Goal: Complete application form

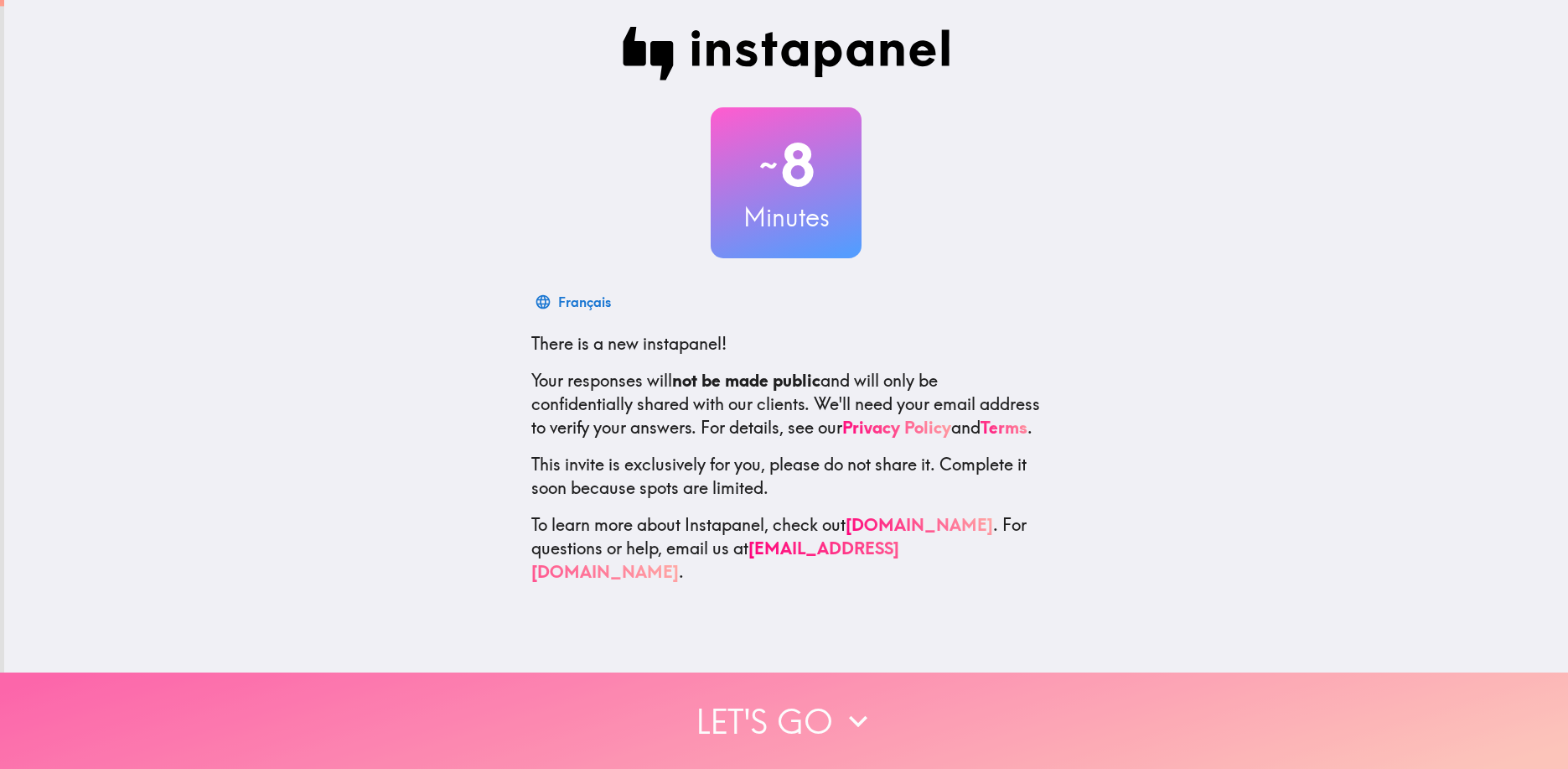
click at [800, 720] on button "Let's go" at bounding box center [784, 720] width 1568 height 96
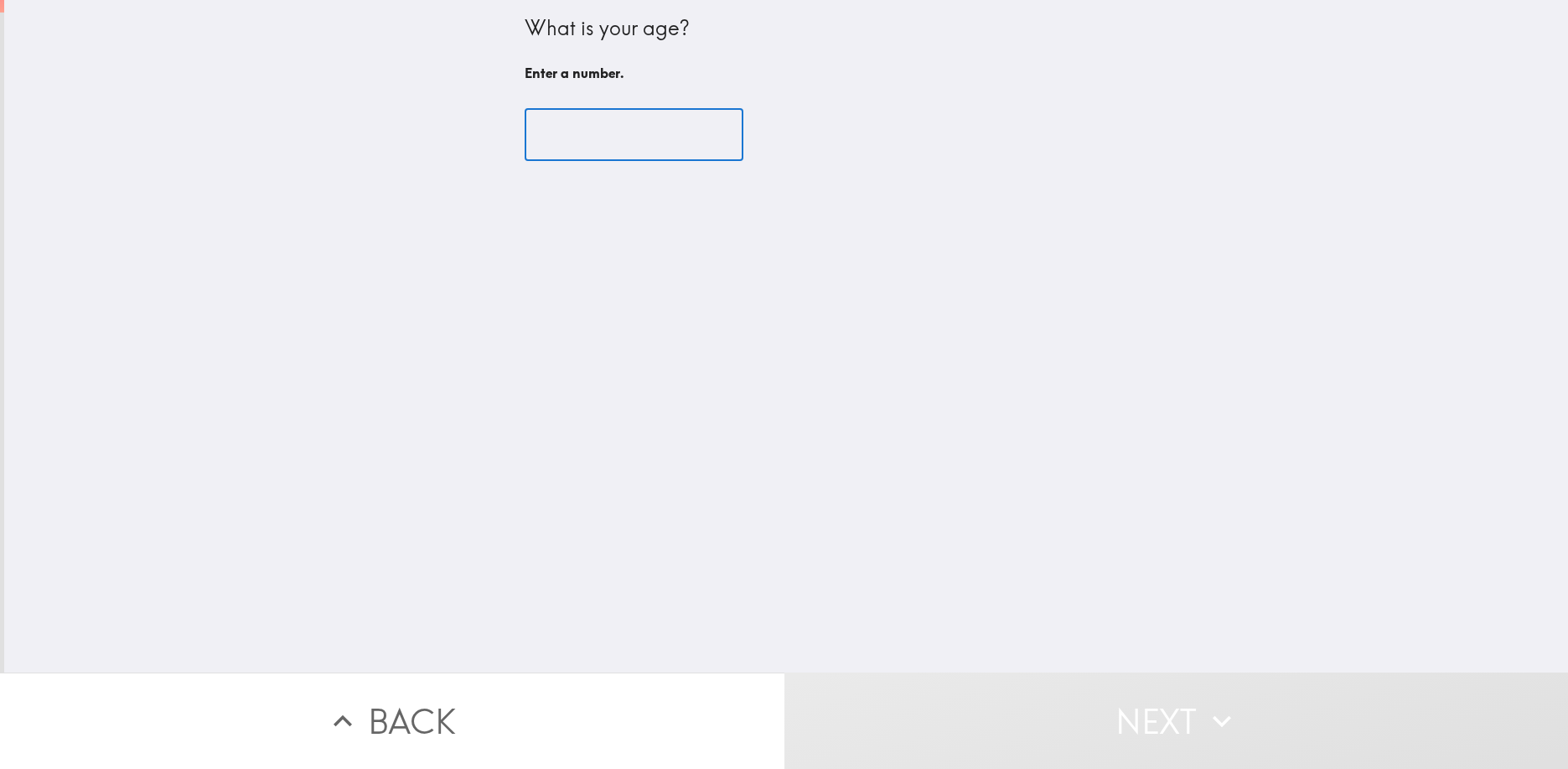
click at [610, 136] on input "number" at bounding box center [634, 135] width 219 height 52
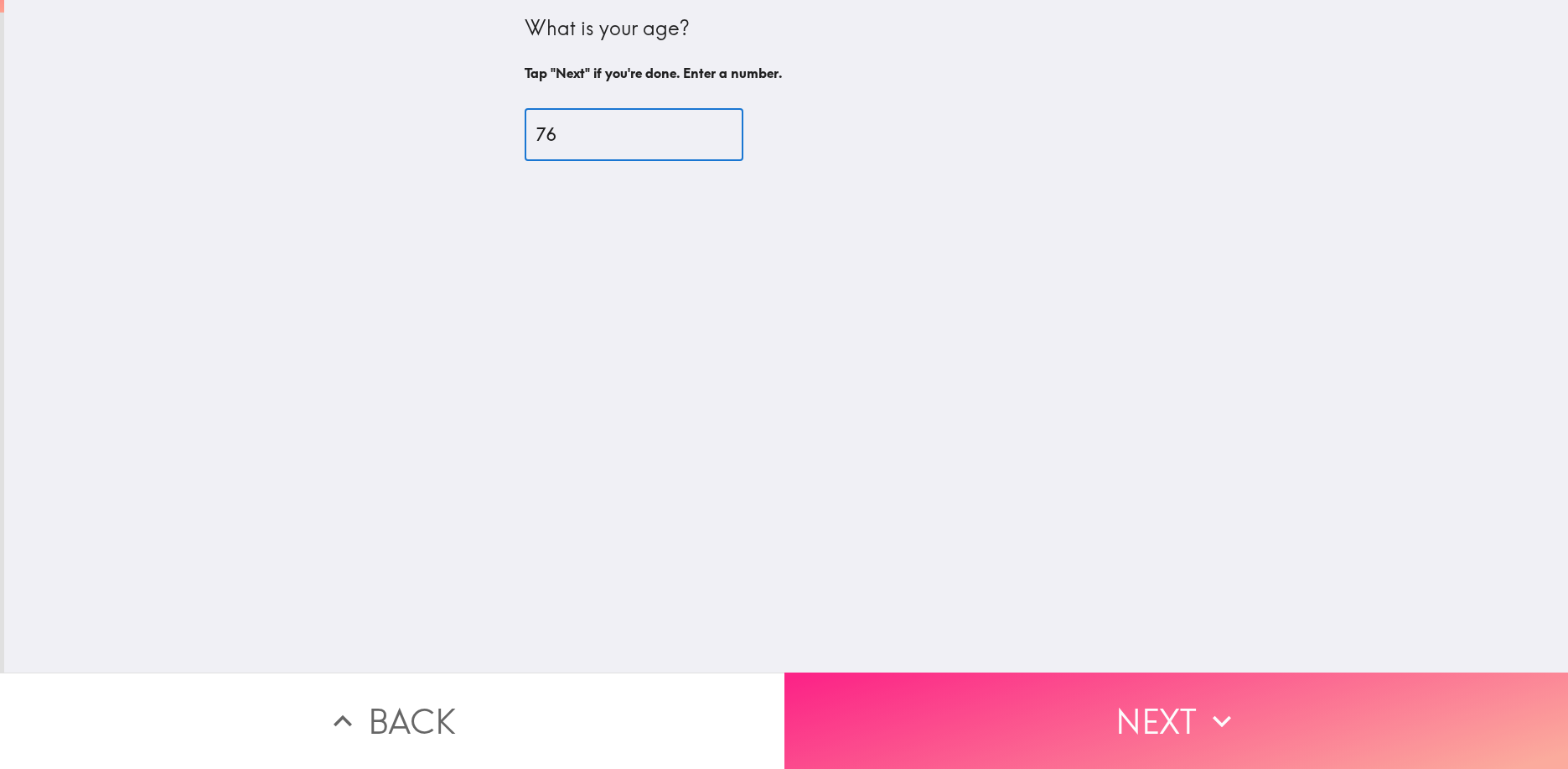
type input "76"
click at [1164, 715] on button "Next" at bounding box center [1177, 720] width 785 height 96
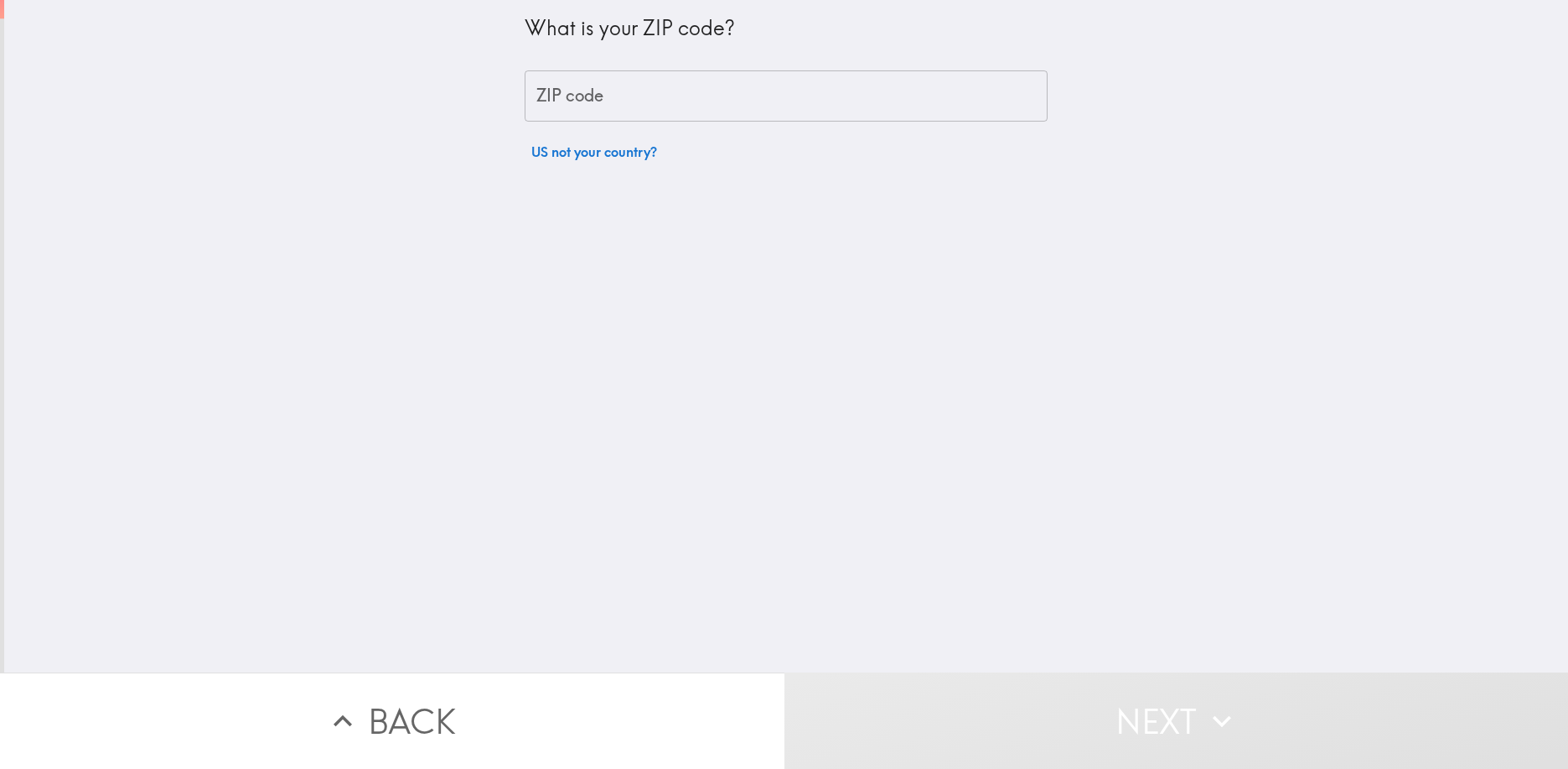
click at [706, 103] on input "ZIP code" at bounding box center [787, 96] width 523 height 52
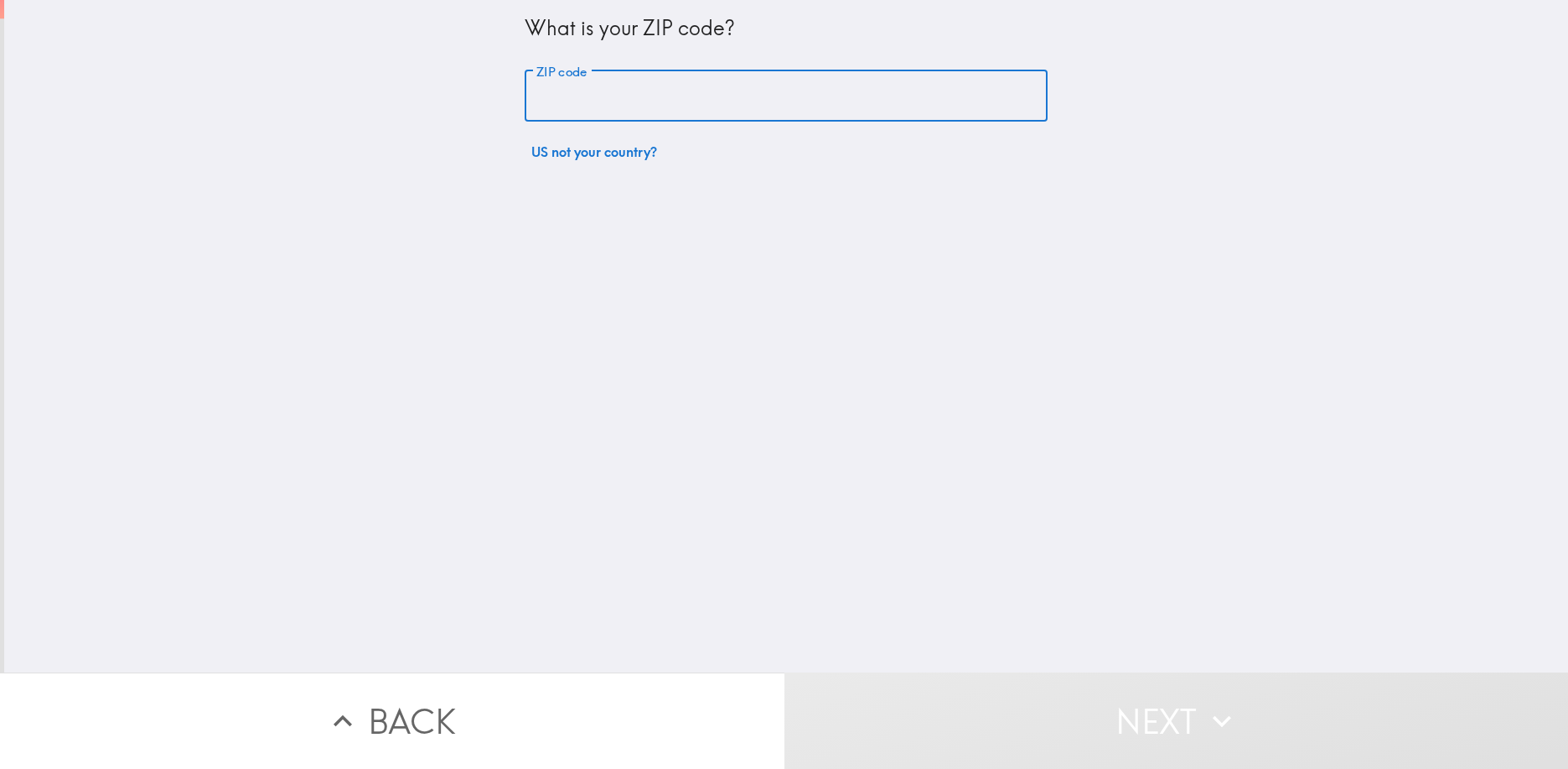
type input "94517"
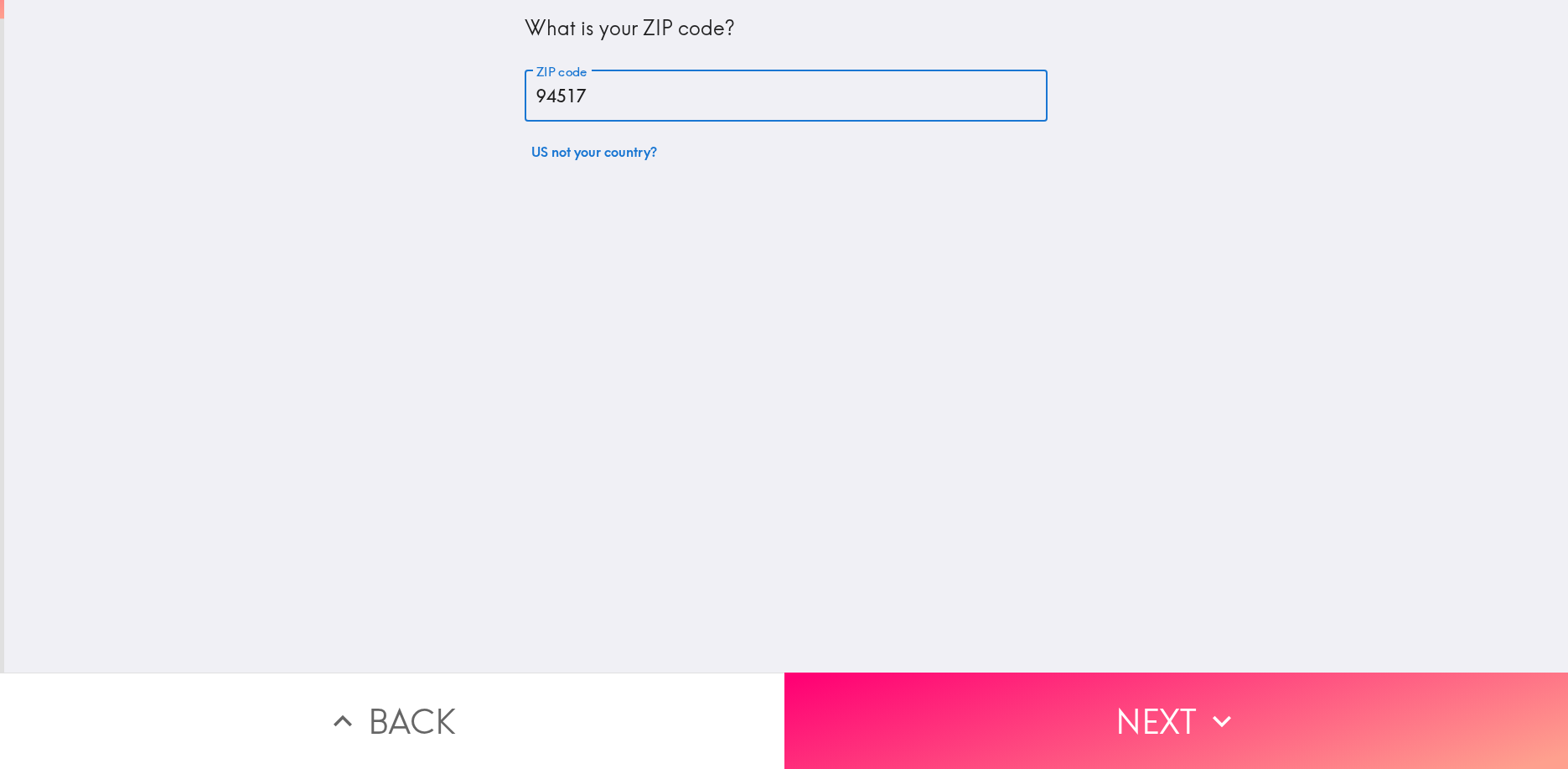
click at [974, 720] on button "Next" at bounding box center [1177, 720] width 785 height 96
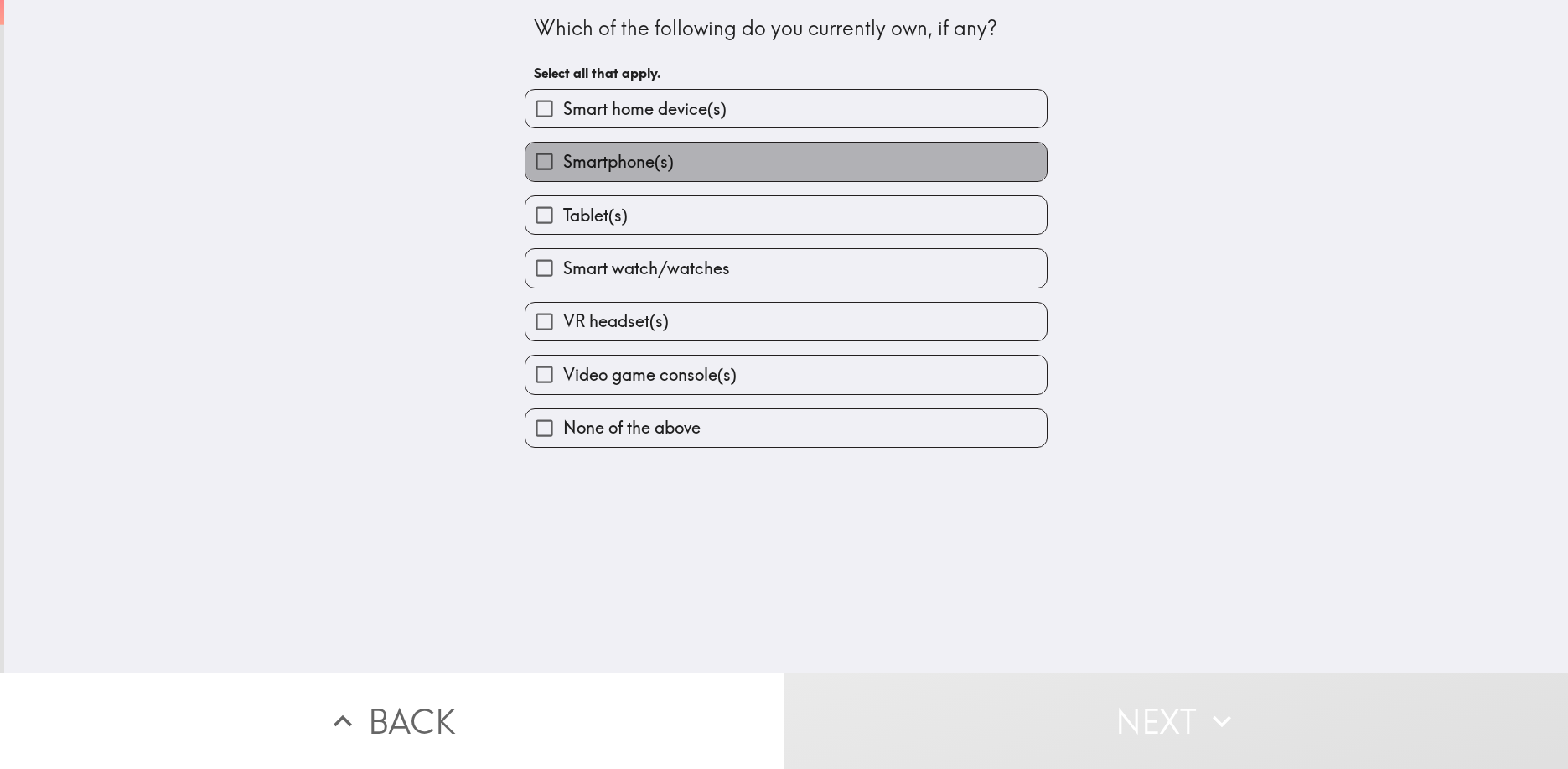
click at [740, 157] on label "Smartphone(s)" at bounding box center [787, 161] width 522 height 38
click at [563, 157] on input "Smartphone(s)" at bounding box center [544, 161] width 38 height 38
checkbox input "true"
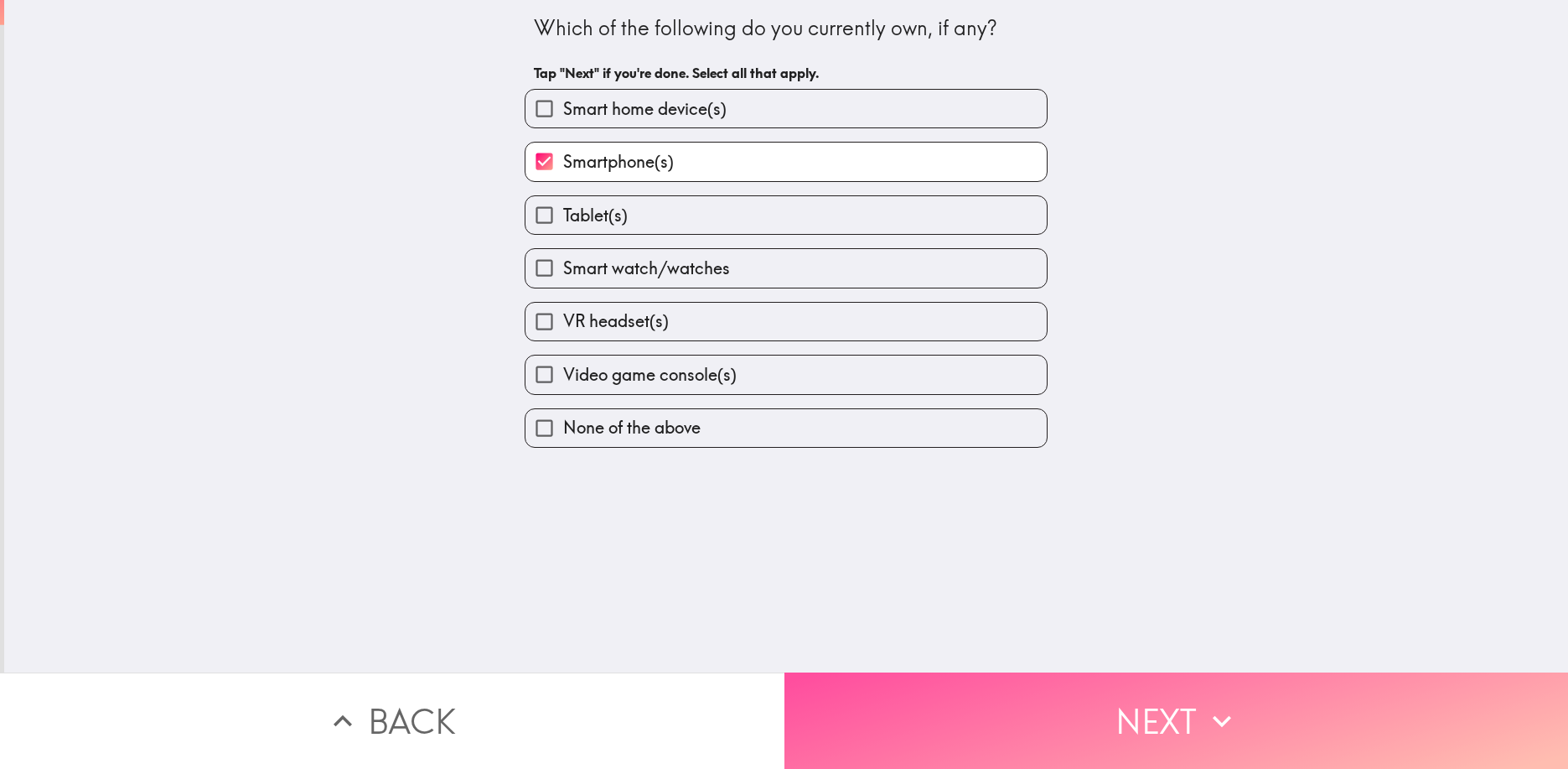
drag, startPoint x: 1030, startPoint y: 730, endPoint x: 1040, endPoint y: 723, distance: 12.2
click at [1030, 730] on button "Next" at bounding box center [1177, 720] width 785 height 96
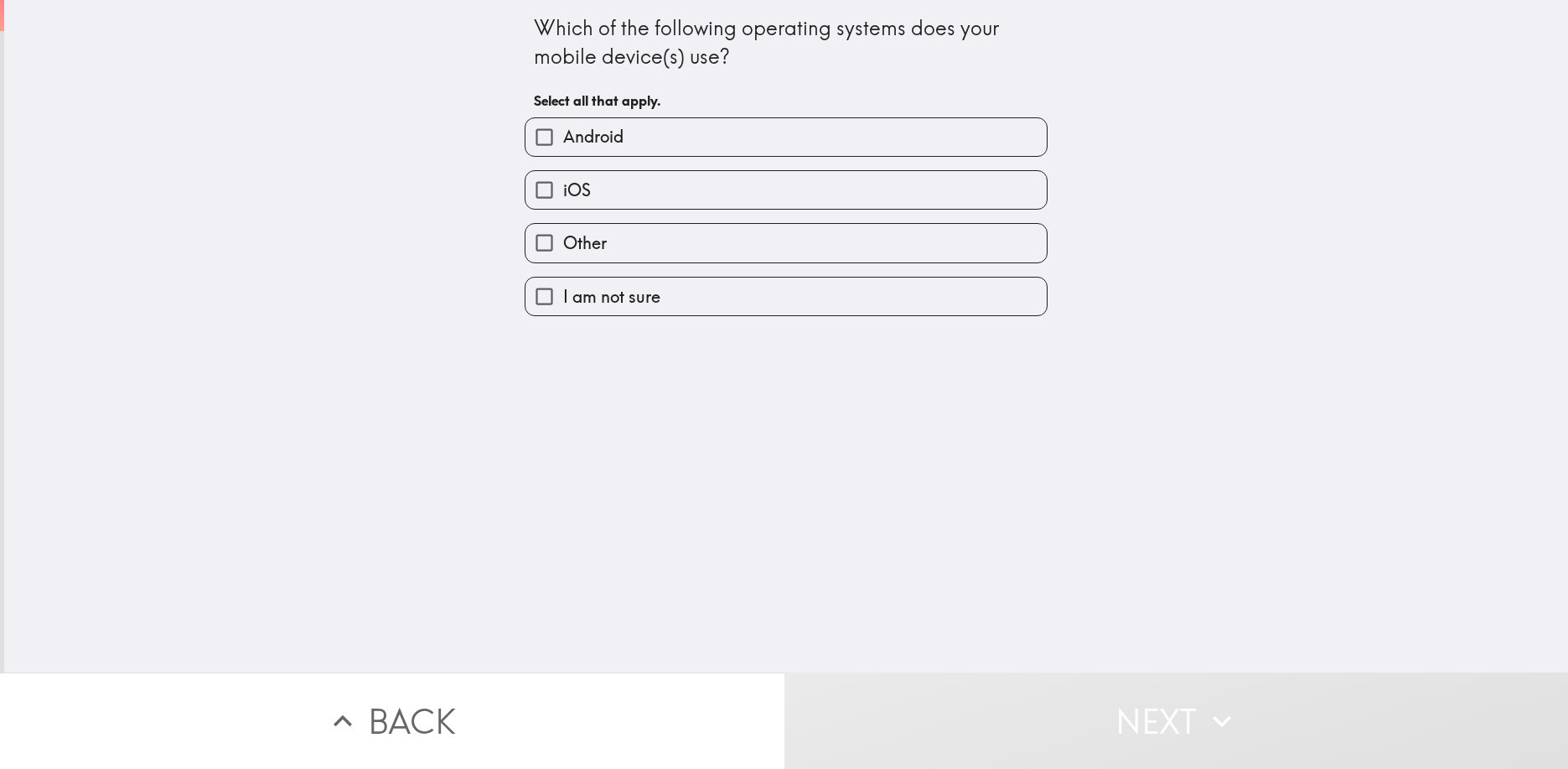
click at [755, 235] on label "Other" at bounding box center [787, 242] width 522 height 38
click at [563, 235] on input "Other" at bounding box center [544, 242] width 38 height 38
checkbox input "true"
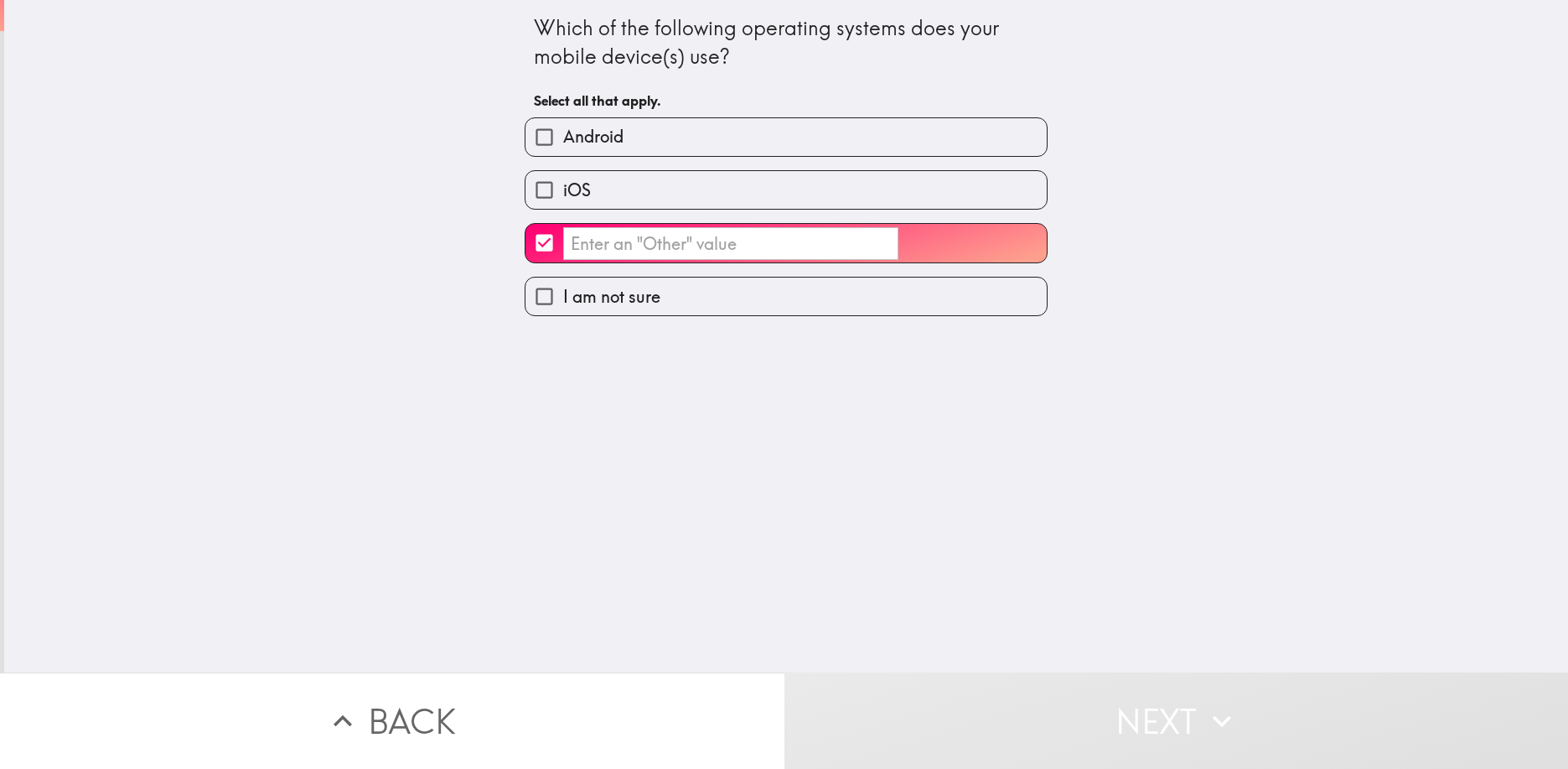
click at [1020, 724] on button "Next" at bounding box center [1177, 720] width 785 height 96
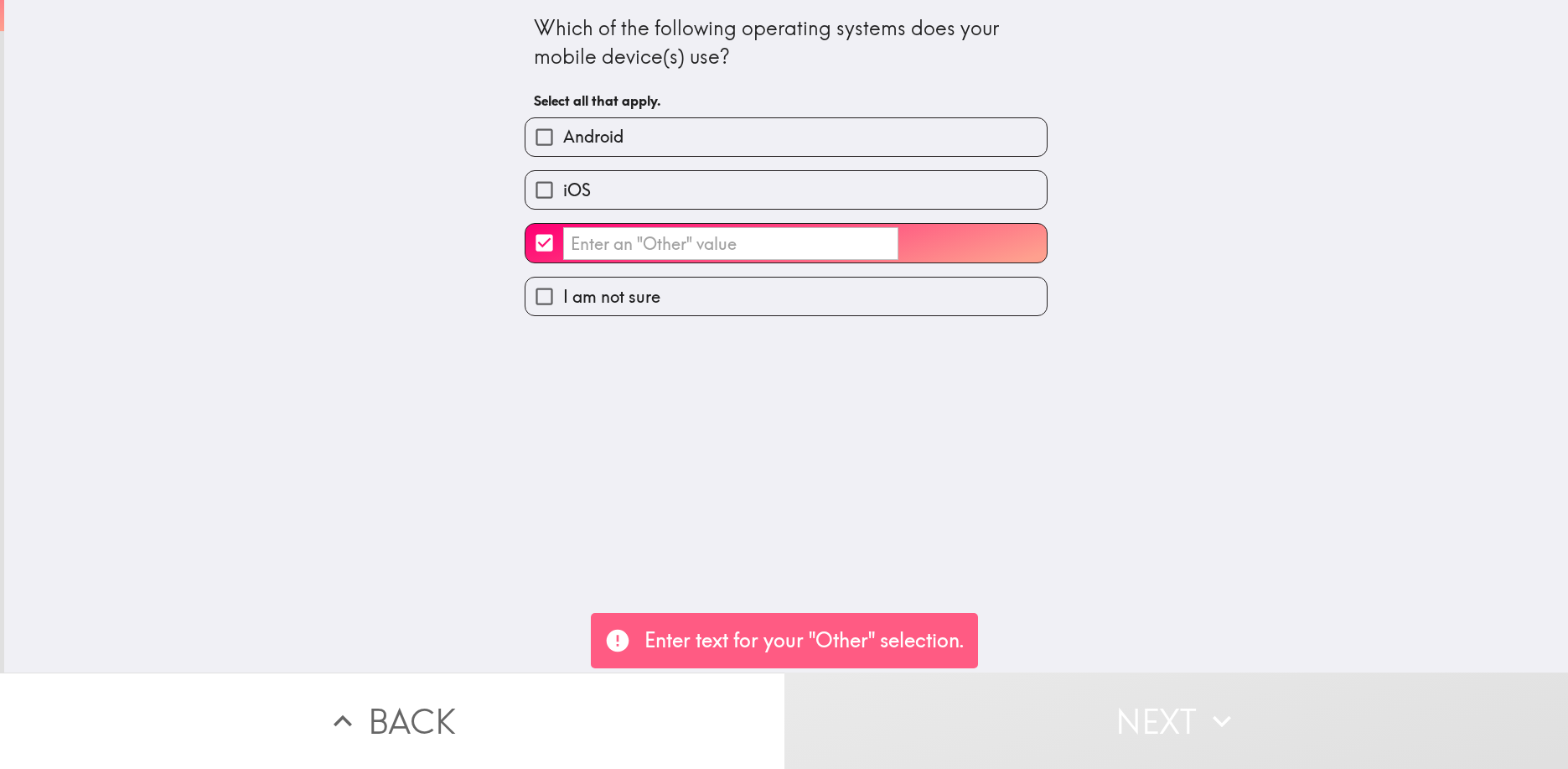
click at [596, 240] on input "​" at bounding box center [731, 243] width 335 height 33
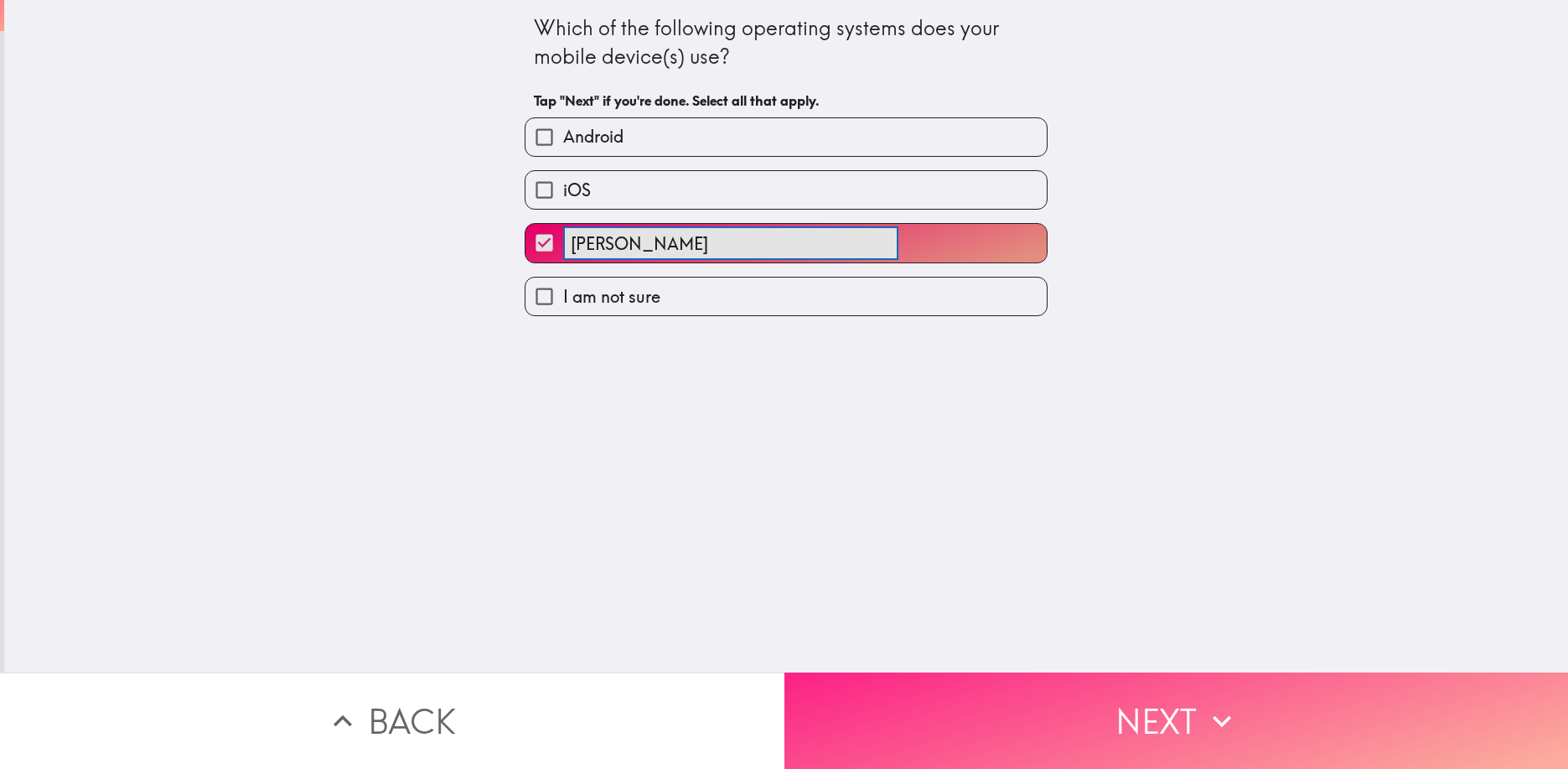
type input "[PERSON_NAME]"
click at [1134, 717] on button "Next" at bounding box center [1177, 720] width 785 height 96
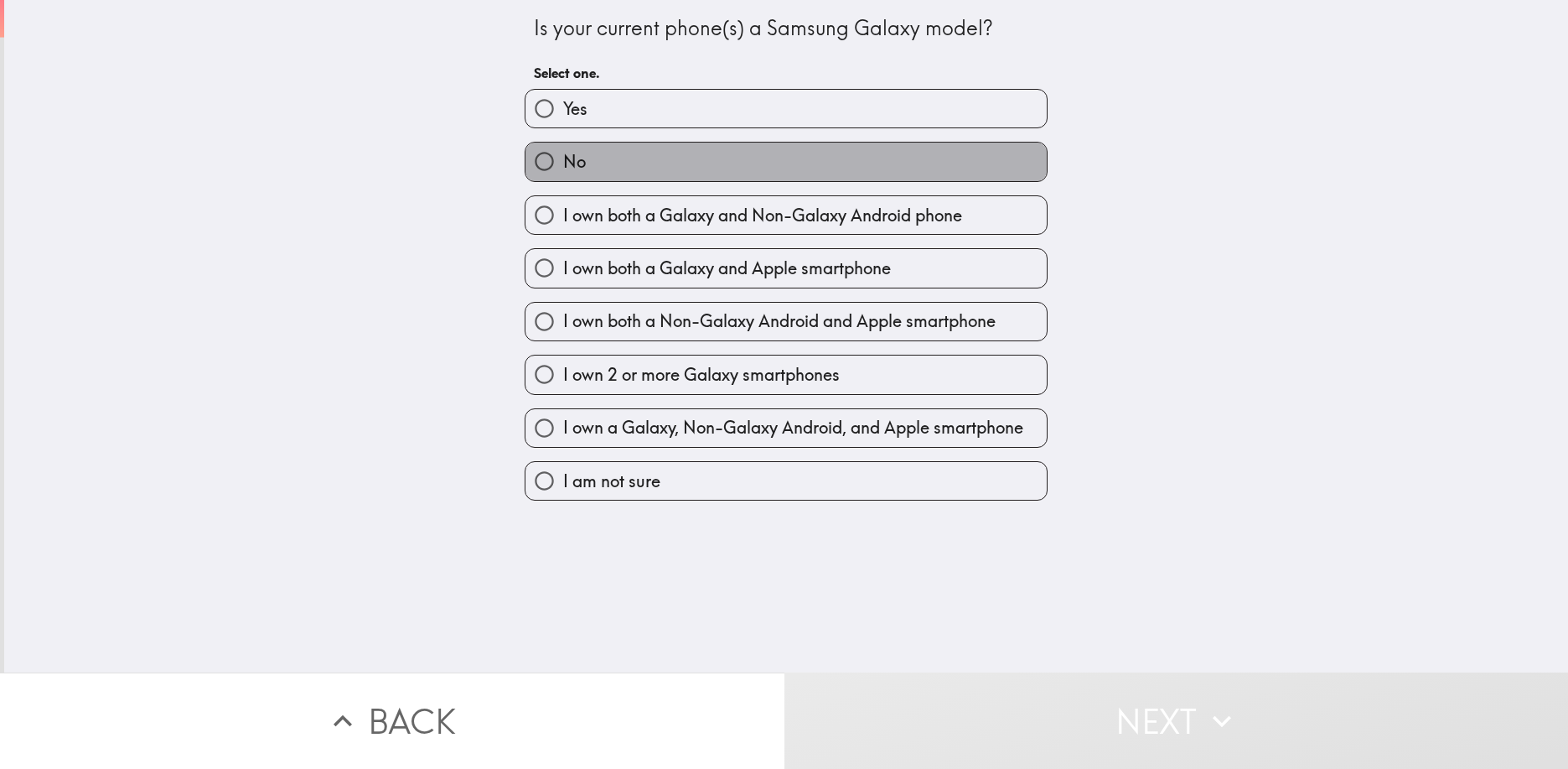
click at [984, 160] on label "No" at bounding box center [787, 161] width 522 height 38
click at [563, 160] on input "No" at bounding box center [544, 161] width 38 height 38
radio input "true"
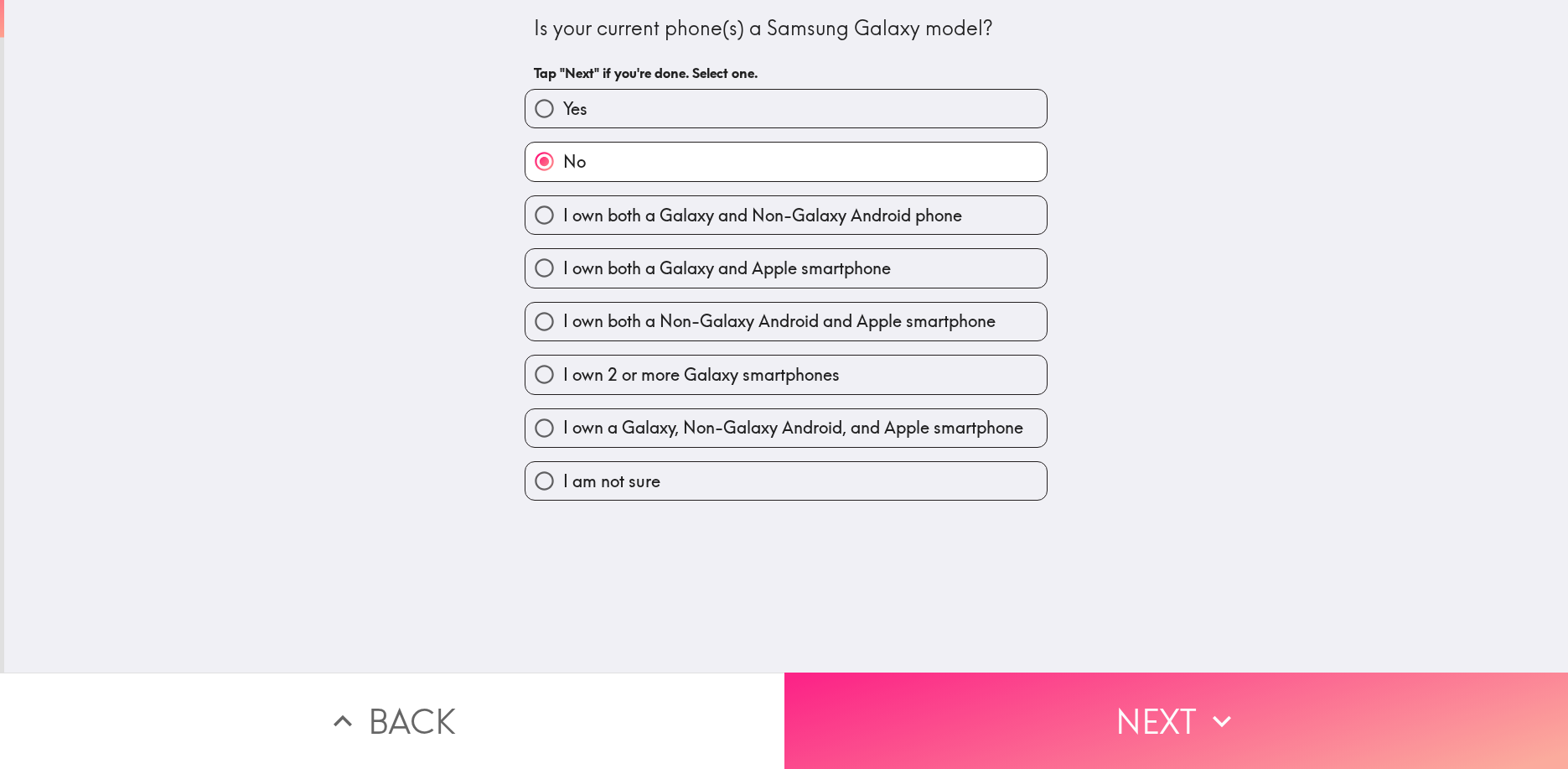
click at [1175, 707] on button "Next" at bounding box center [1177, 720] width 785 height 96
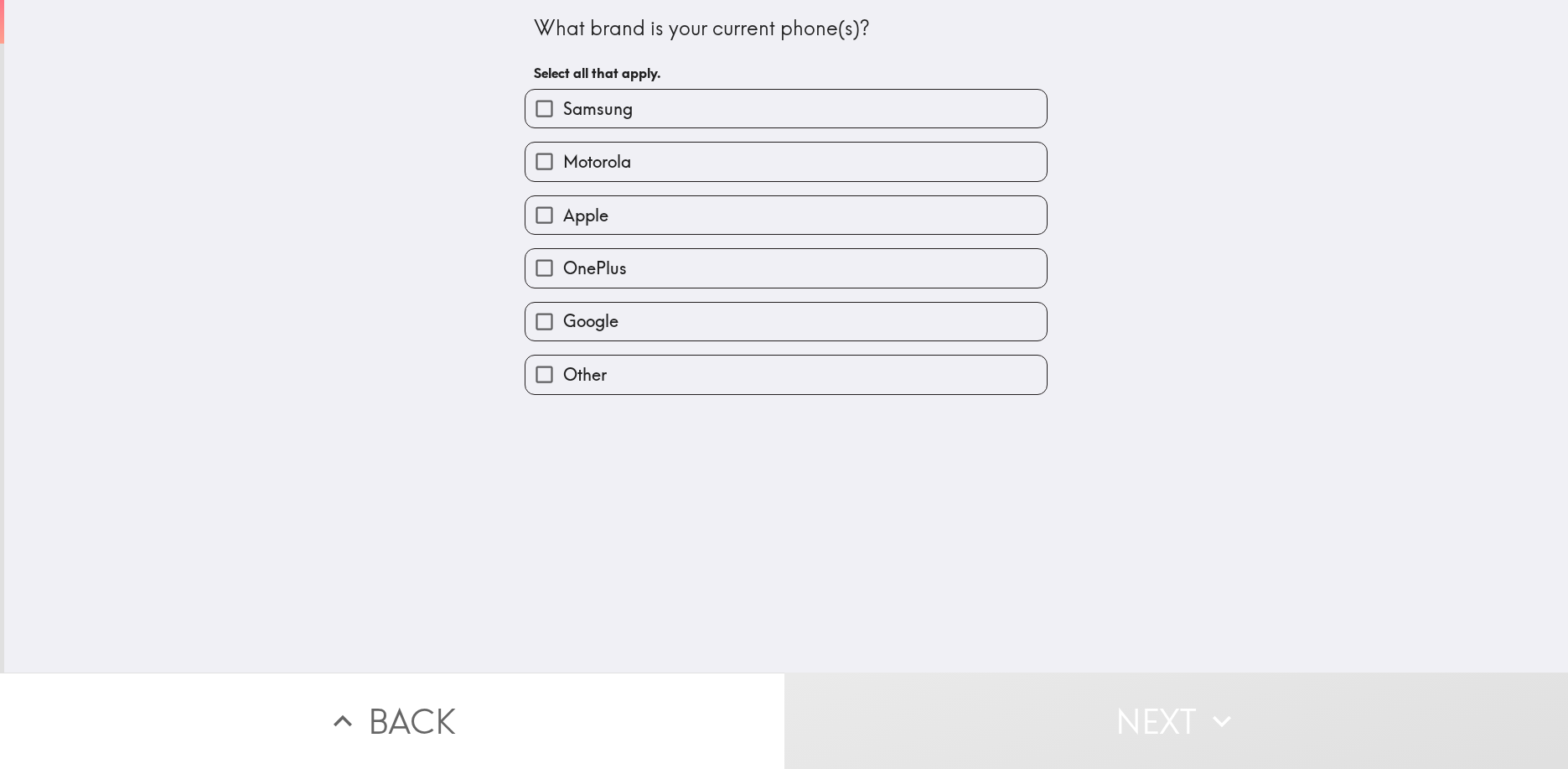
click at [908, 379] on label "Other" at bounding box center [787, 374] width 522 height 38
click at [563, 379] on input "Other" at bounding box center [544, 374] width 38 height 38
checkbox input "true"
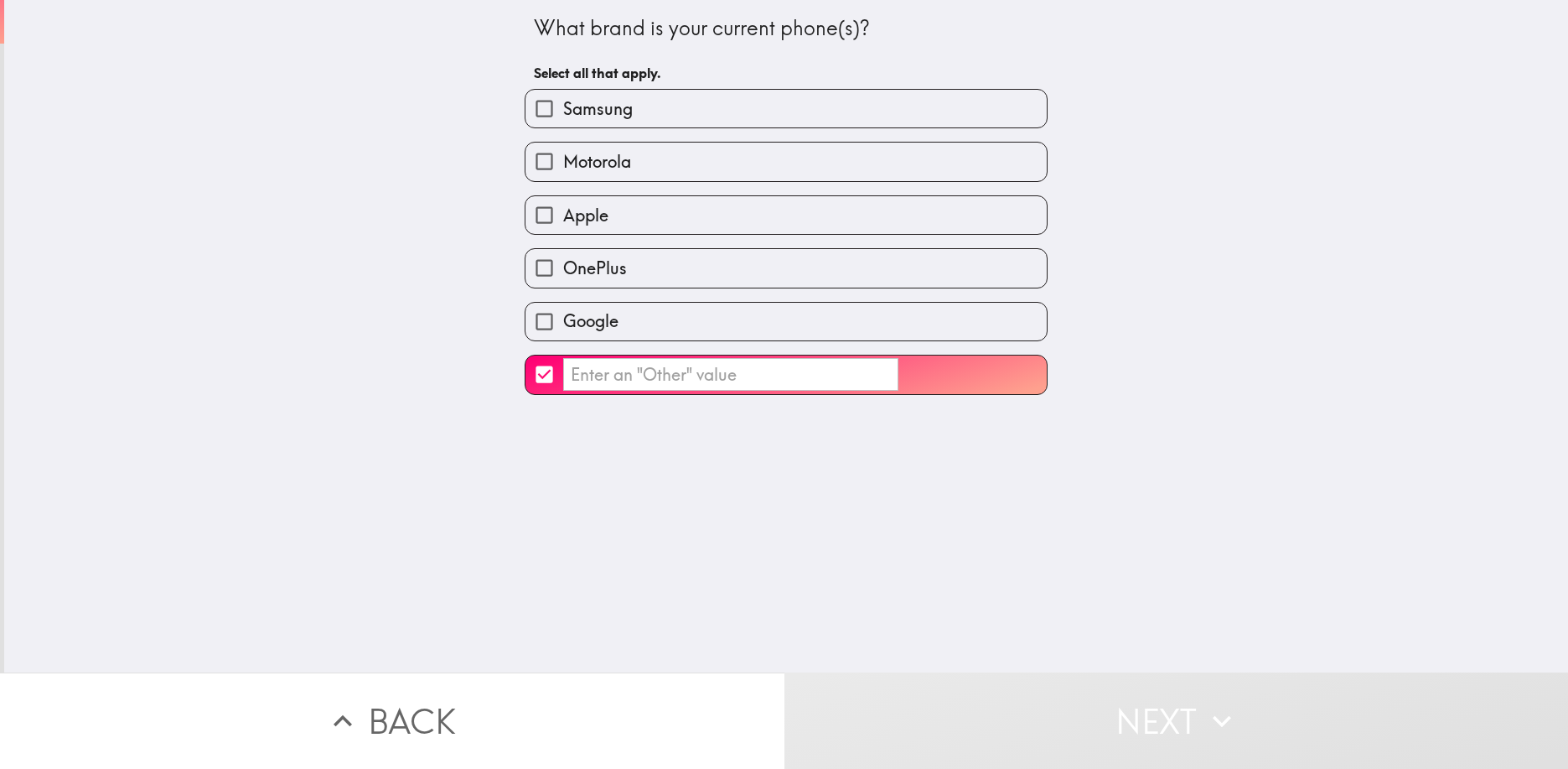
click at [585, 375] on input "​" at bounding box center [731, 374] width 335 height 33
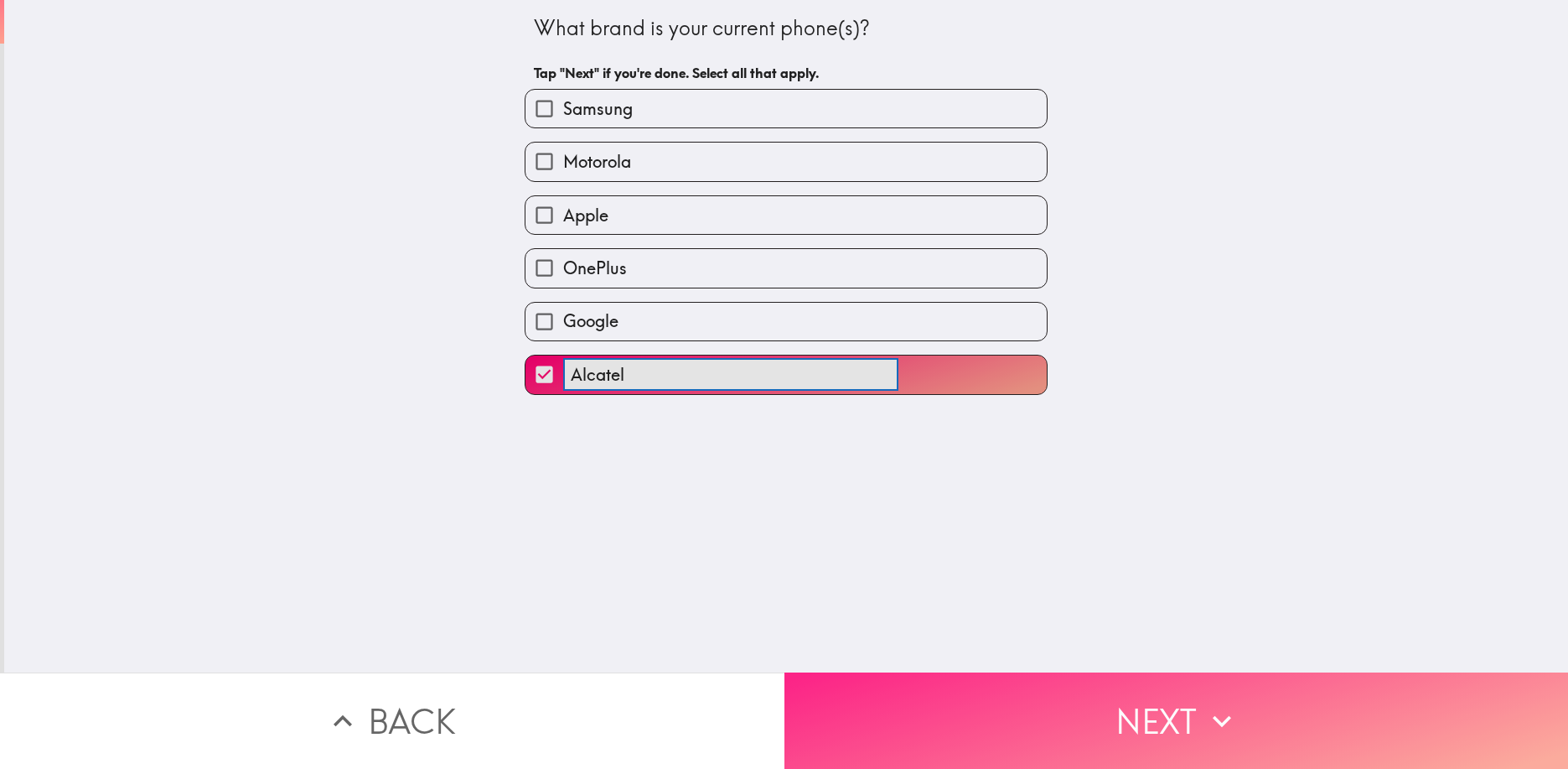
type input "Alcatel"
click at [1137, 714] on button "Next" at bounding box center [1177, 720] width 785 height 96
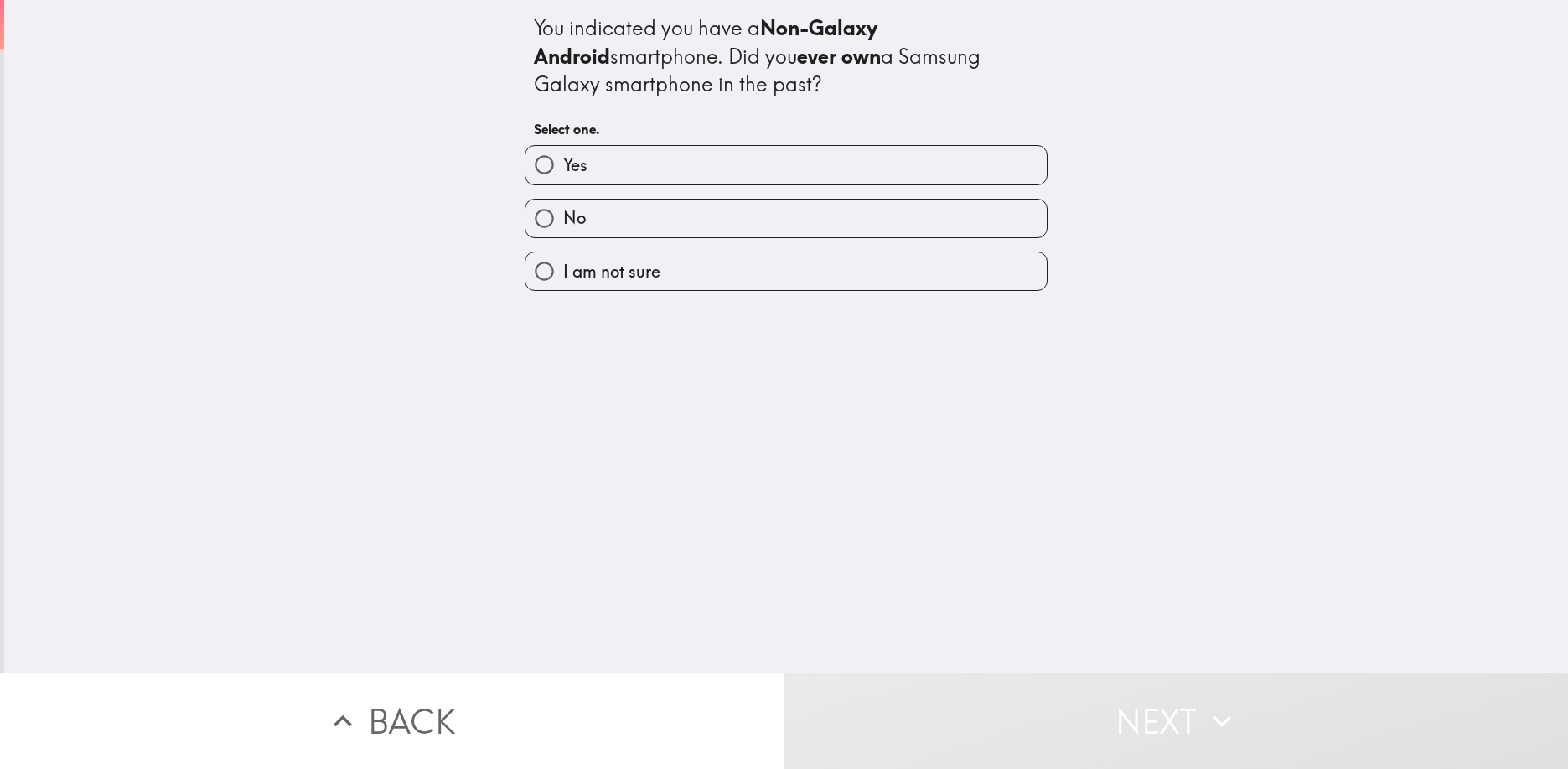
drag, startPoint x: 938, startPoint y: 216, endPoint x: 975, endPoint y: 434, distance: 221.1
click at [937, 216] on label "No" at bounding box center [787, 218] width 522 height 38
click at [563, 216] on input "No" at bounding box center [544, 218] width 38 height 38
radio input "true"
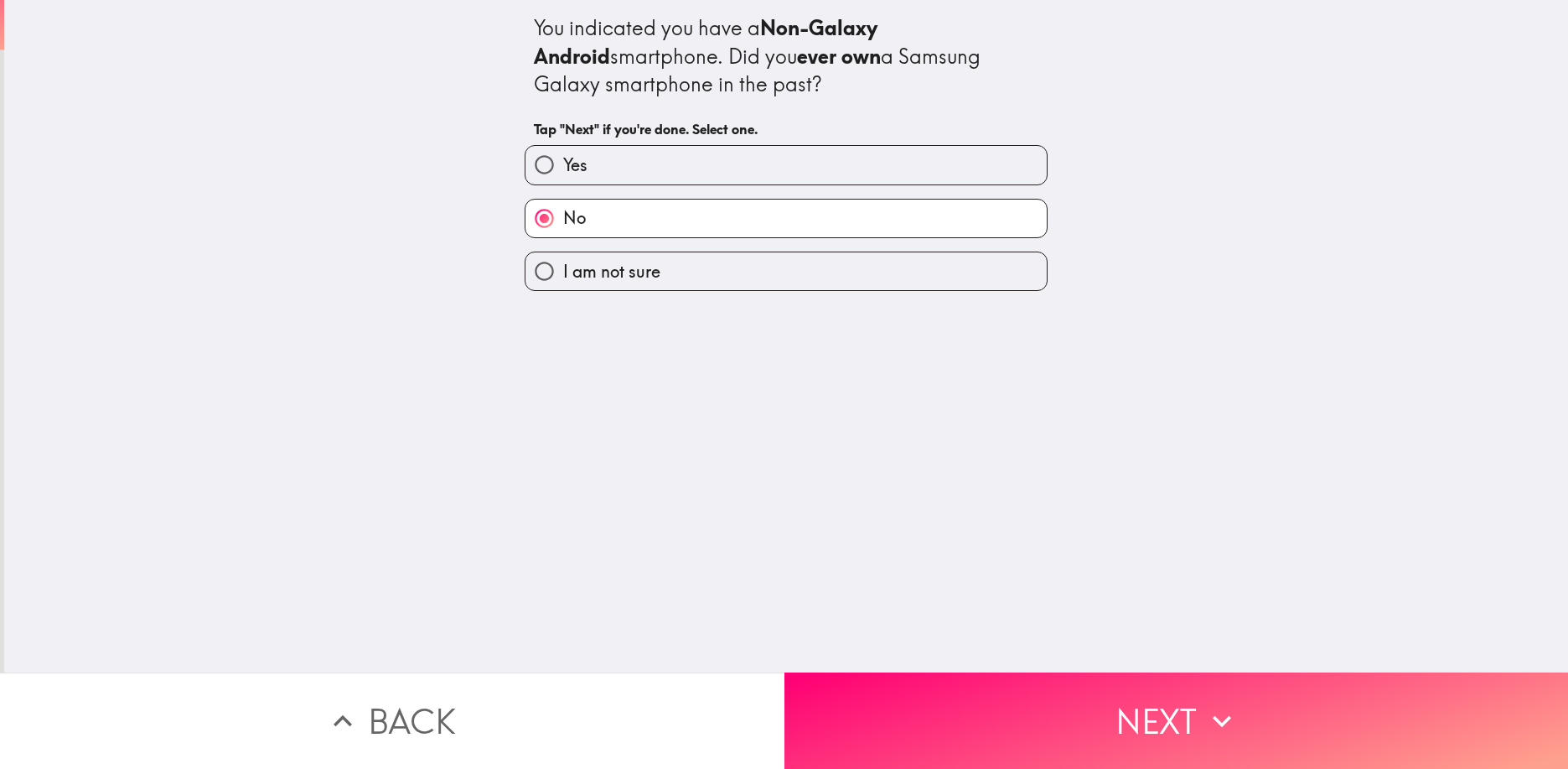
click at [1124, 732] on button "Next" at bounding box center [1177, 720] width 785 height 96
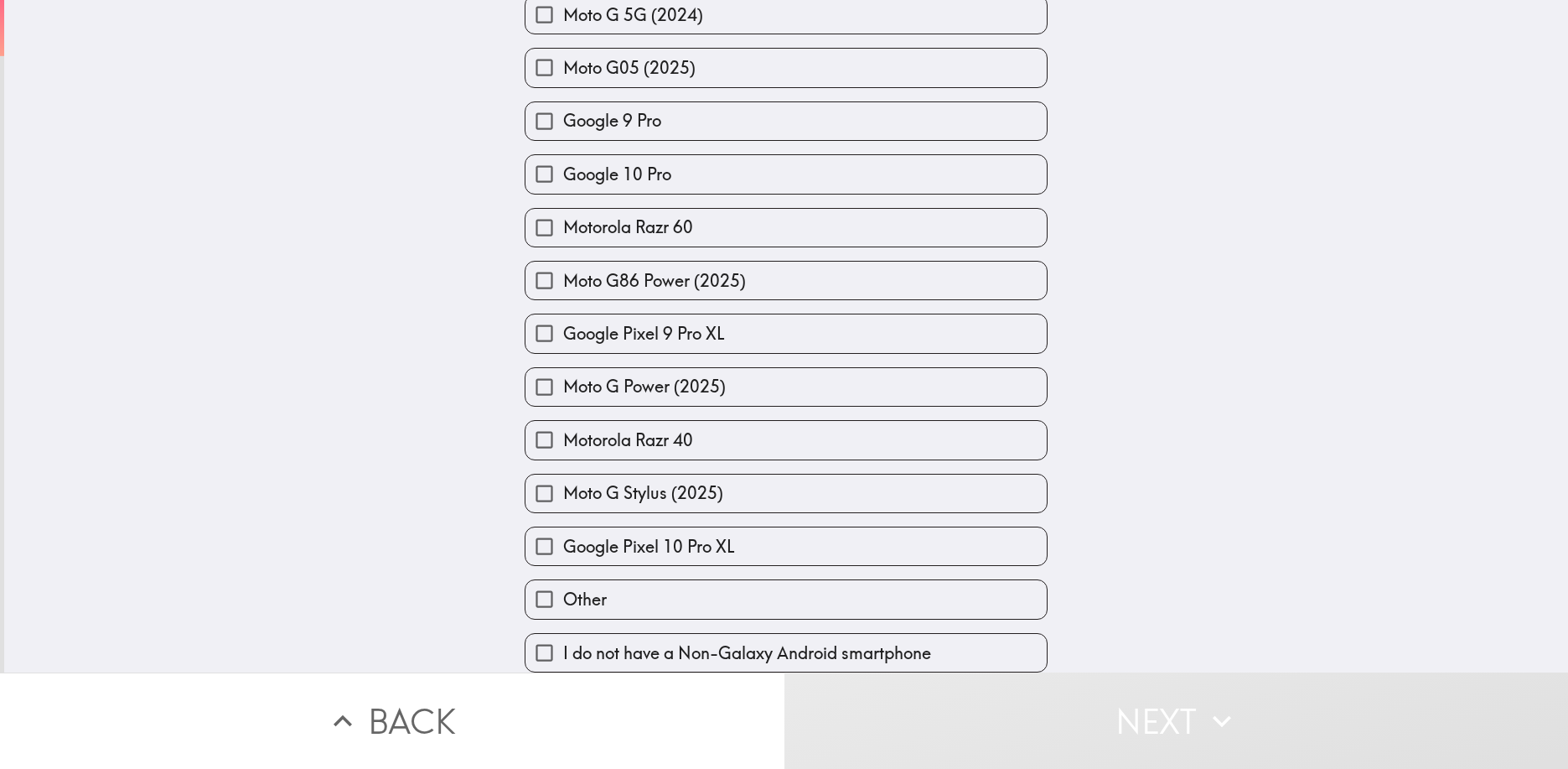
scroll to position [1699, 0]
click at [750, 597] on label "Other" at bounding box center [787, 599] width 522 height 38
click at [563, 597] on input "Other" at bounding box center [544, 599] width 38 height 38
checkbox input "true"
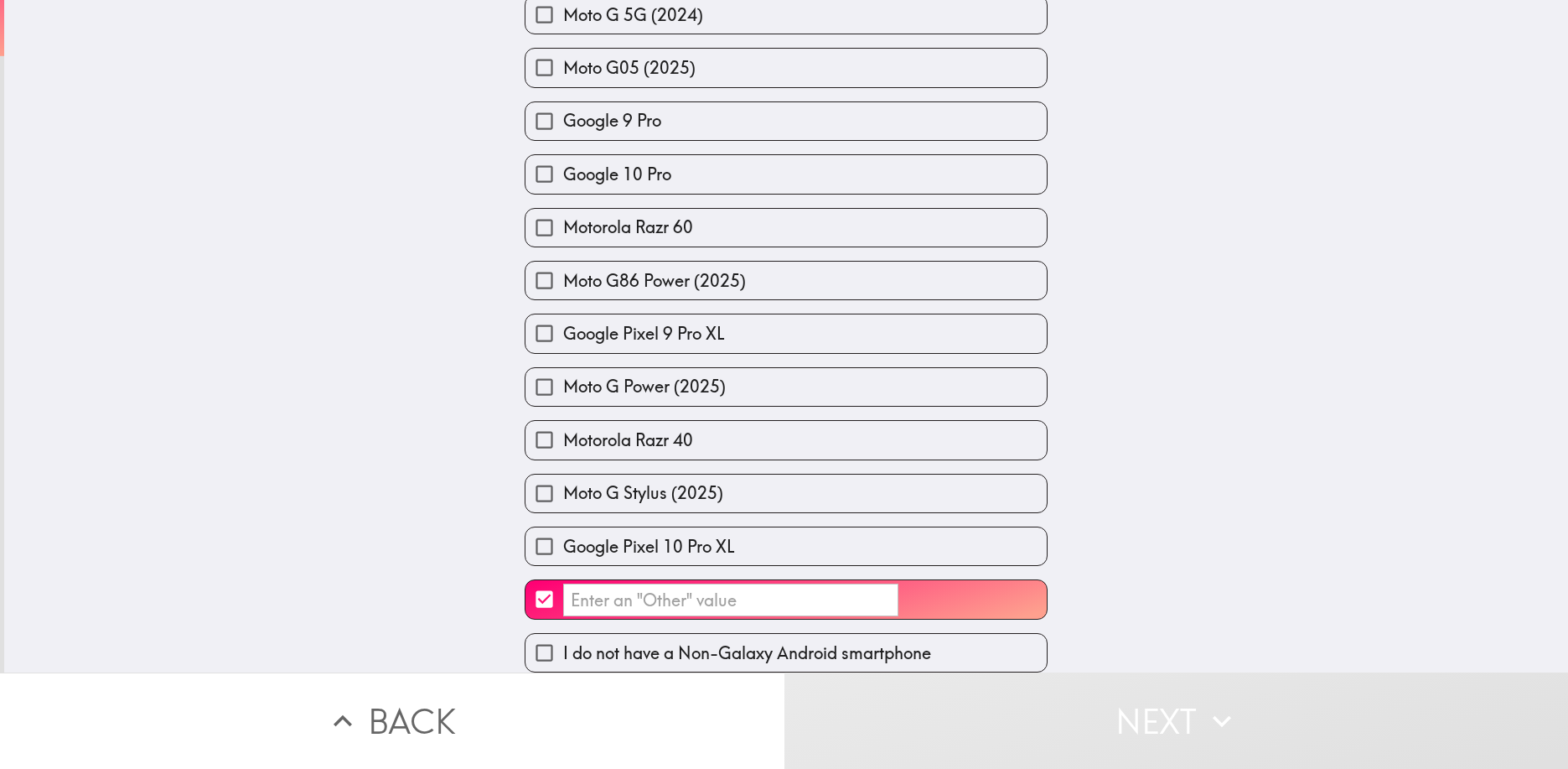
click at [611, 596] on input "​" at bounding box center [731, 600] width 335 height 33
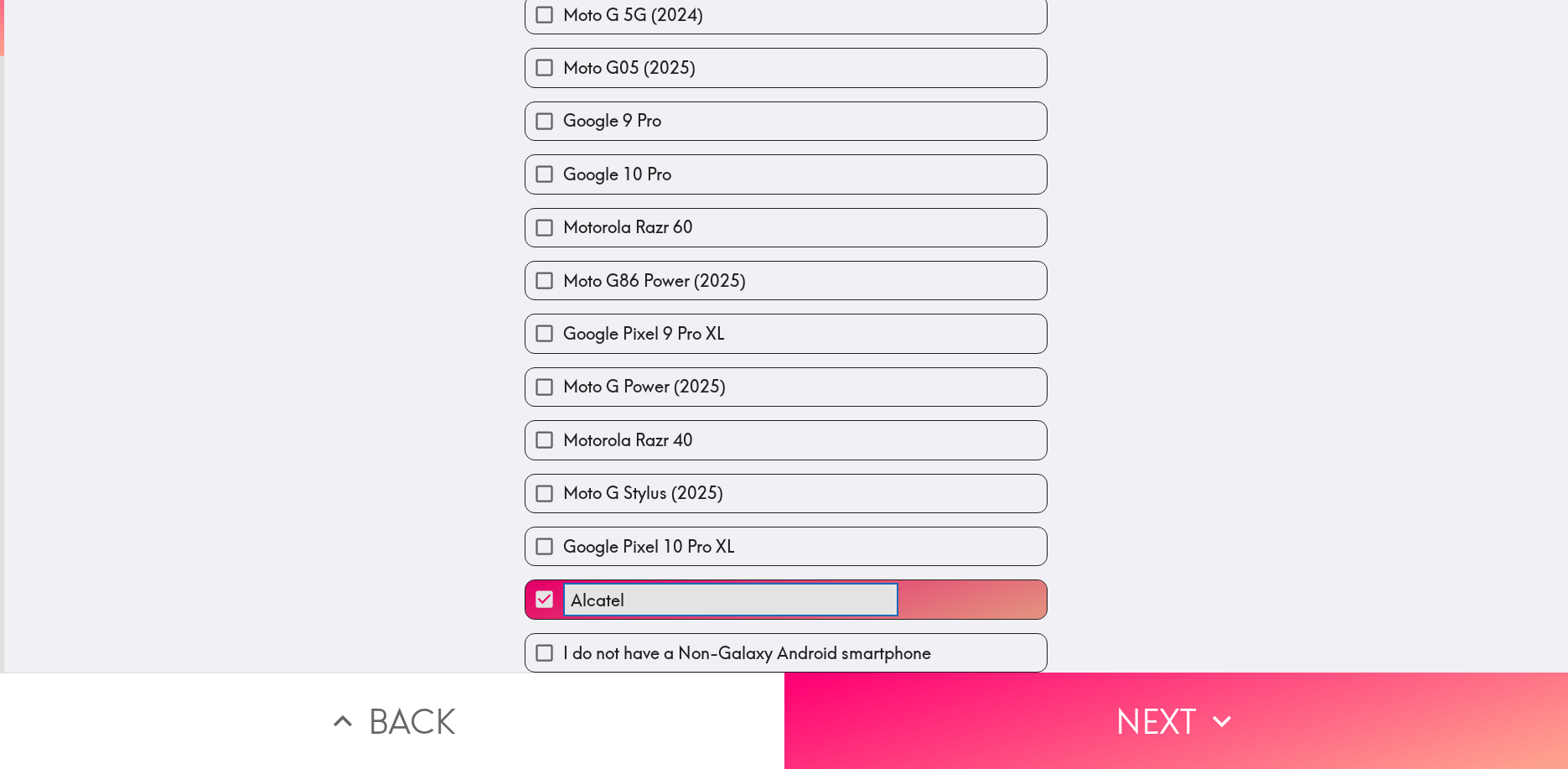
click at [526, 580] on button "Alcatel ​" at bounding box center [787, 599] width 522 height 38
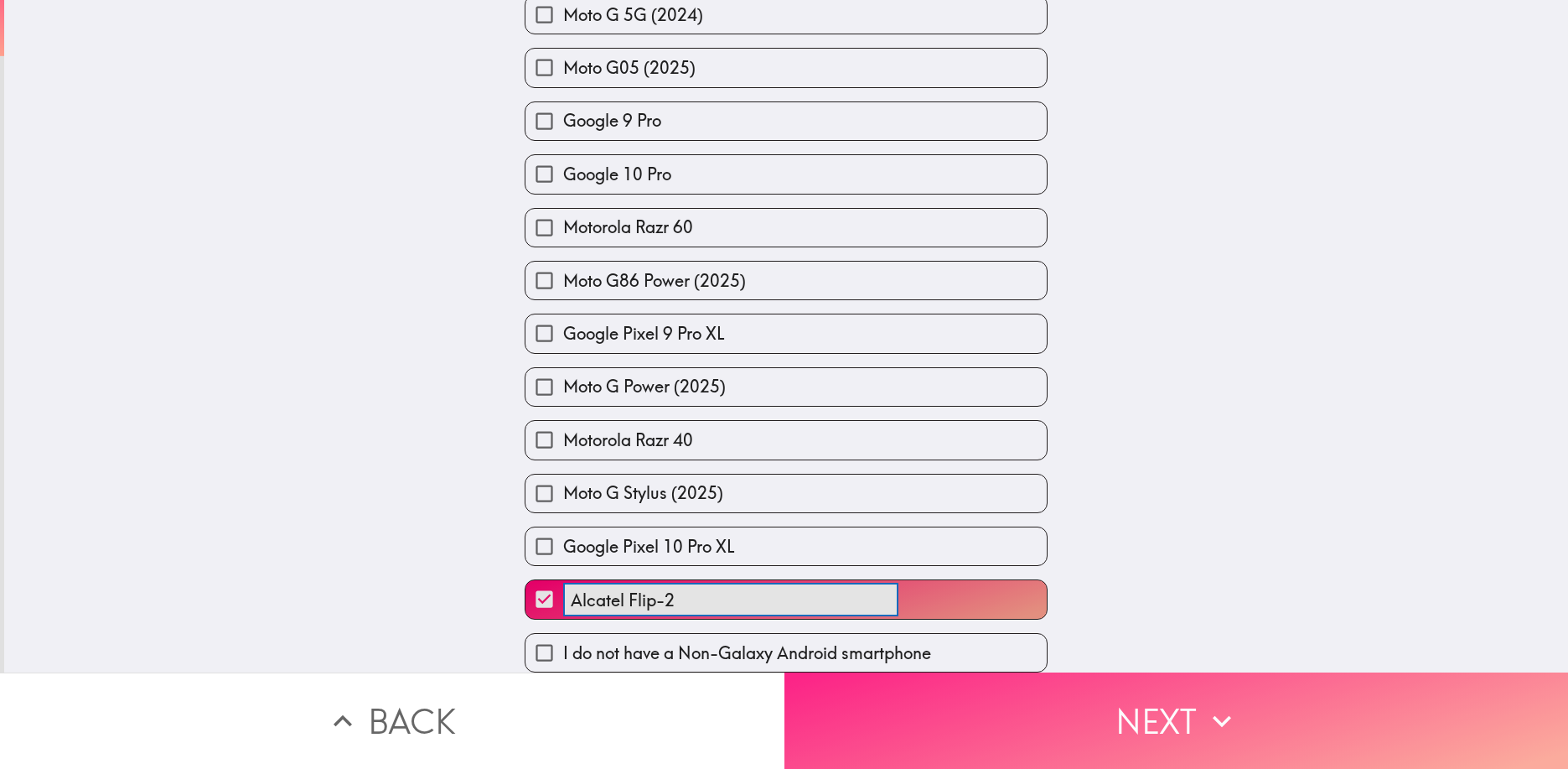
type input "Alcatel Flip-2"
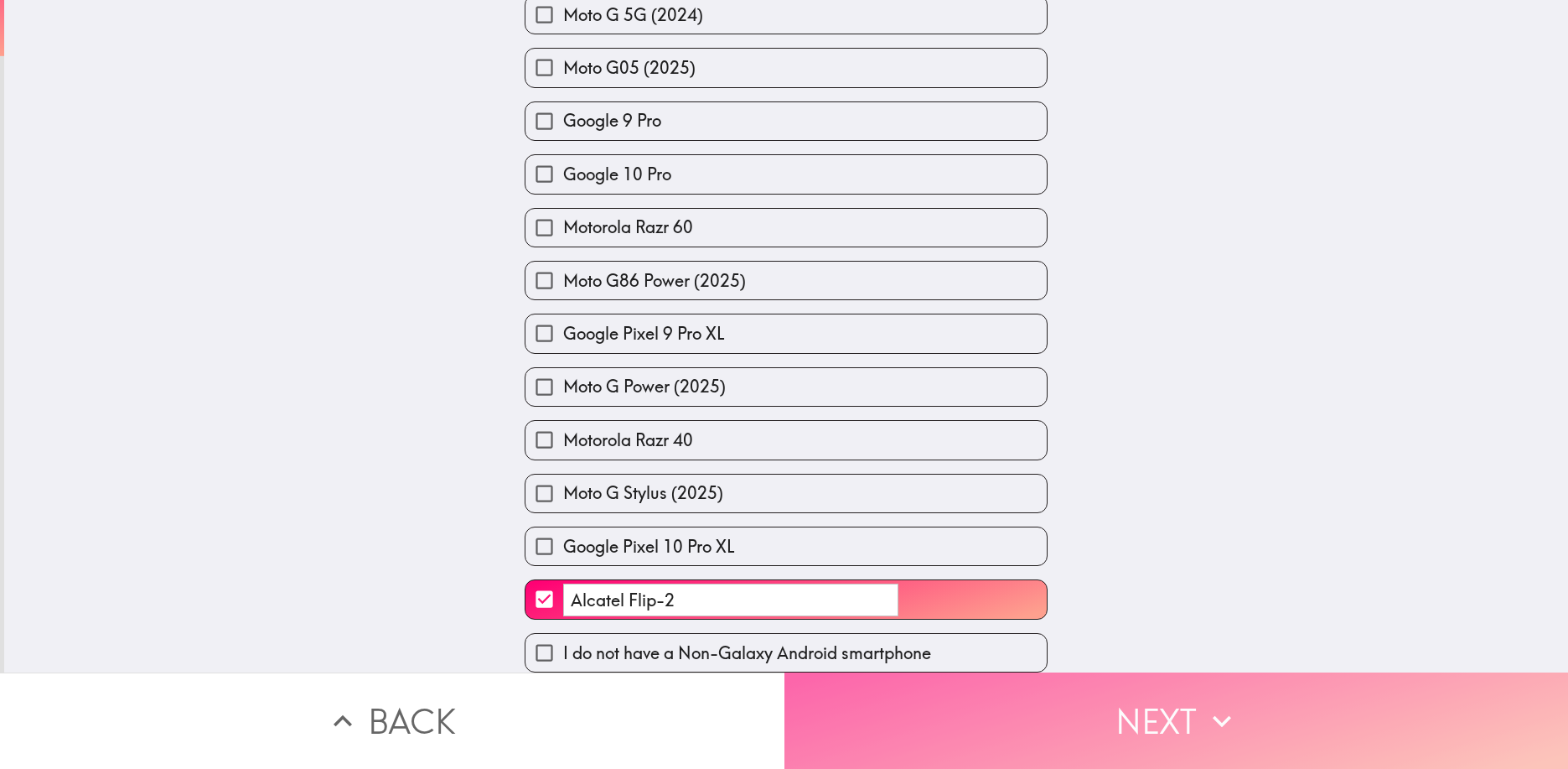
click at [1162, 723] on button "Next" at bounding box center [1177, 720] width 785 height 96
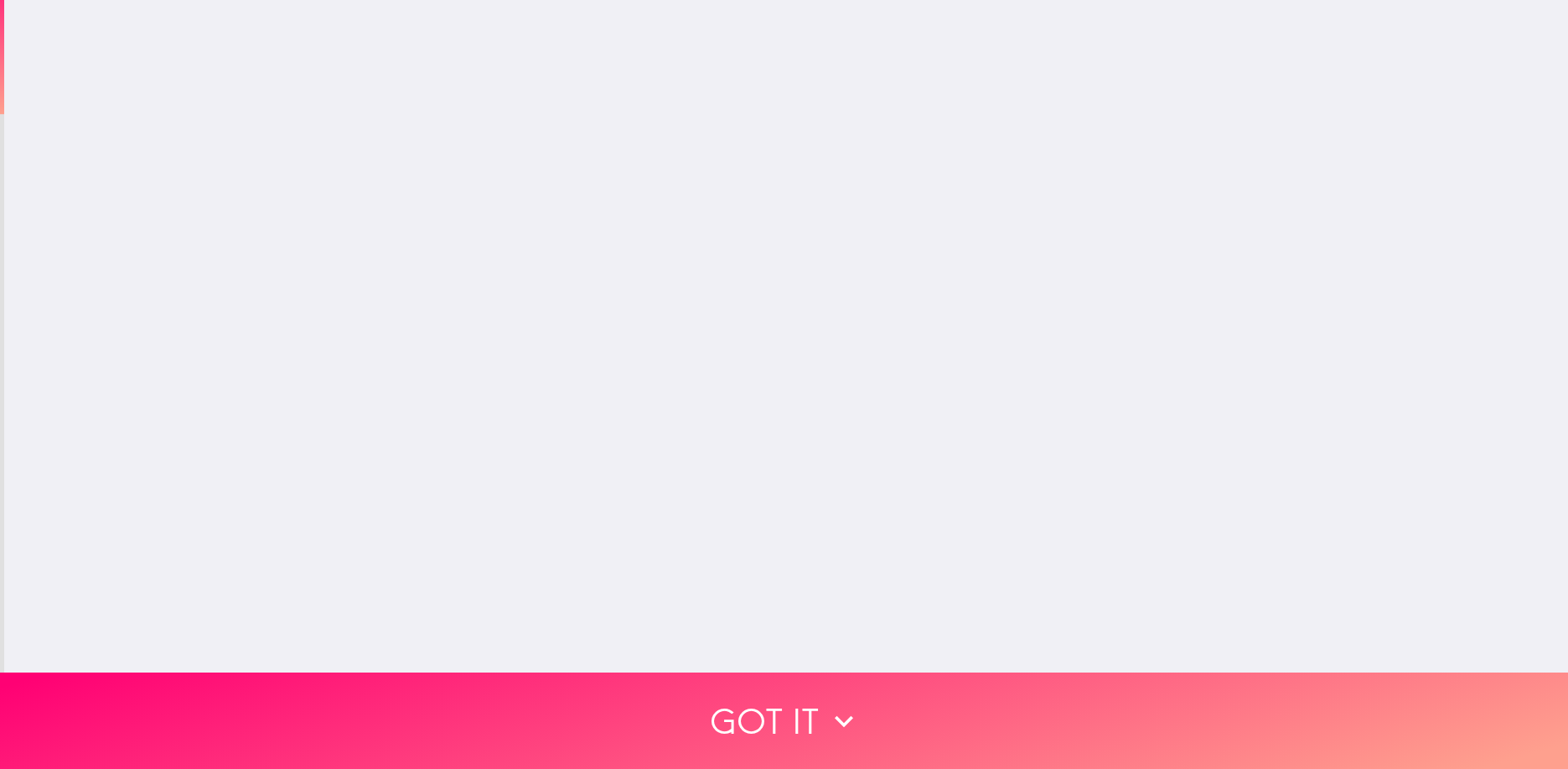
scroll to position [0, 0]
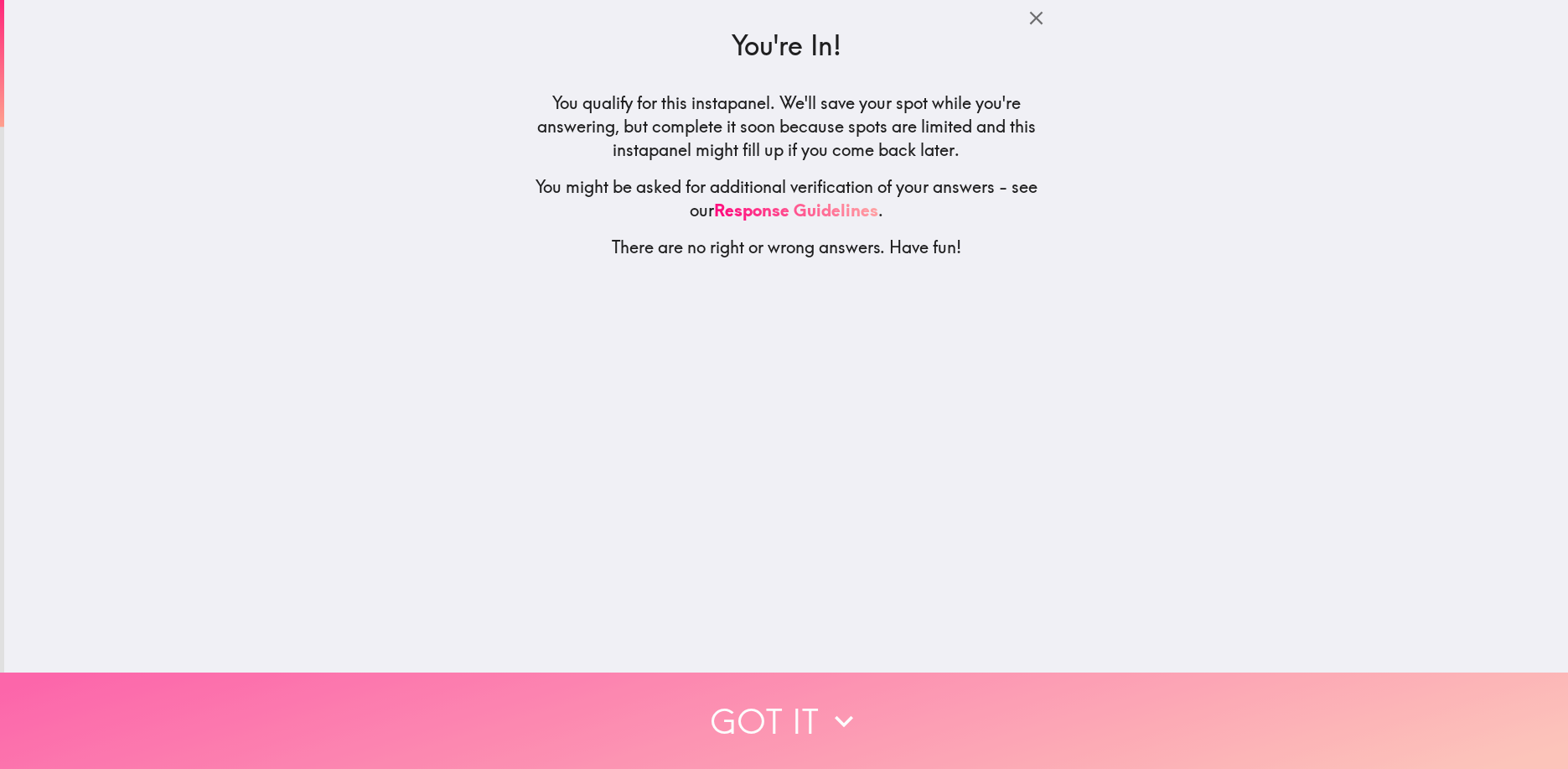
click at [806, 714] on button "Got it" at bounding box center [784, 720] width 1568 height 96
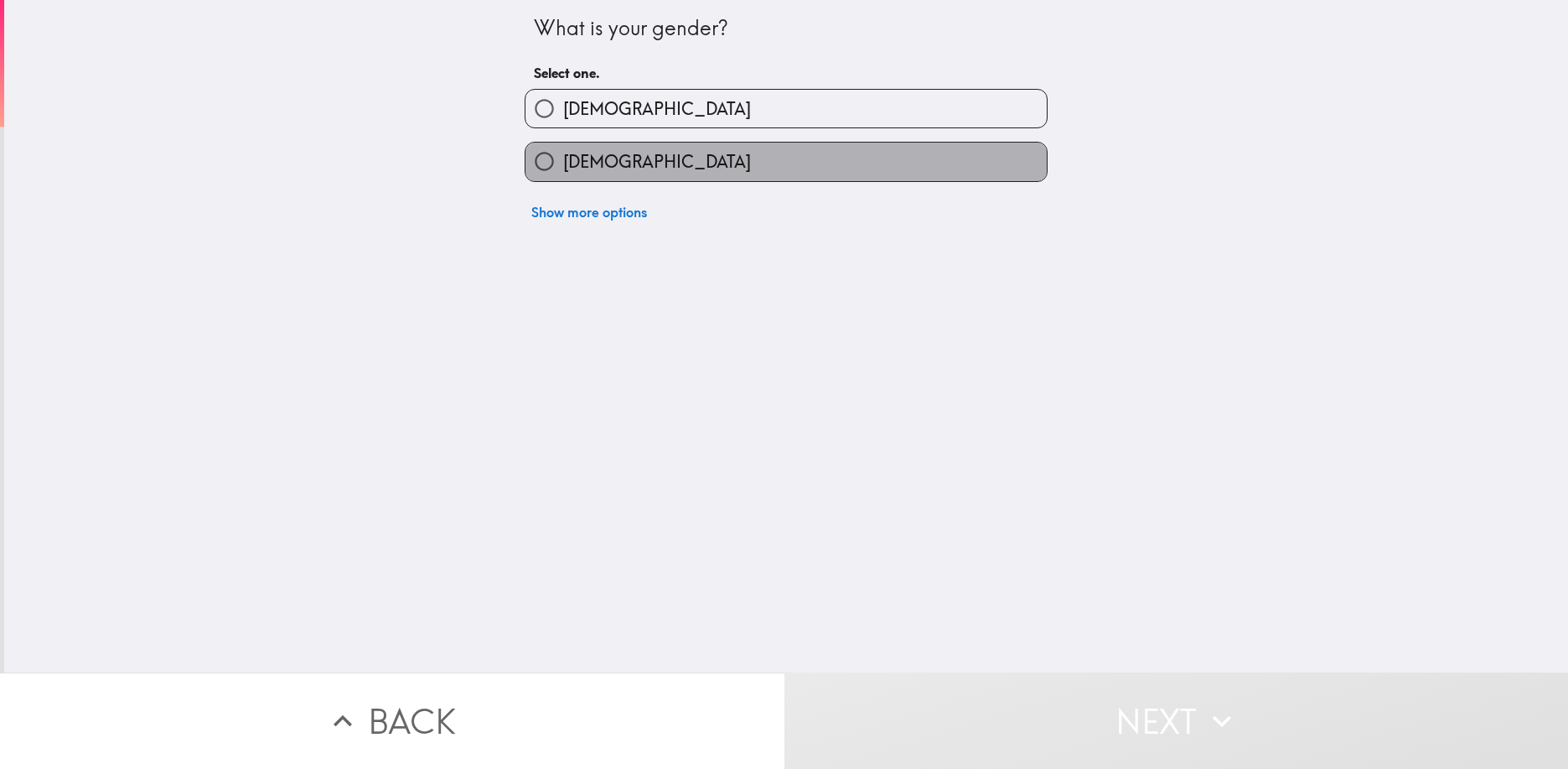
click at [802, 169] on label "[DEMOGRAPHIC_DATA]" at bounding box center [787, 161] width 522 height 38
click at [563, 169] on input "[DEMOGRAPHIC_DATA]" at bounding box center [544, 161] width 38 height 38
radio input "true"
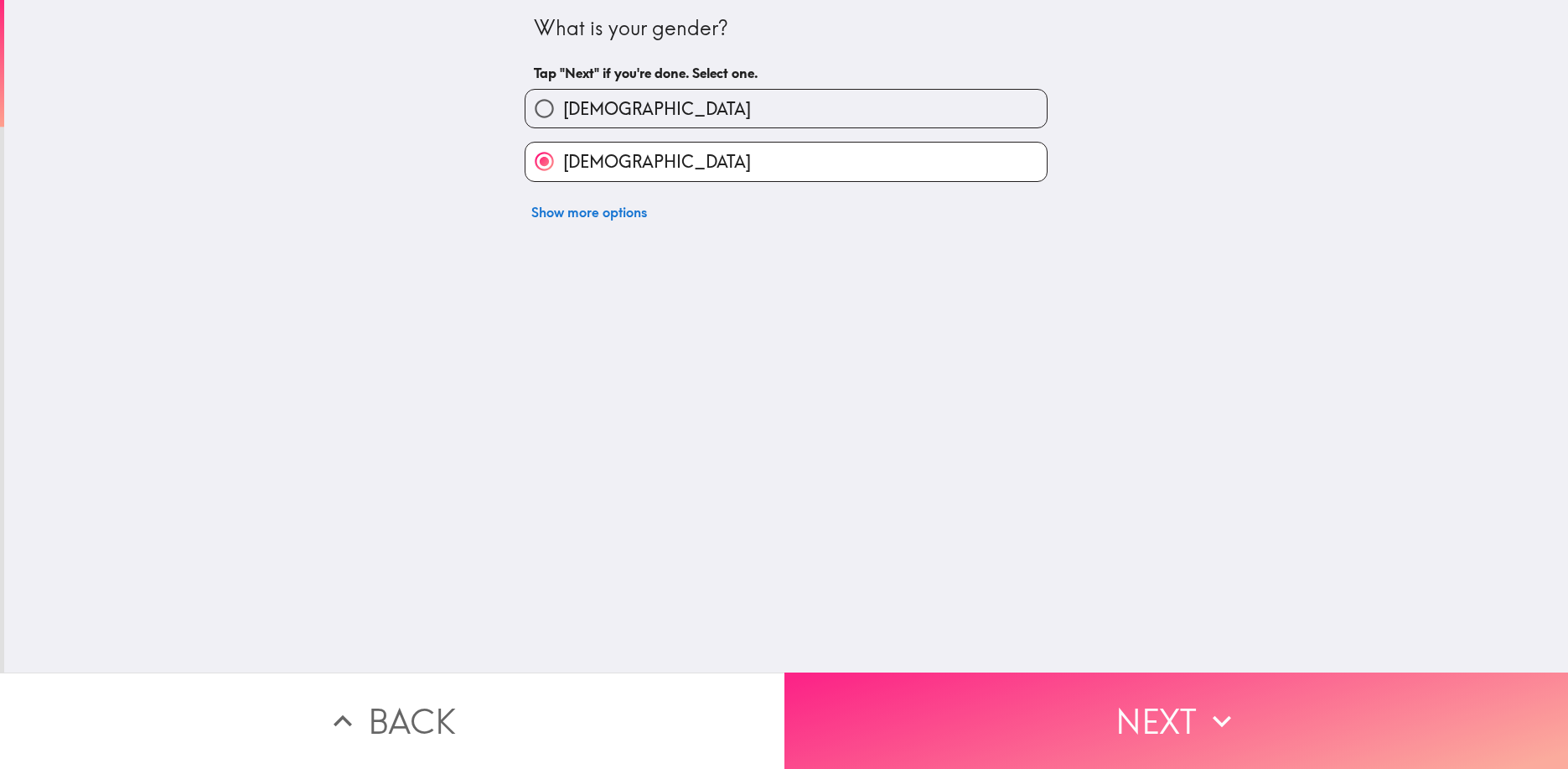
click at [1018, 710] on button "Next" at bounding box center [1177, 720] width 785 height 96
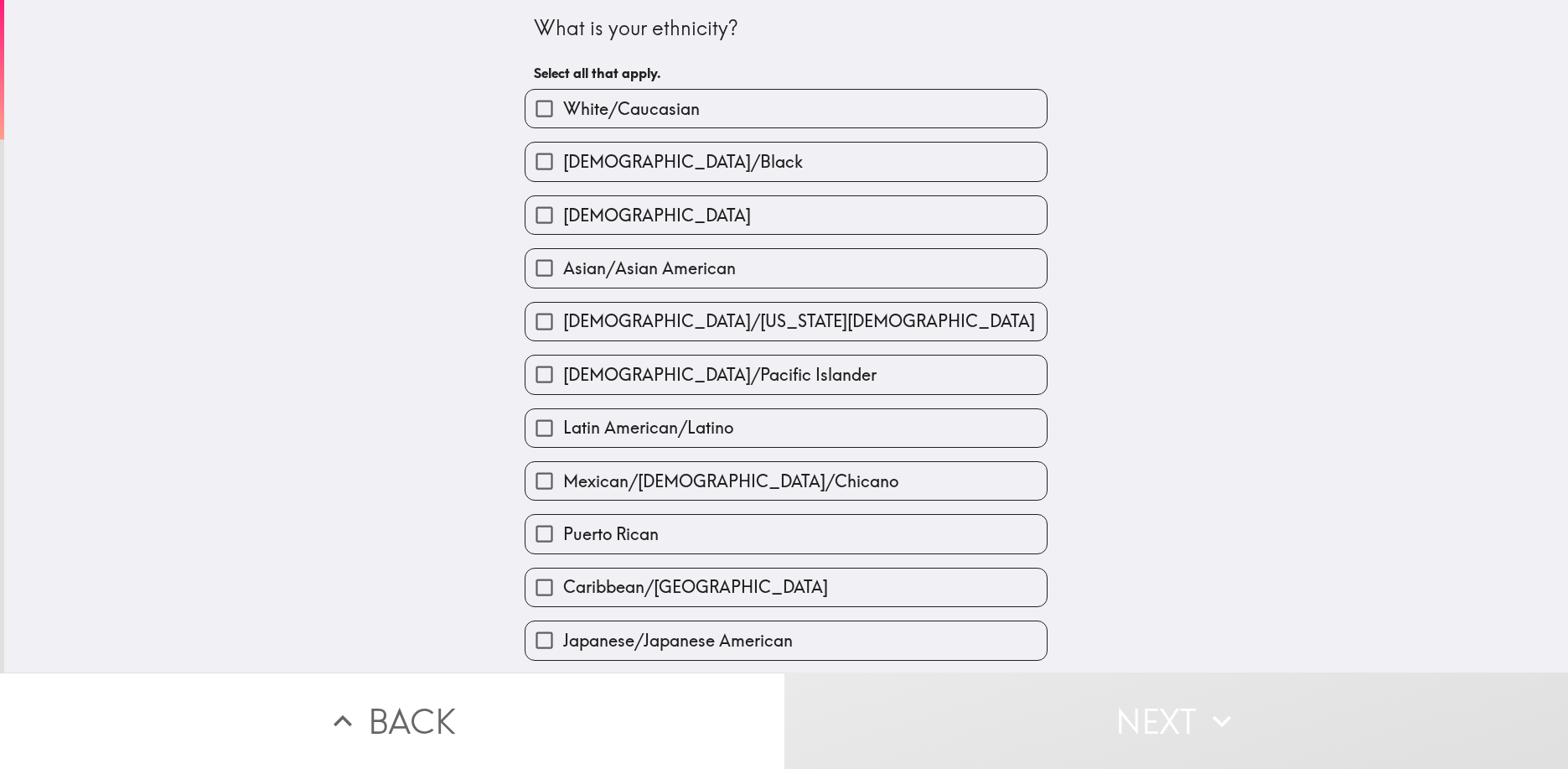
click at [904, 99] on label "White/Caucasian" at bounding box center [787, 108] width 522 height 38
click at [563, 99] on input "White/Caucasian" at bounding box center [544, 108] width 38 height 38
checkbox input "true"
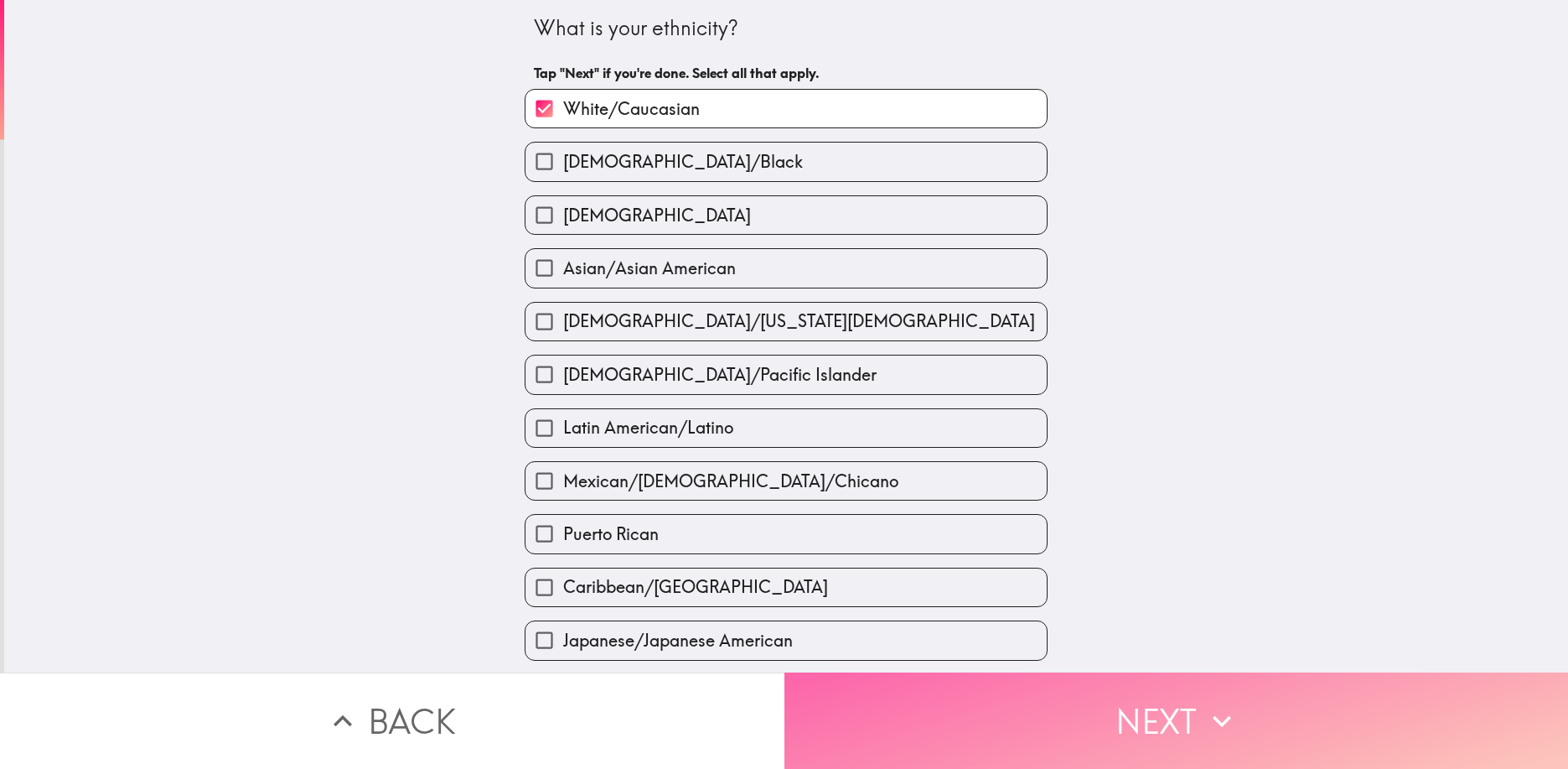
click at [1072, 709] on button "Next" at bounding box center [1177, 720] width 785 height 96
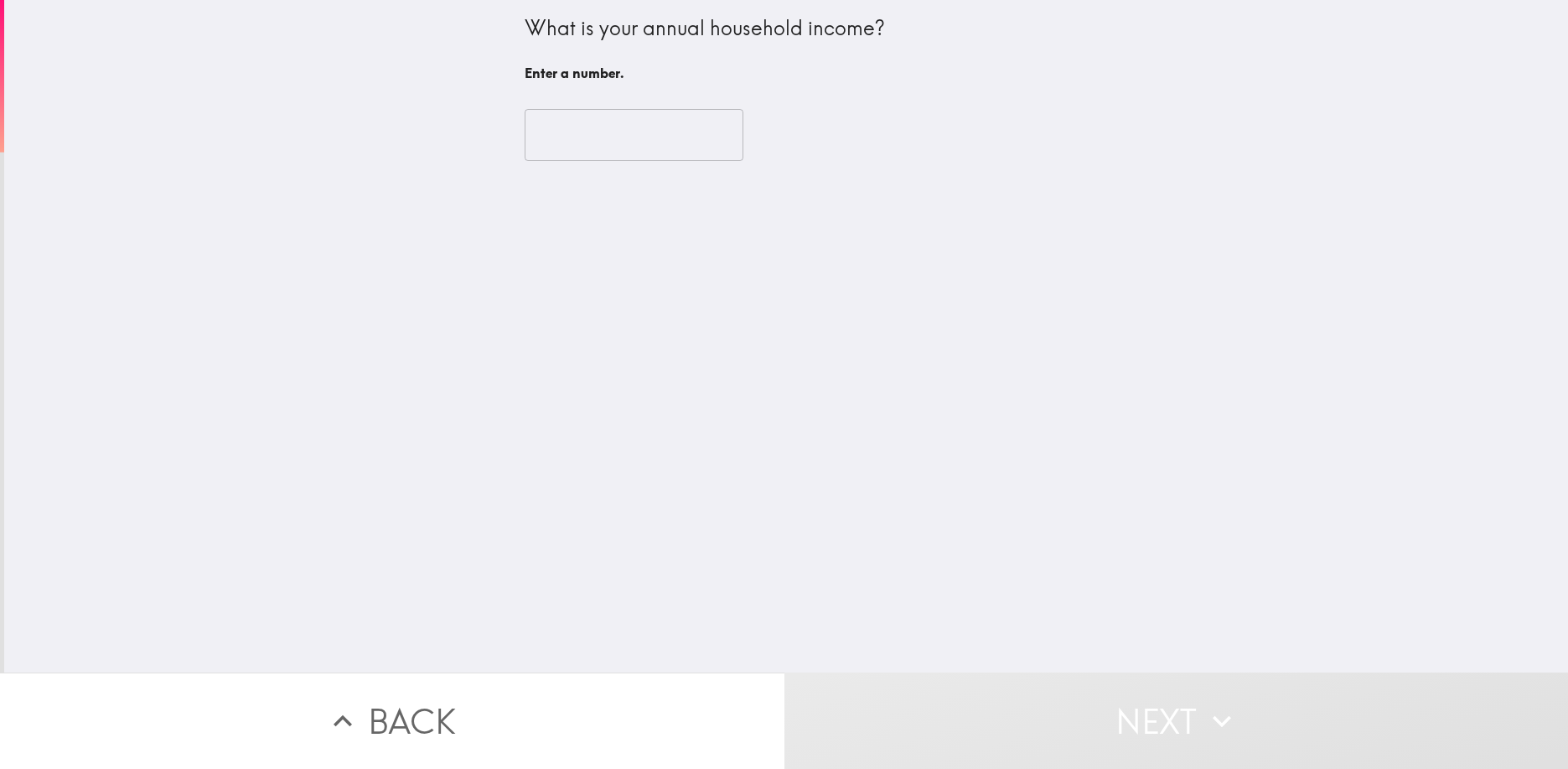
click at [631, 132] on input "number" at bounding box center [634, 135] width 219 height 52
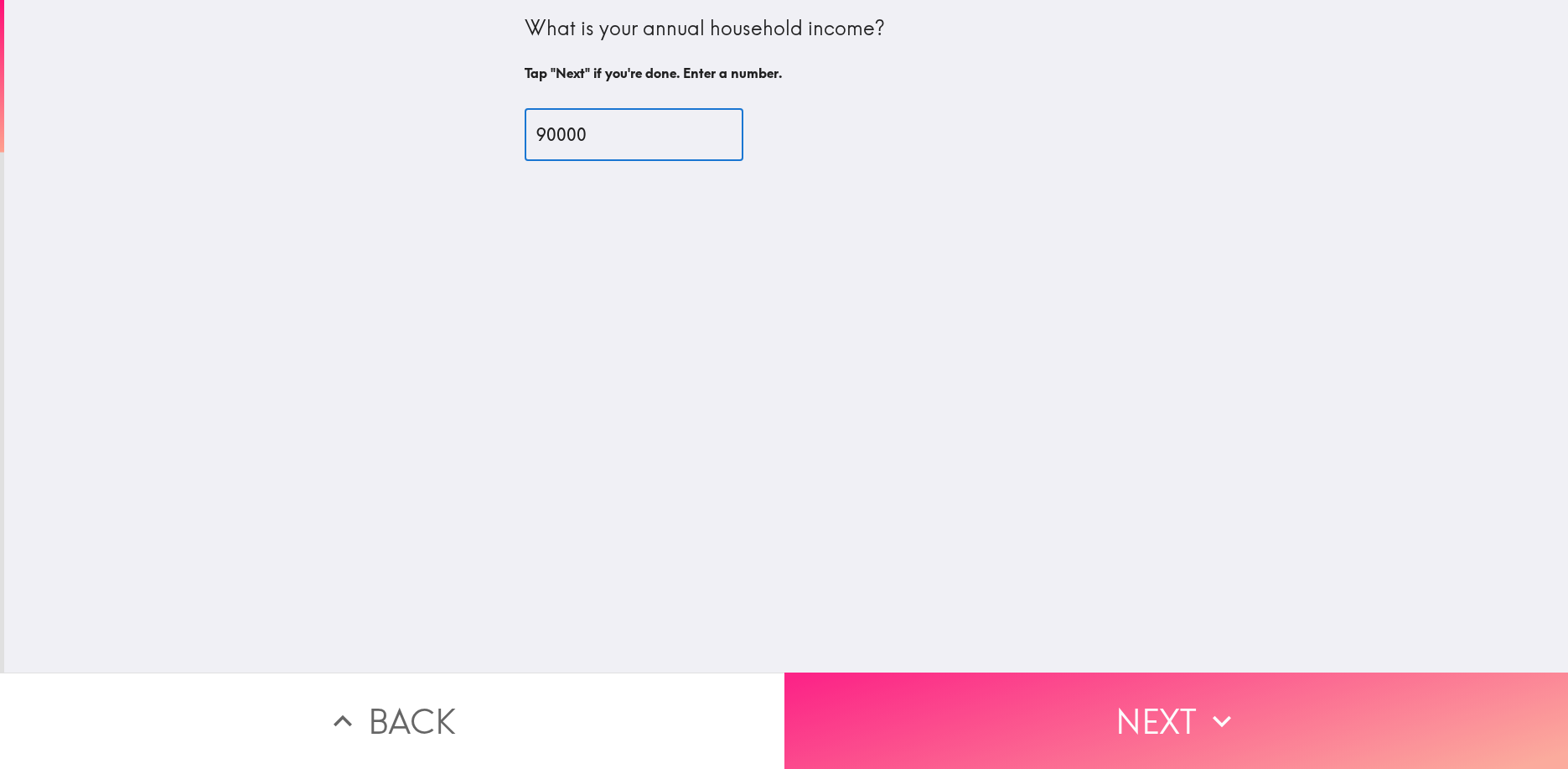
type input "90000"
click at [1060, 705] on button "Next" at bounding box center [1177, 720] width 785 height 96
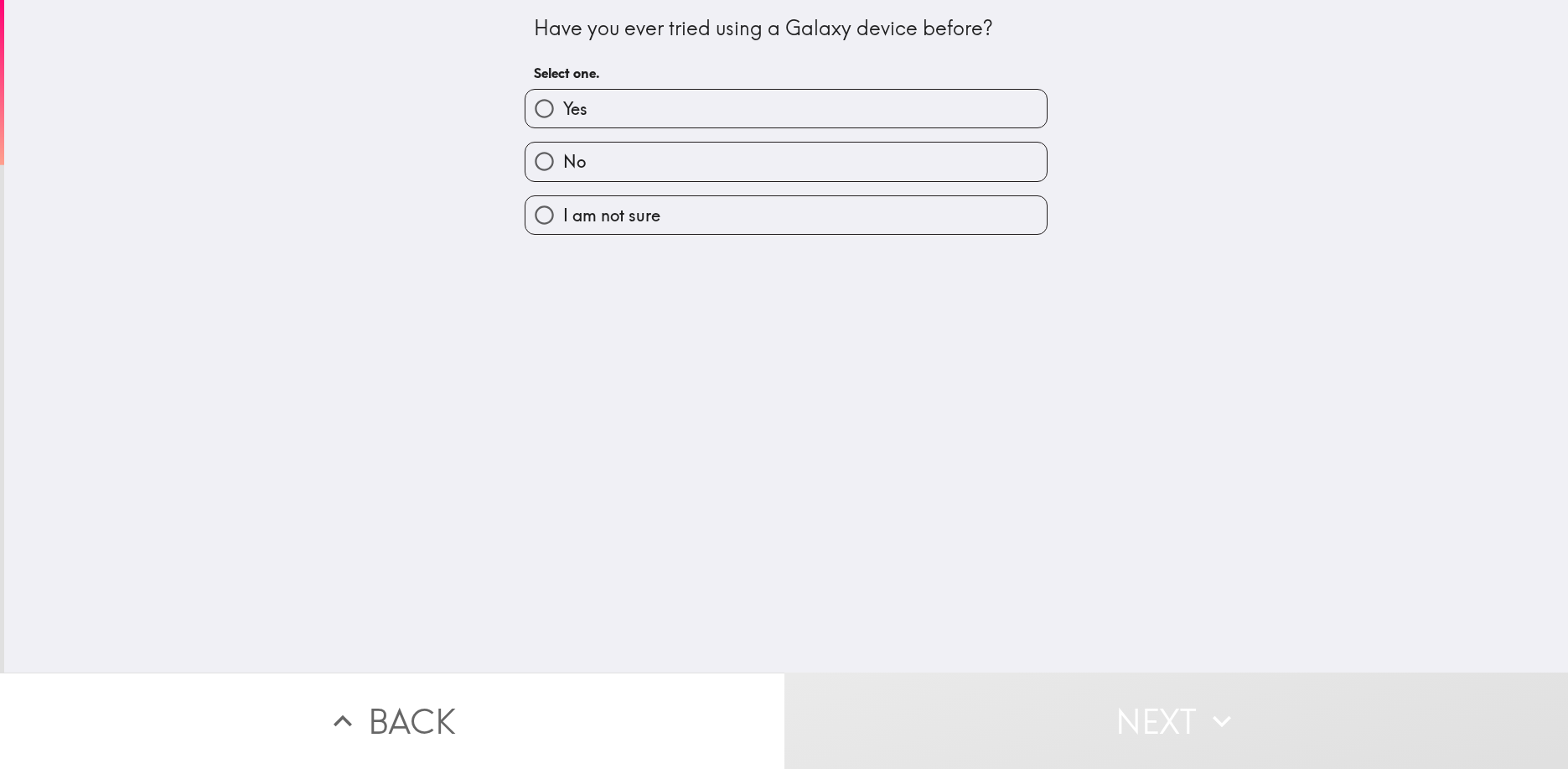
drag, startPoint x: 854, startPoint y: 163, endPoint x: 864, endPoint y: 187, distance: 26.0
click at [854, 163] on label "No" at bounding box center [787, 161] width 522 height 38
click at [563, 163] on input "No" at bounding box center [544, 161] width 38 height 38
radio input "true"
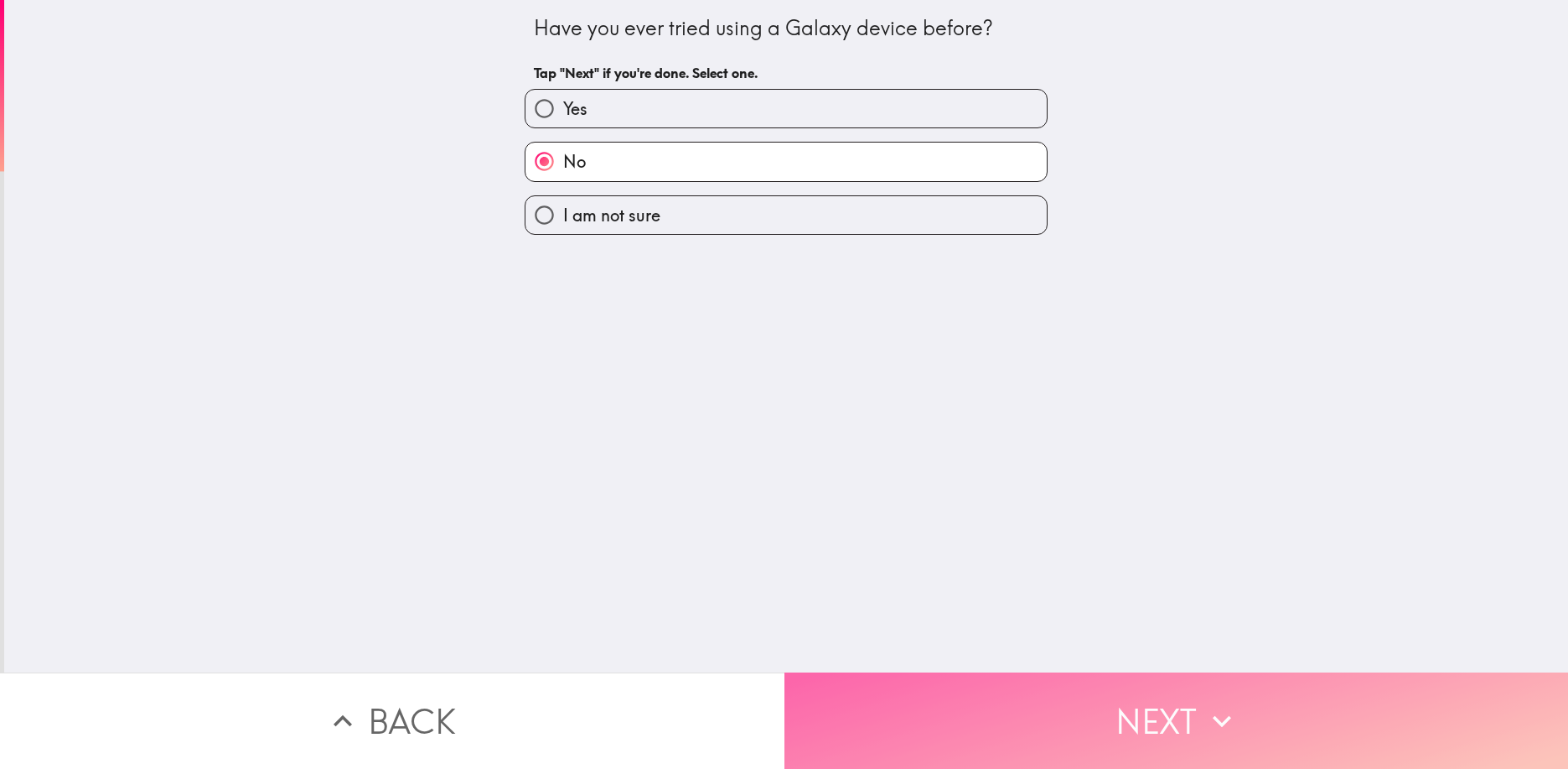
click at [1070, 705] on button "Next" at bounding box center [1177, 720] width 785 height 96
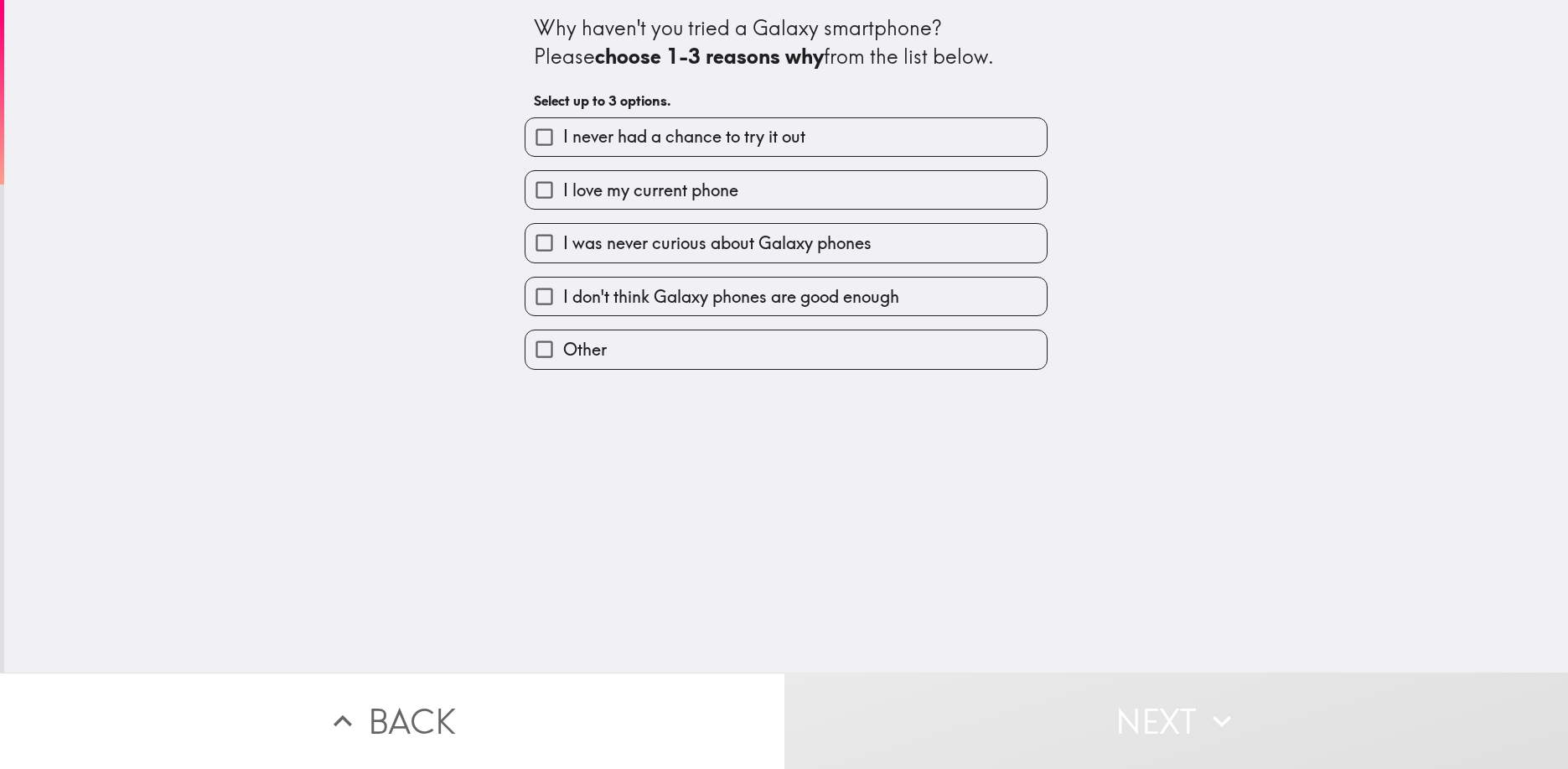
click at [870, 239] on span "I was never curious about Galaxy phones" at bounding box center [718, 243] width 309 height 23
click at [563, 239] on input "I was never curious about Galaxy phones" at bounding box center [544, 242] width 38 height 38
checkbox input "true"
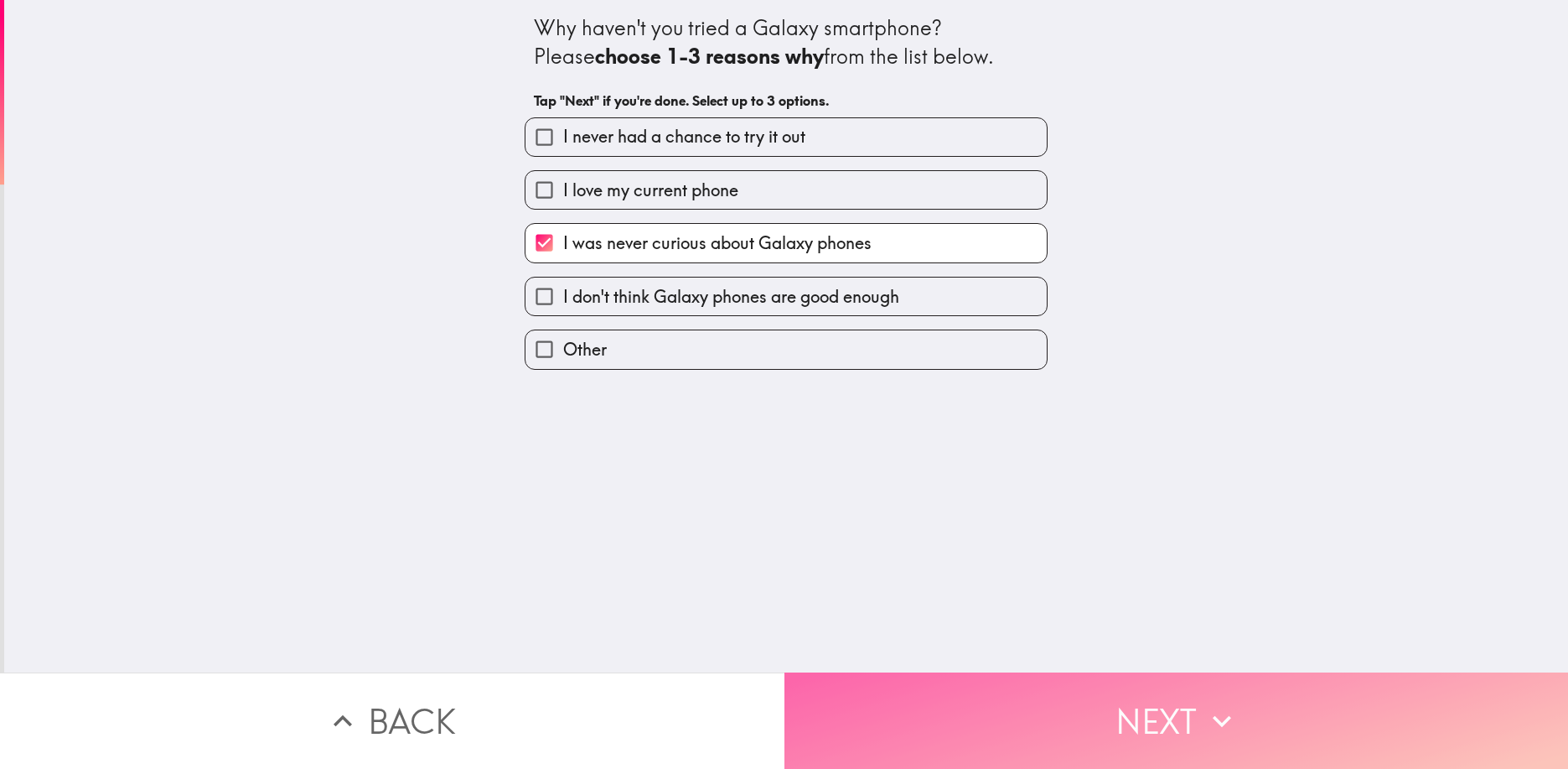
click at [1010, 721] on button "Next" at bounding box center [1177, 720] width 785 height 96
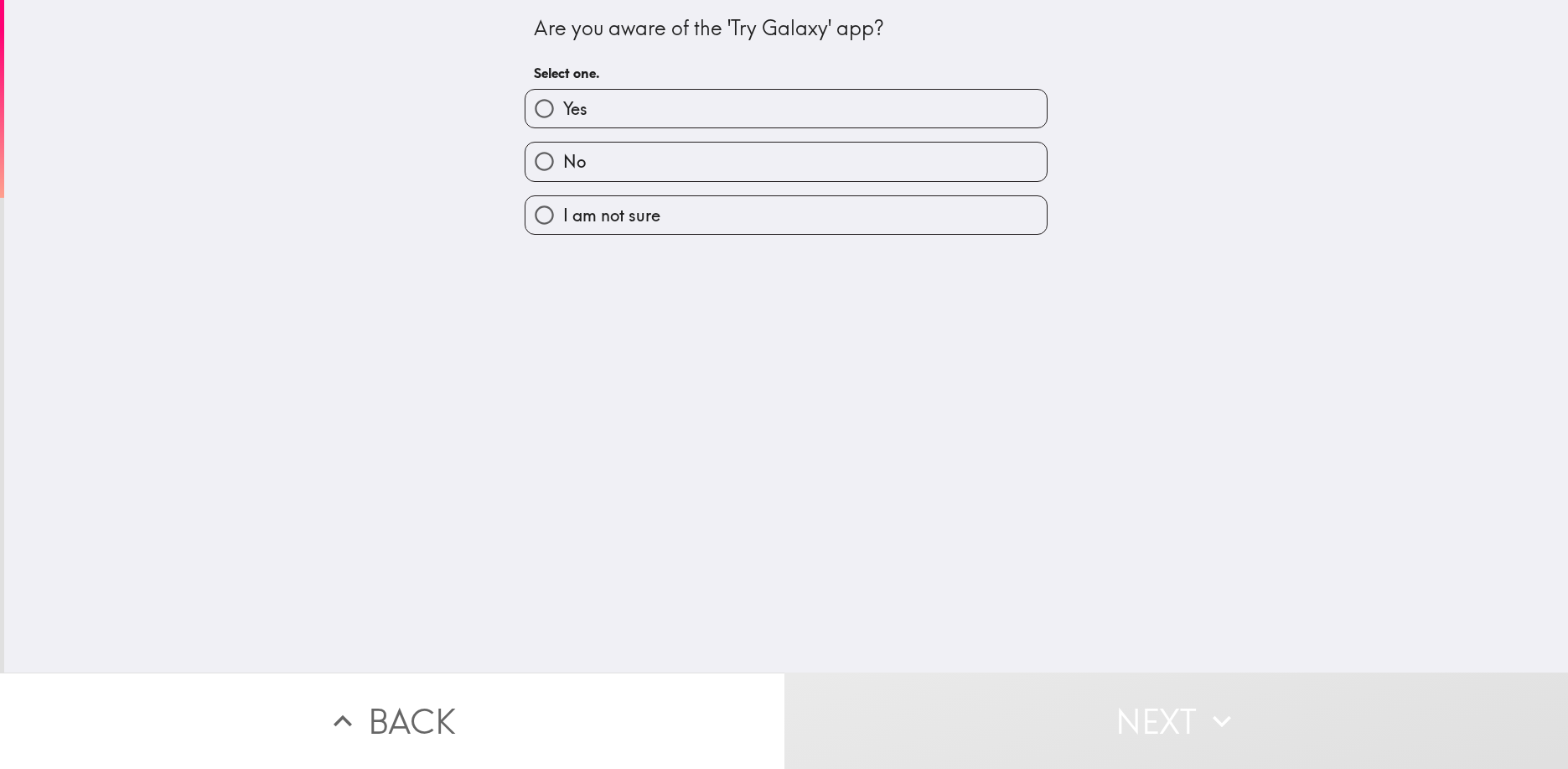
drag, startPoint x: 853, startPoint y: 161, endPoint x: 897, endPoint y: 355, distance: 198.9
click at [853, 161] on label "No" at bounding box center [787, 161] width 522 height 38
click at [563, 161] on input "No" at bounding box center [544, 161] width 38 height 38
radio input "true"
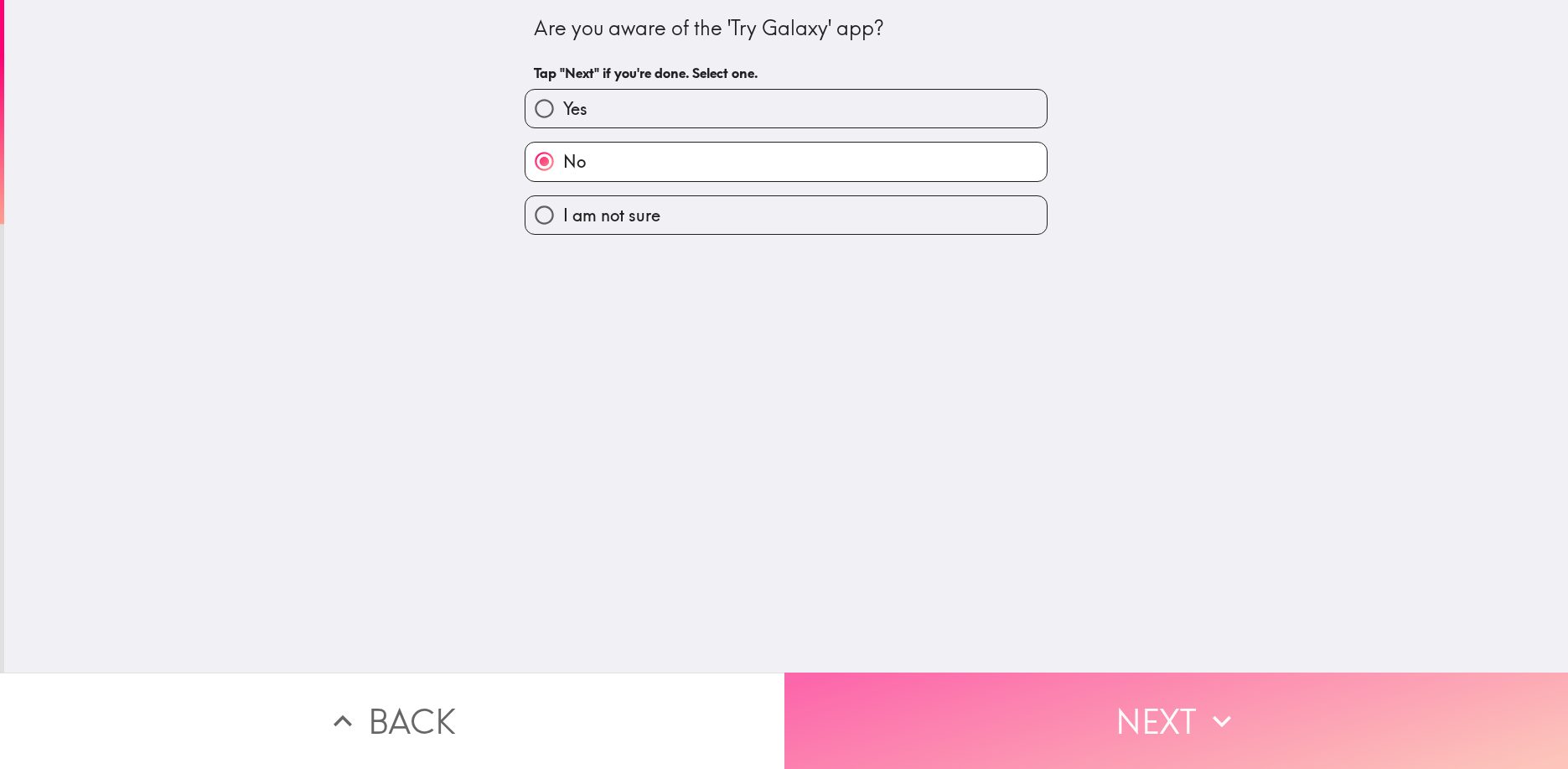
click at [1030, 708] on button "Next" at bounding box center [1177, 720] width 785 height 96
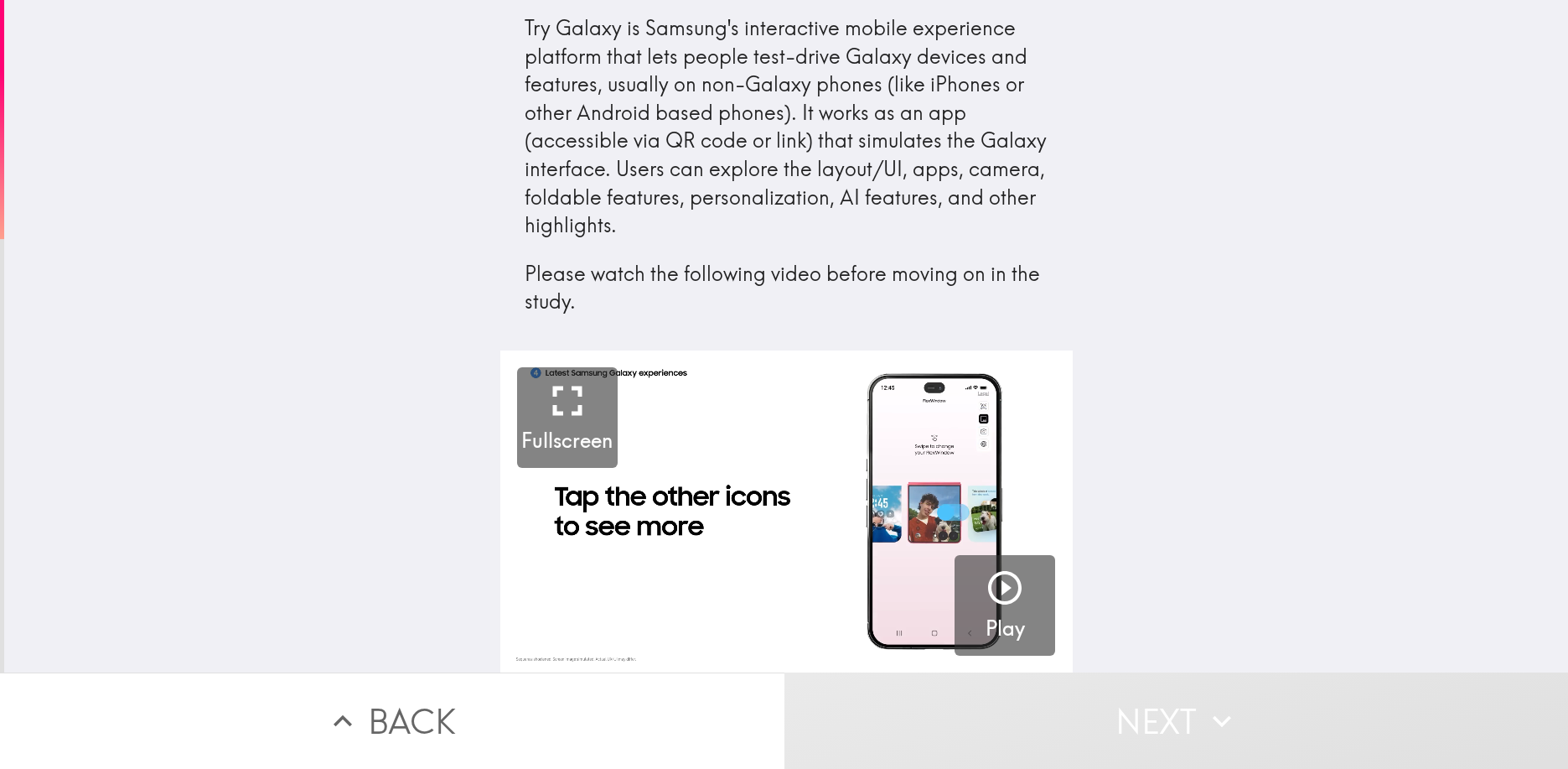
drag, startPoint x: 1005, startPoint y: 585, endPoint x: 1247, endPoint y: 470, distance: 267.9
click at [1005, 585] on icon "button" at bounding box center [1005, 588] width 34 height 34
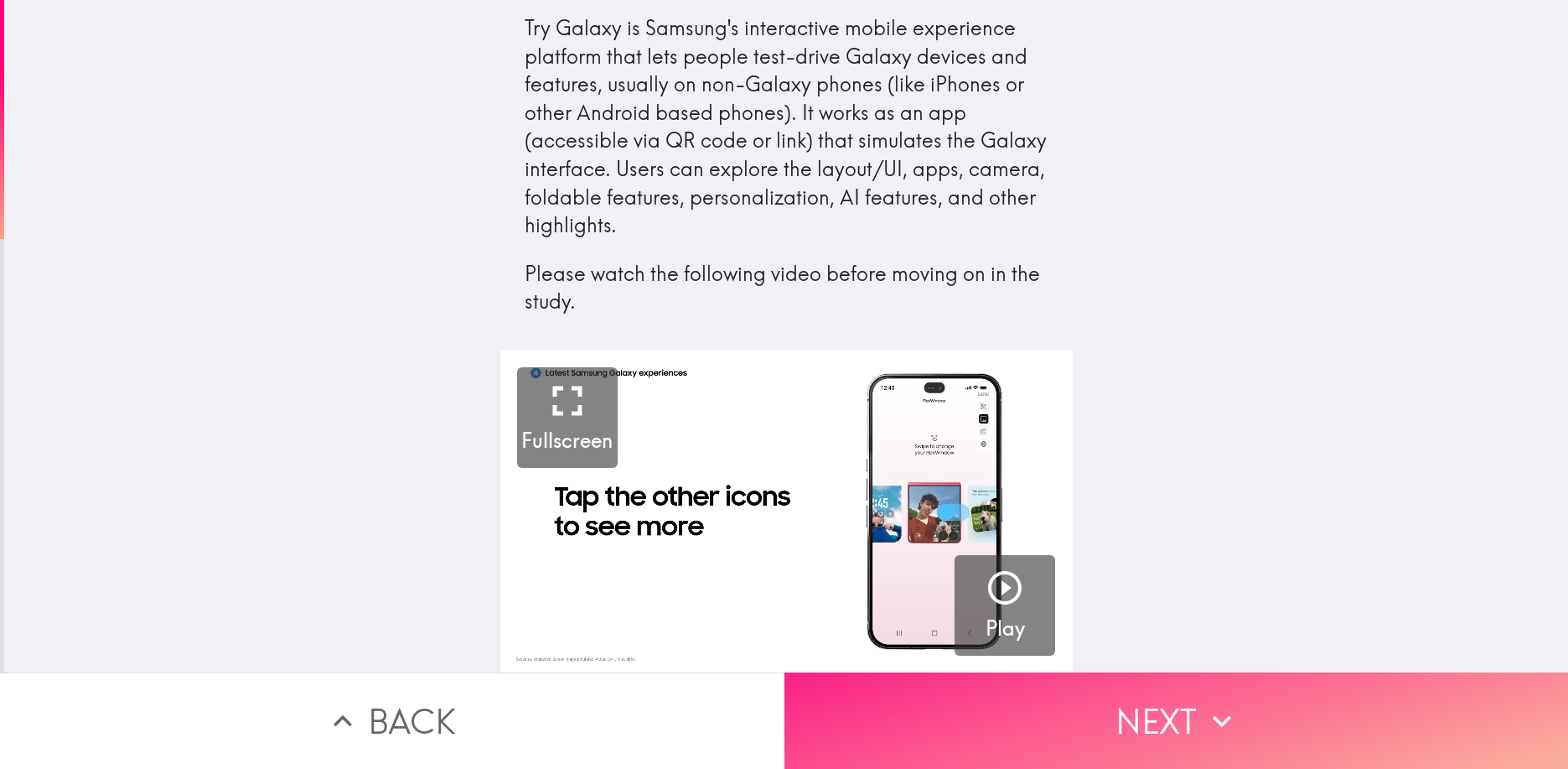
click at [1178, 732] on button "Next" at bounding box center [1177, 720] width 785 height 96
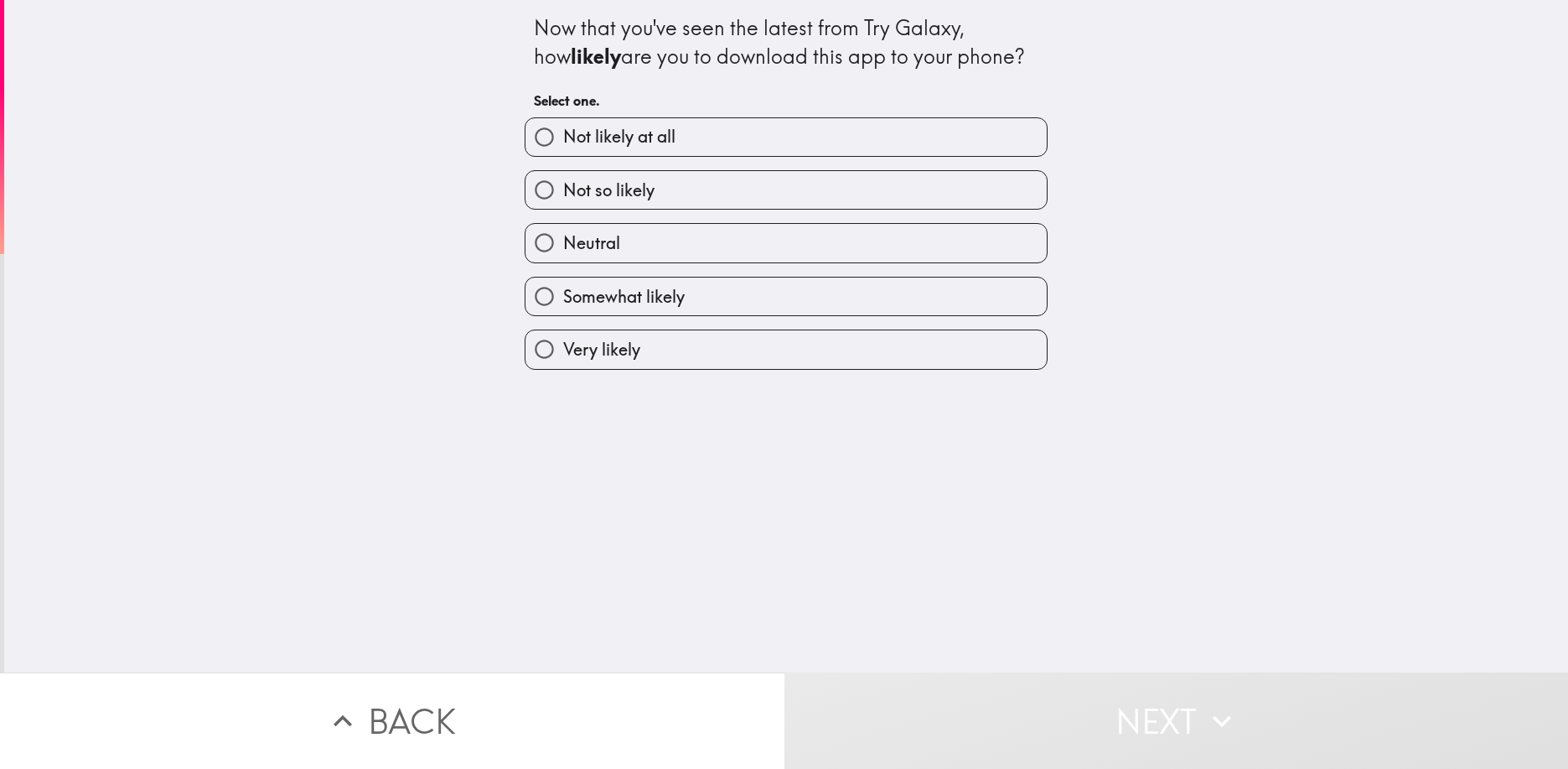
drag, startPoint x: 943, startPoint y: 135, endPoint x: 1040, endPoint y: 351, distance: 236.8
click at [943, 135] on label "Not likely at all" at bounding box center [787, 137] width 522 height 38
click at [563, 135] on input "Not likely at all" at bounding box center [544, 137] width 38 height 38
radio input "true"
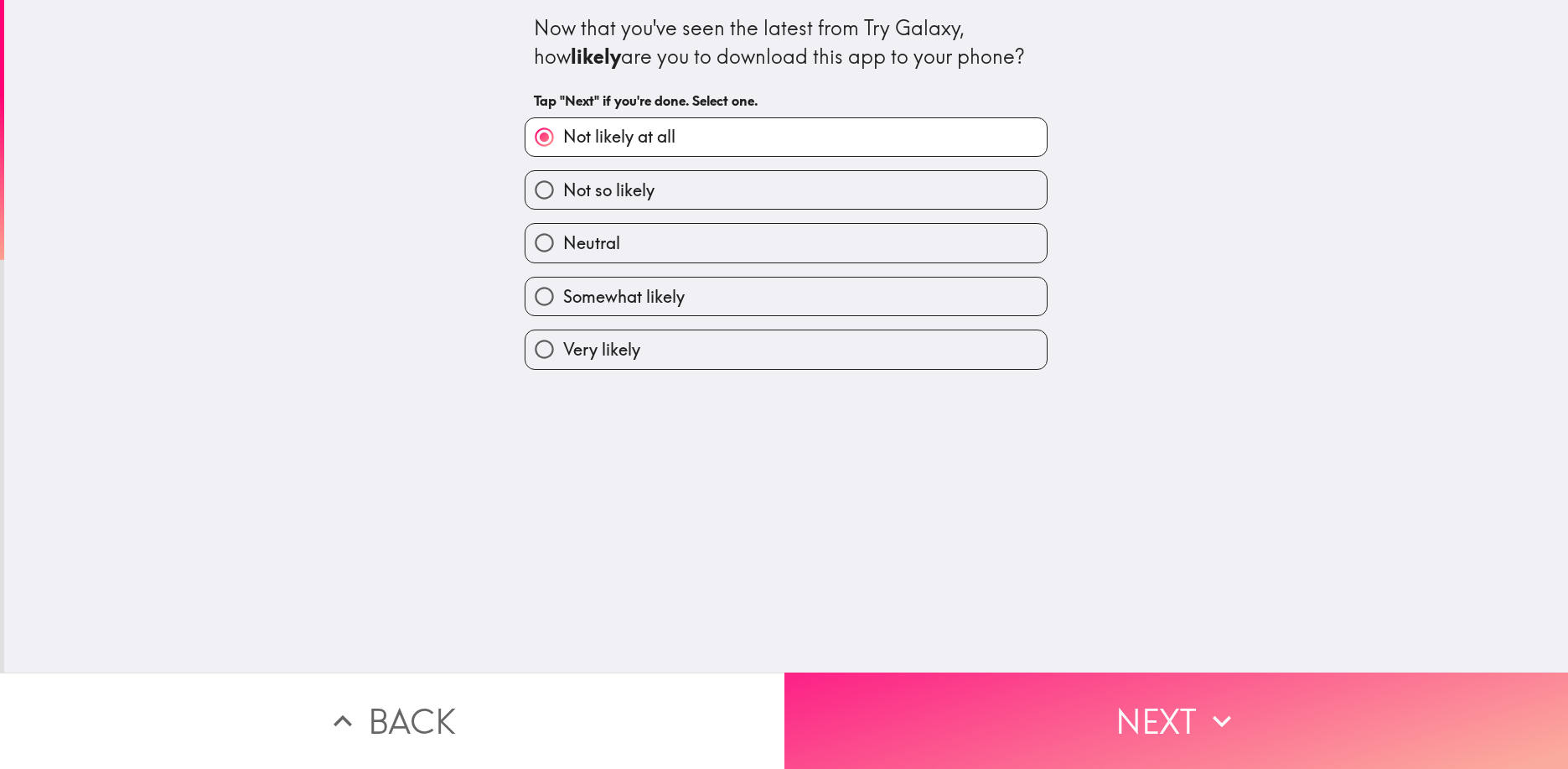
click at [1161, 725] on button "Next" at bounding box center [1177, 720] width 785 height 96
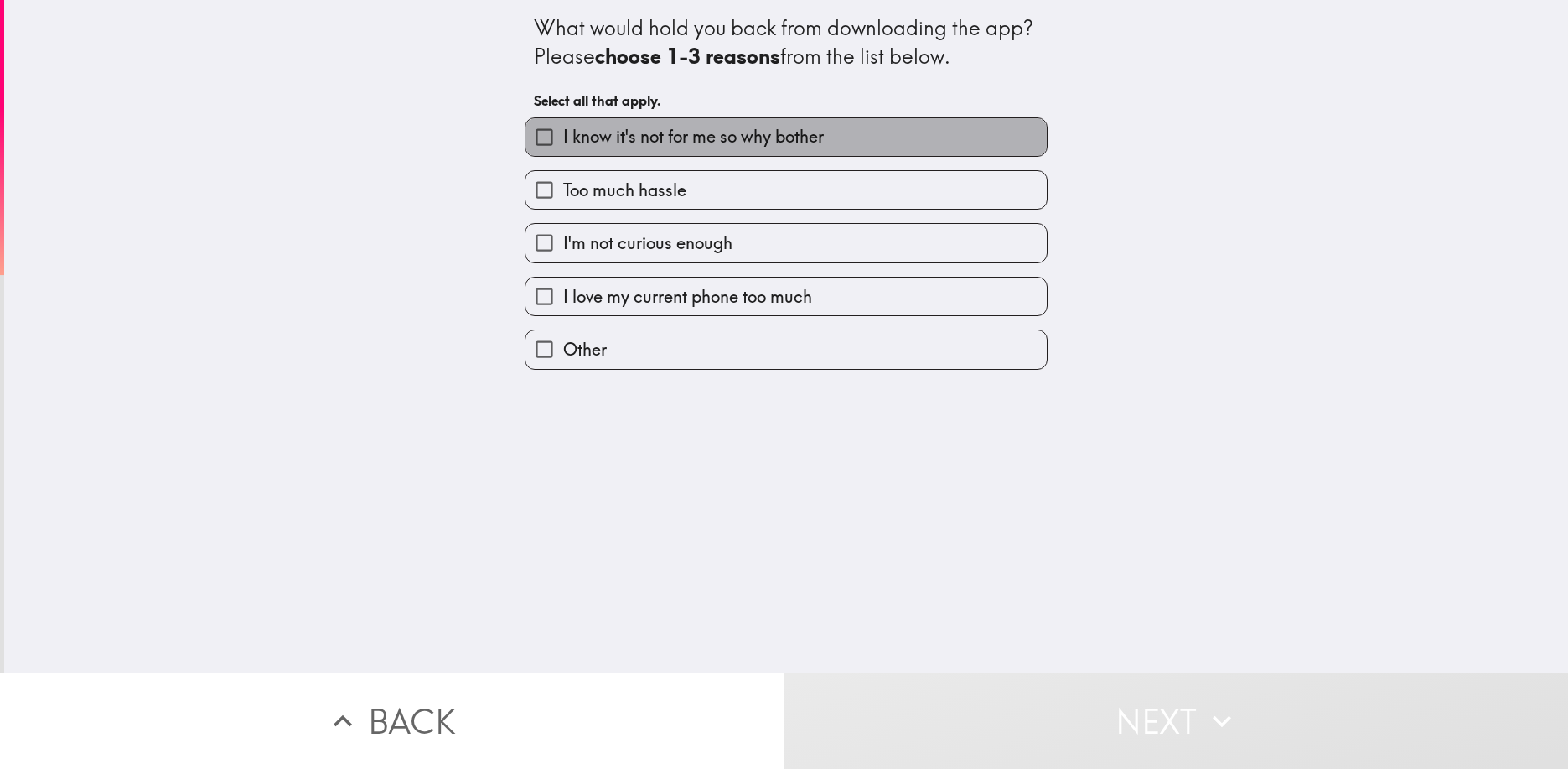
click at [1022, 134] on label "I know it's not for me so why bother" at bounding box center [787, 137] width 522 height 38
click at [563, 134] on input "I know it's not for me so why bother" at bounding box center [544, 137] width 38 height 38
checkbox input "true"
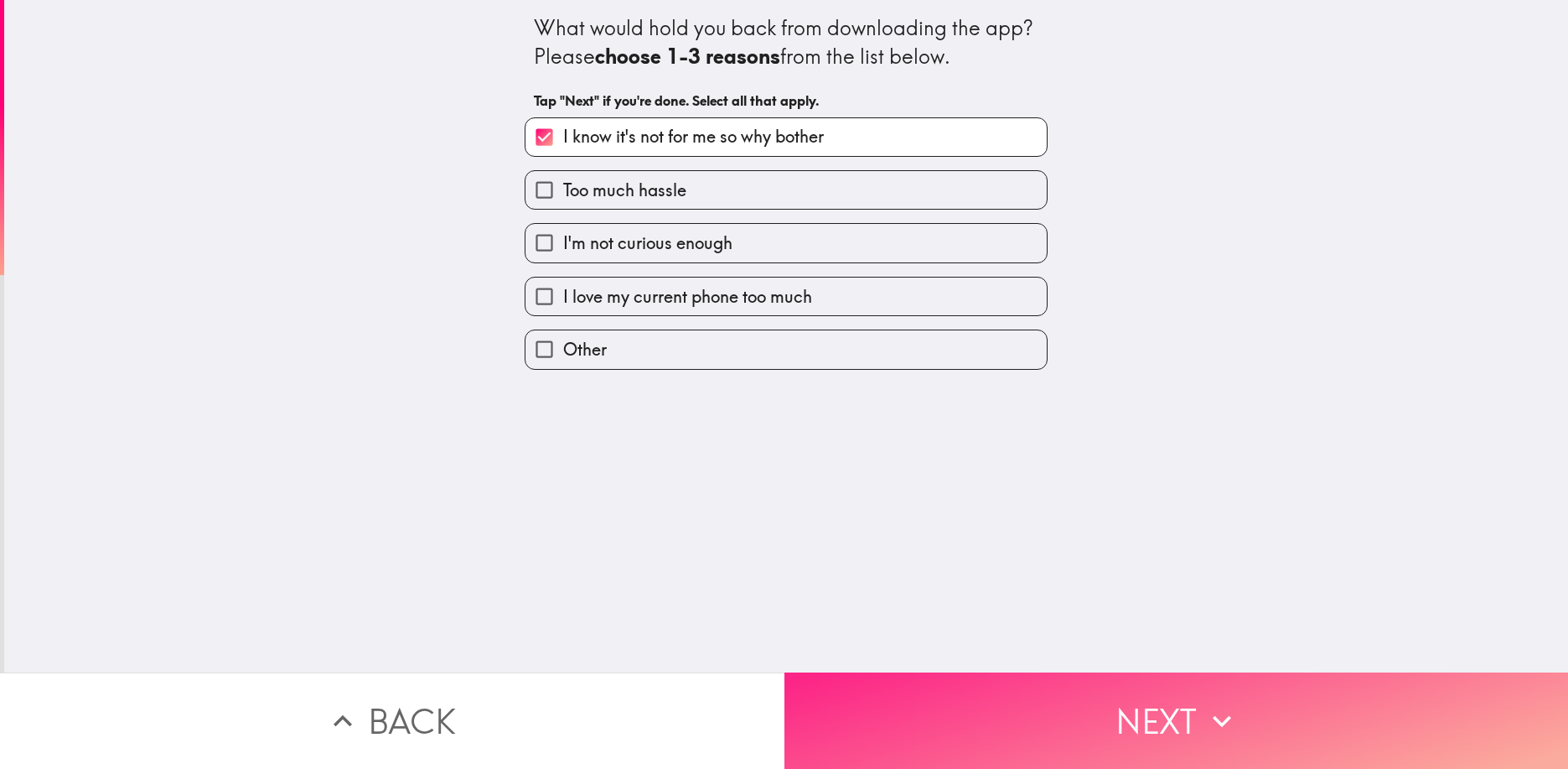
click at [1109, 704] on button "Next" at bounding box center [1177, 720] width 785 height 96
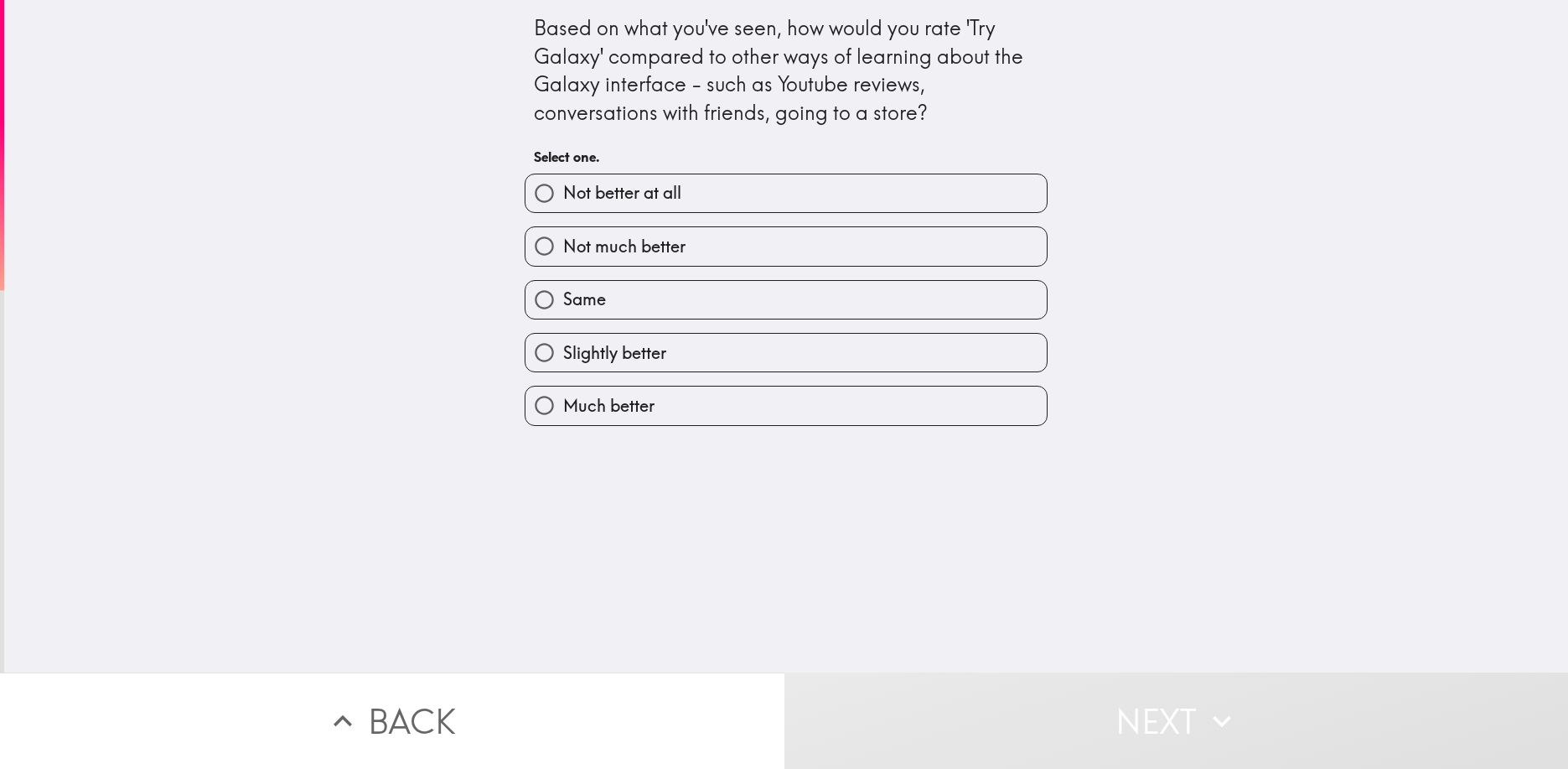
click at [1009, 304] on label "Same" at bounding box center [787, 299] width 522 height 38
click at [563, 304] on input "Same" at bounding box center [544, 299] width 38 height 38
radio input "true"
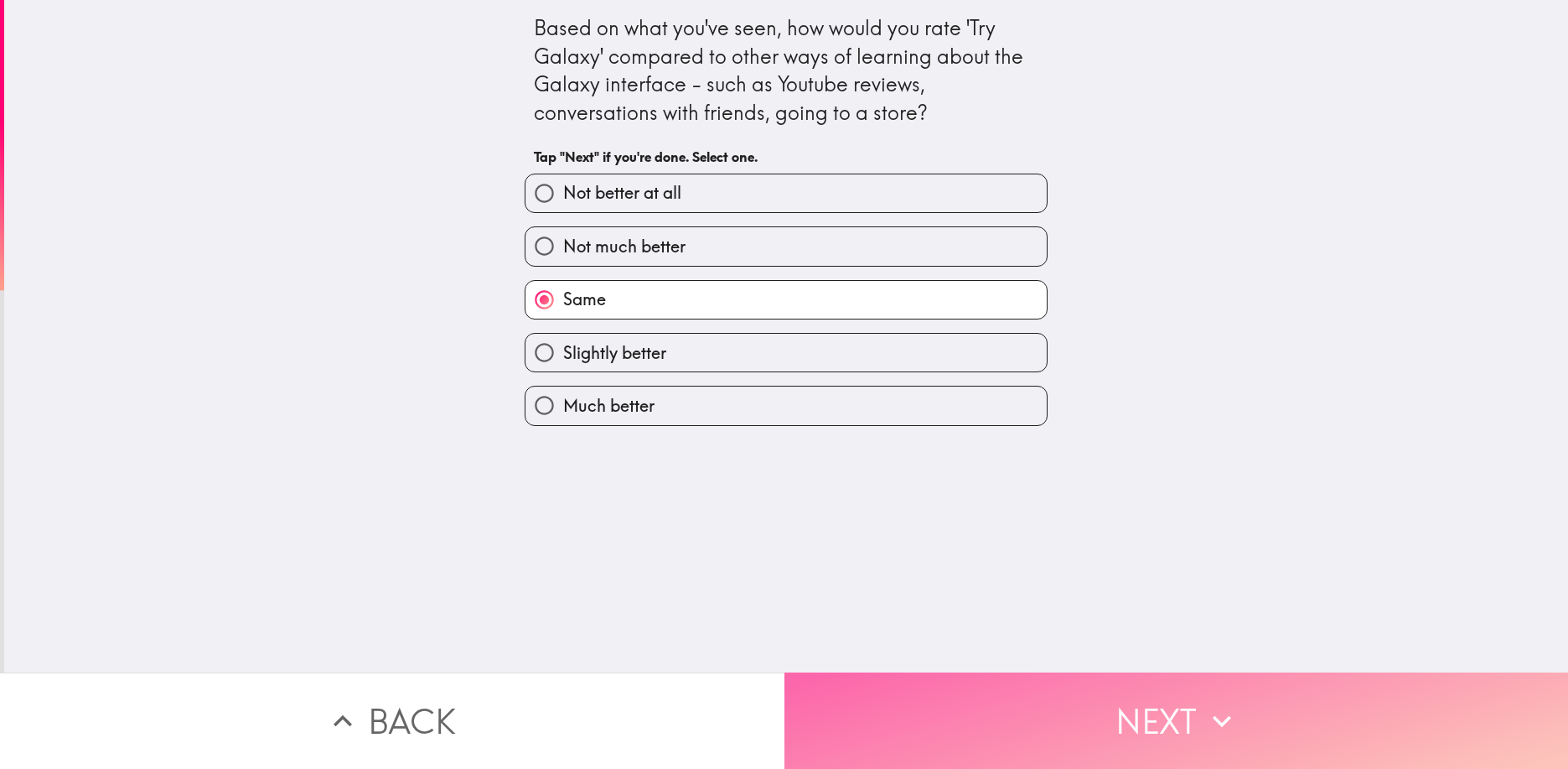
click at [1119, 705] on button "Next" at bounding box center [1177, 720] width 785 height 96
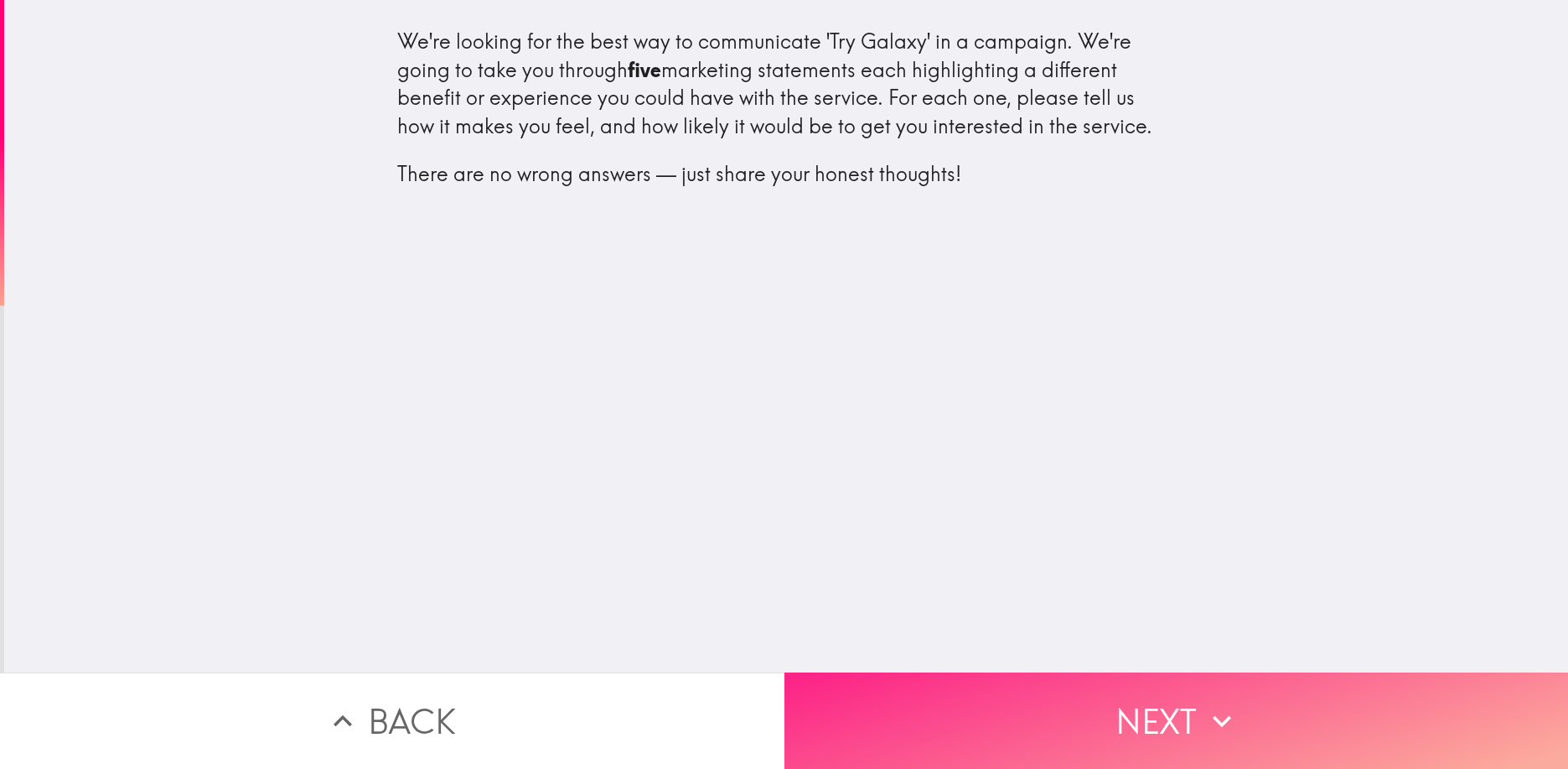
click at [1177, 713] on button "Next" at bounding box center [1177, 720] width 785 height 96
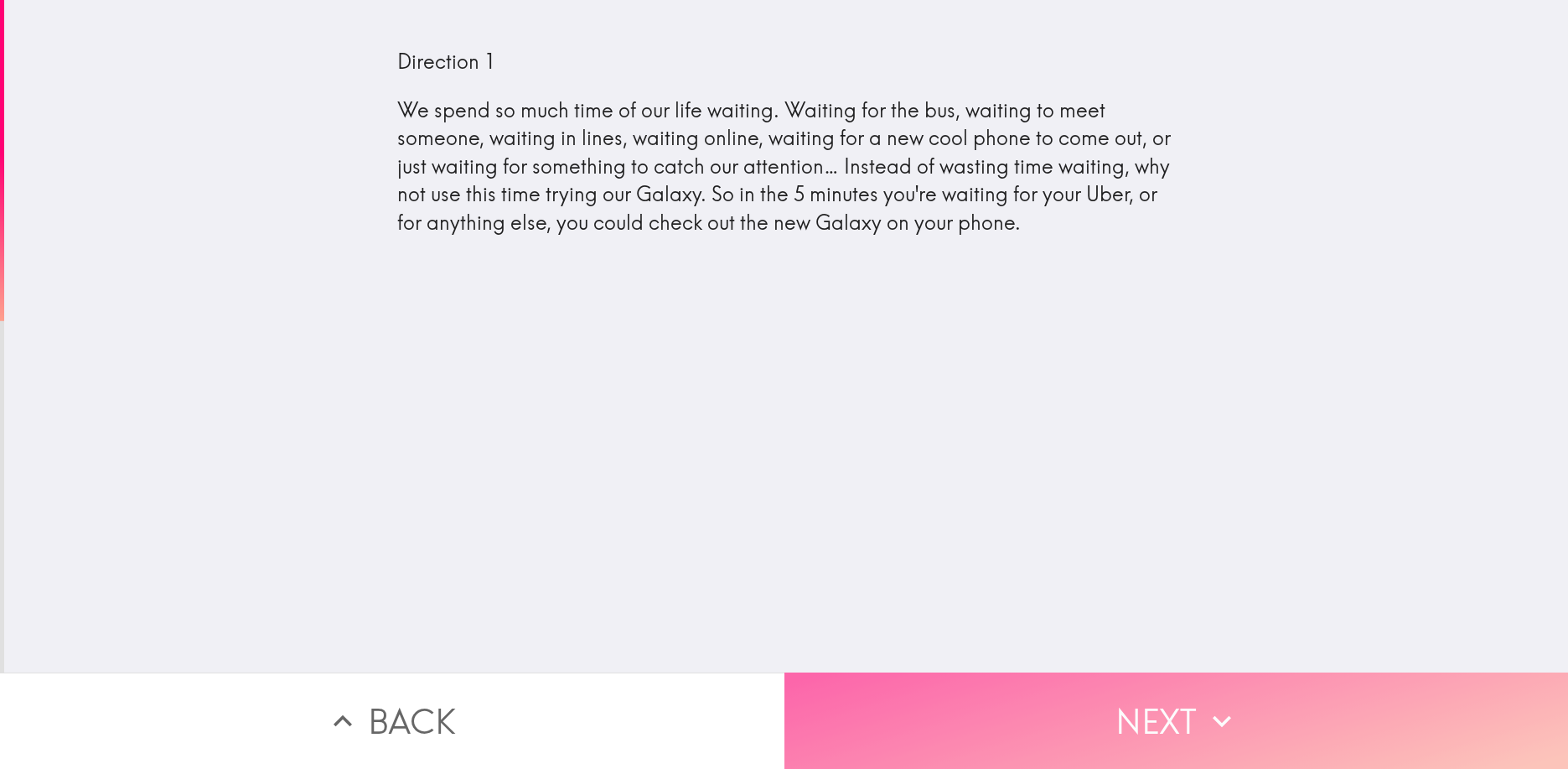
click at [1135, 713] on button "Next" at bounding box center [1177, 720] width 785 height 96
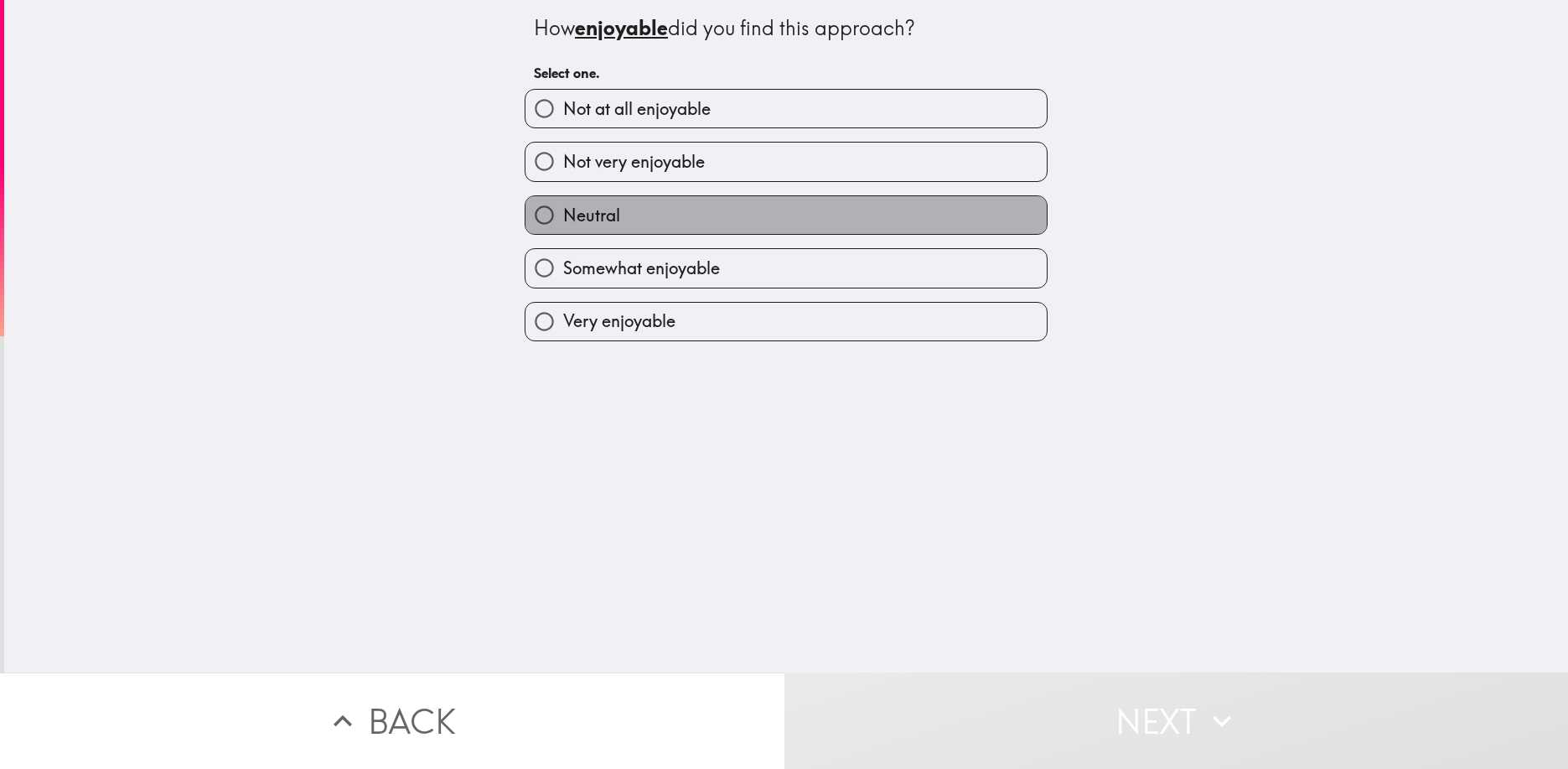
click at [947, 211] on label "Neutral" at bounding box center [787, 215] width 522 height 38
click at [563, 211] on input "Neutral" at bounding box center [544, 215] width 38 height 38
radio input "true"
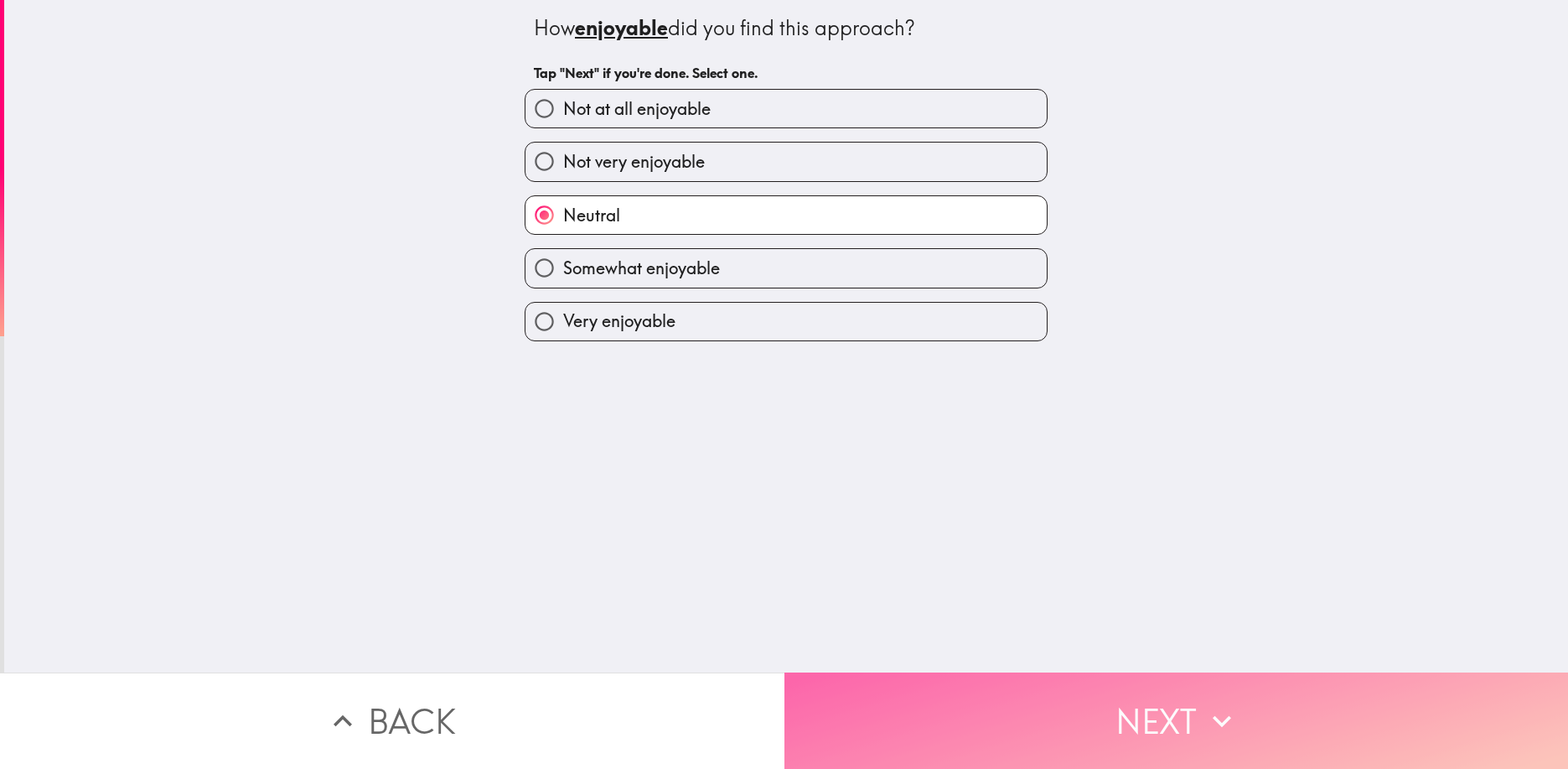
click at [1068, 724] on button "Next" at bounding box center [1177, 720] width 785 height 96
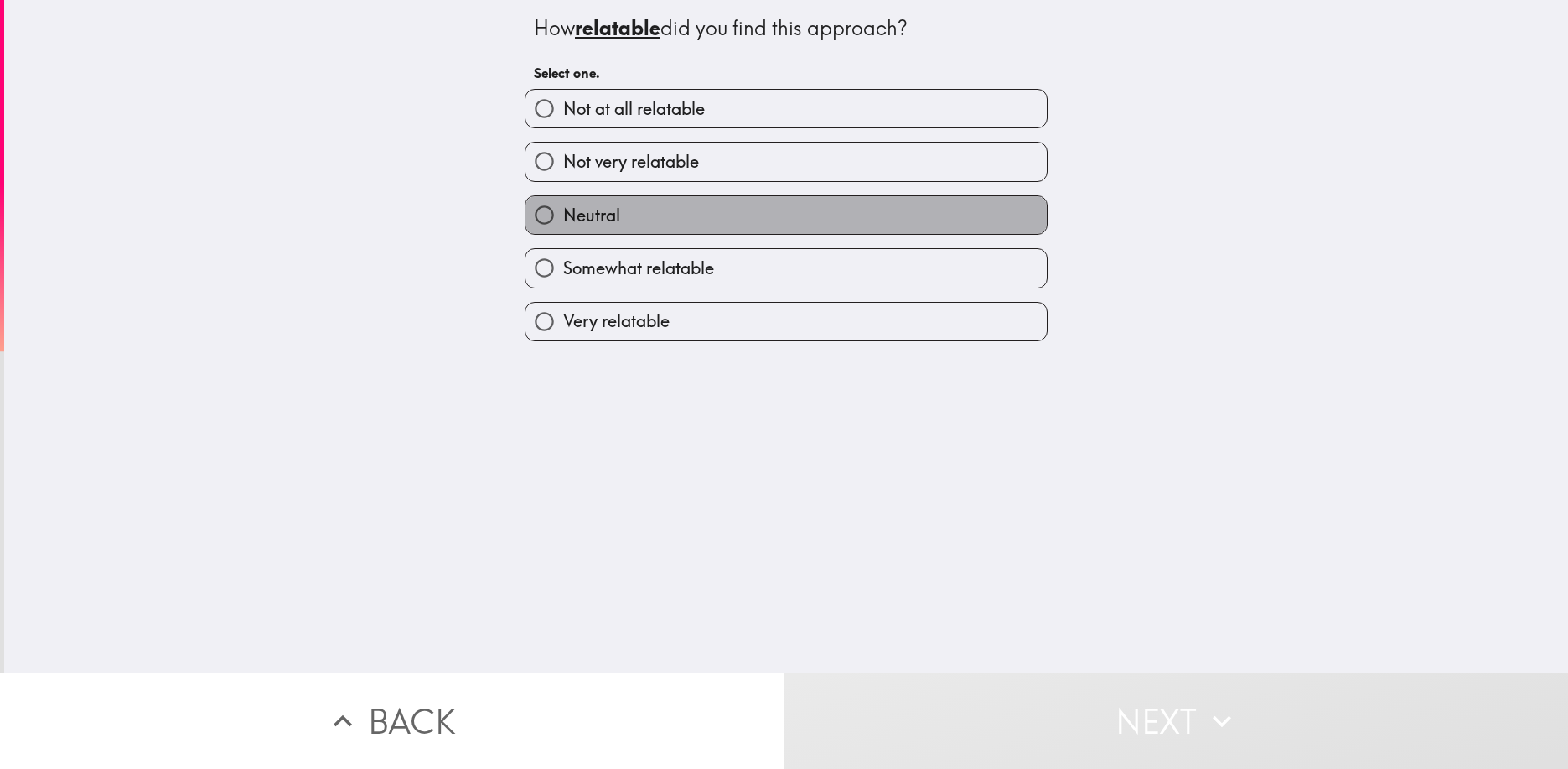
click at [974, 216] on label "Neutral" at bounding box center [787, 215] width 522 height 38
click at [563, 216] on input "Neutral" at bounding box center [544, 215] width 38 height 38
radio input "true"
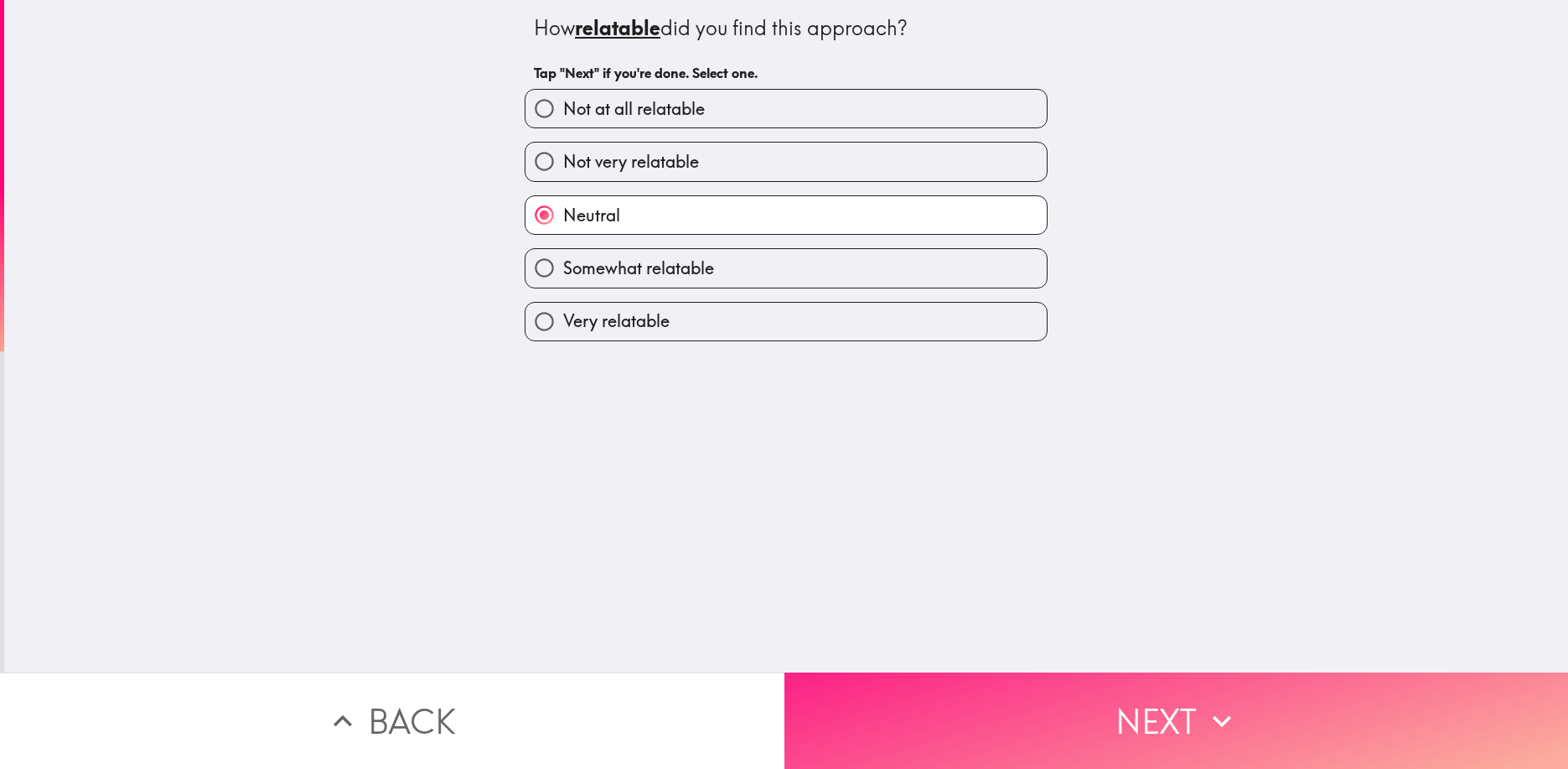
click at [1111, 714] on button "Next" at bounding box center [1177, 720] width 785 height 96
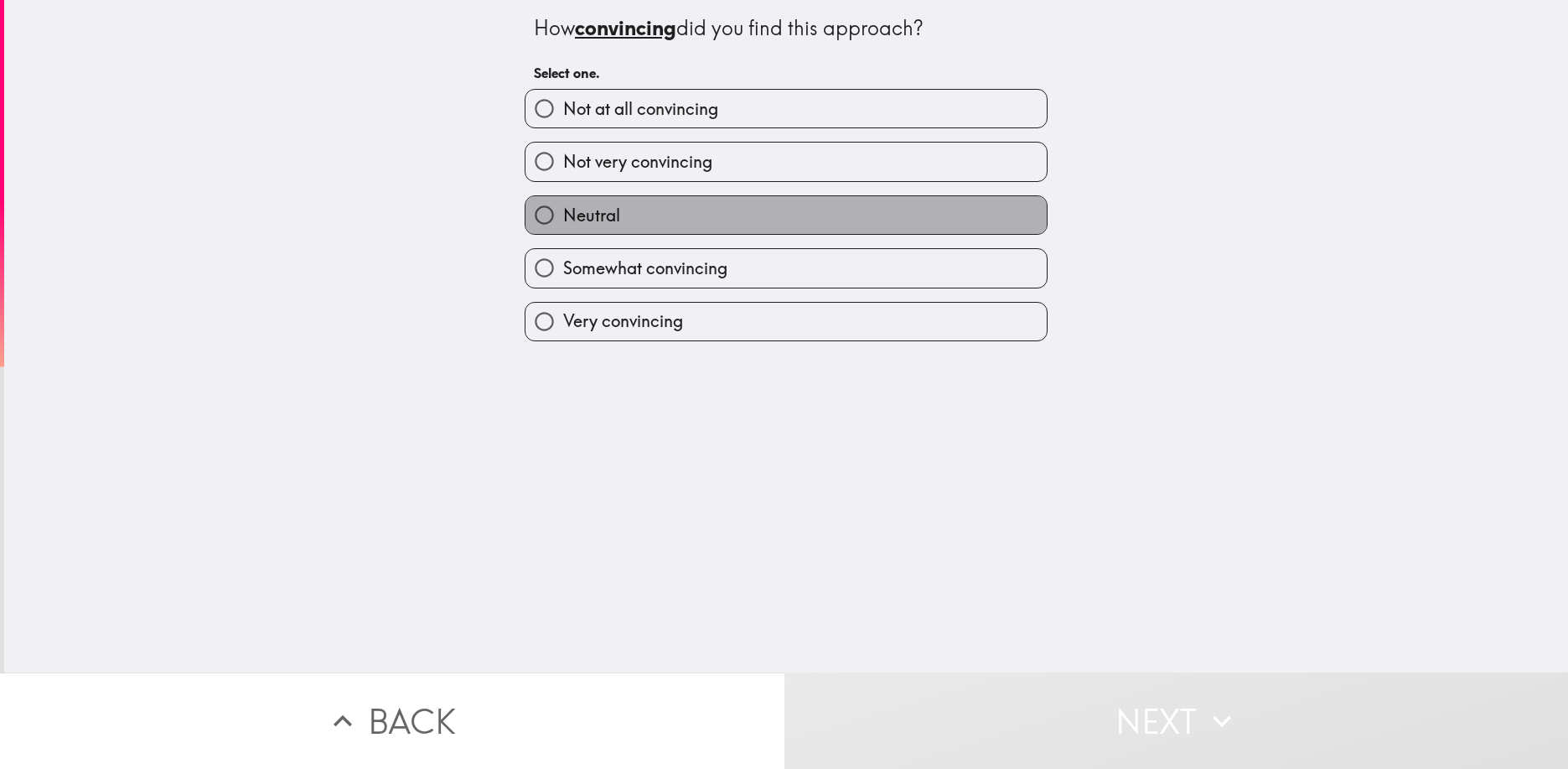
click at [992, 212] on label "Neutral" at bounding box center [787, 215] width 522 height 38
click at [563, 212] on input "Neutral" at bounding box center [544, 215] width 38 height 38
radio input "true"
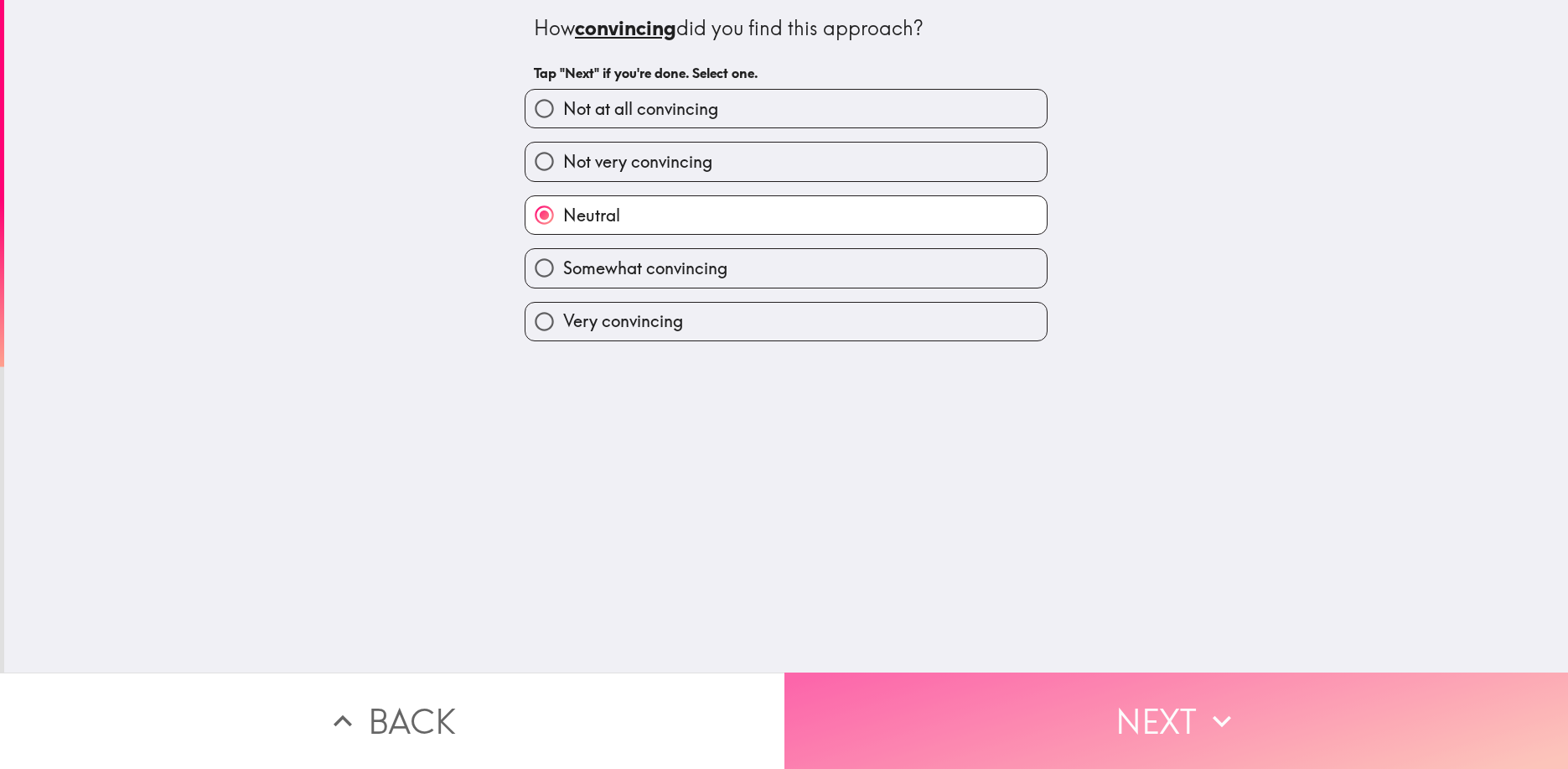
click at [1129, 714] on button "Next" at bounding box center [1177, 720] width 785 height 96
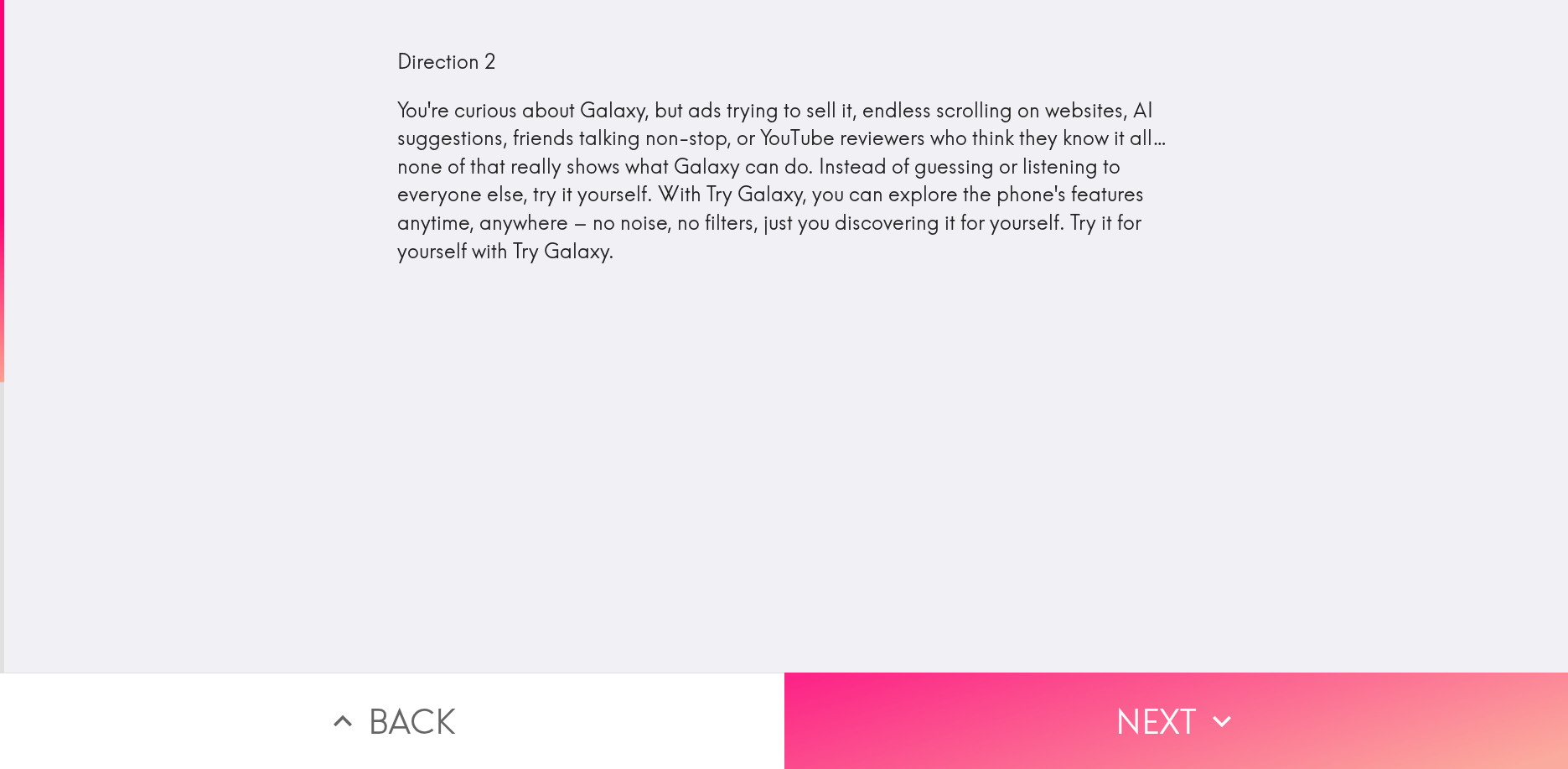
click at [1122, 710] on button "Next" at bounding box center [1177, 720] width 785 height 96
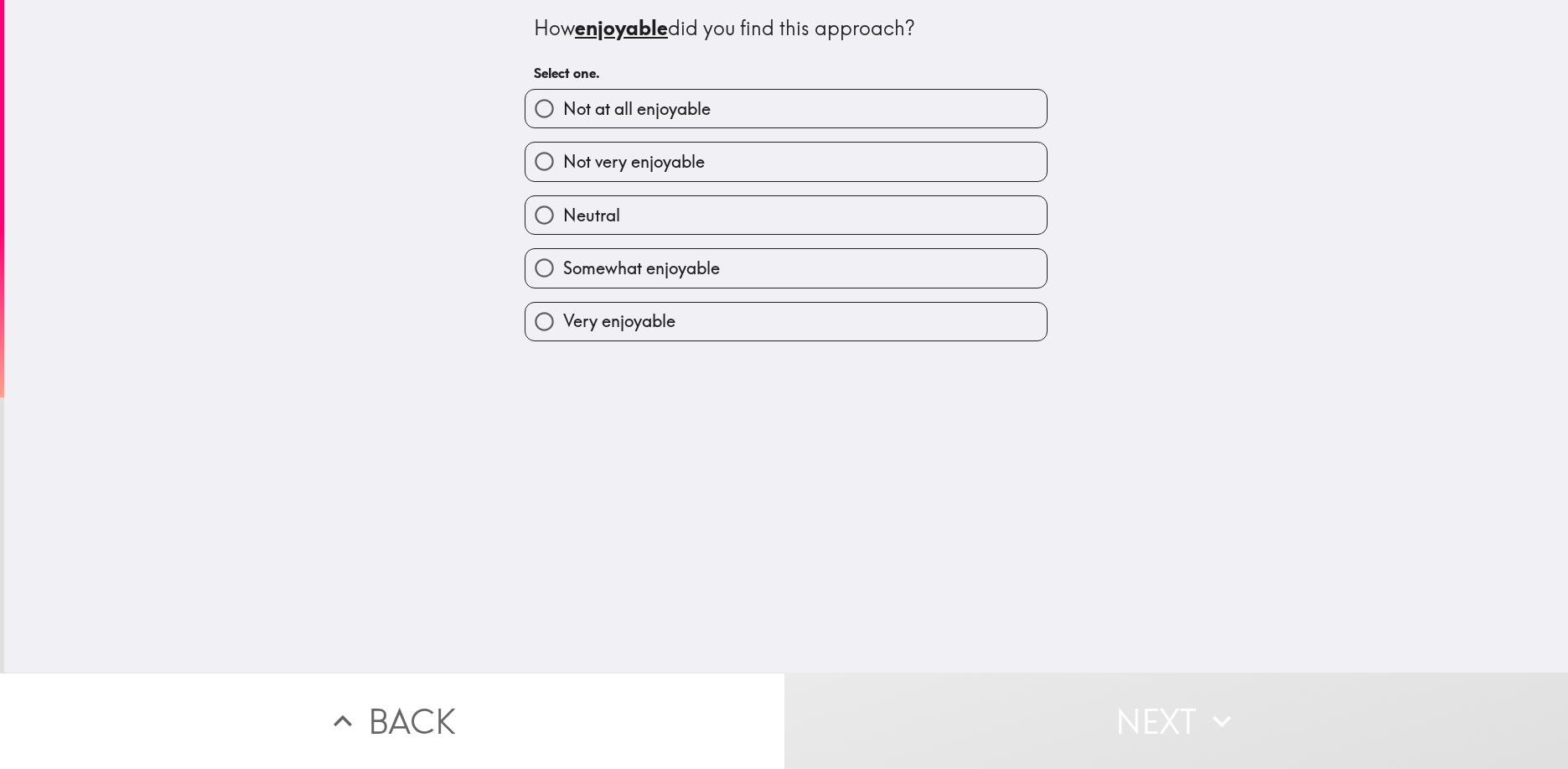
click at [889, 268] on label "Somewhat enjoyable" at bounding box center [787, 268] width 522 height 38
click at [563, 268] on input "Somewhat enjoyable" at bounding box center [544, 268] width 38 height 38
radio input "true"
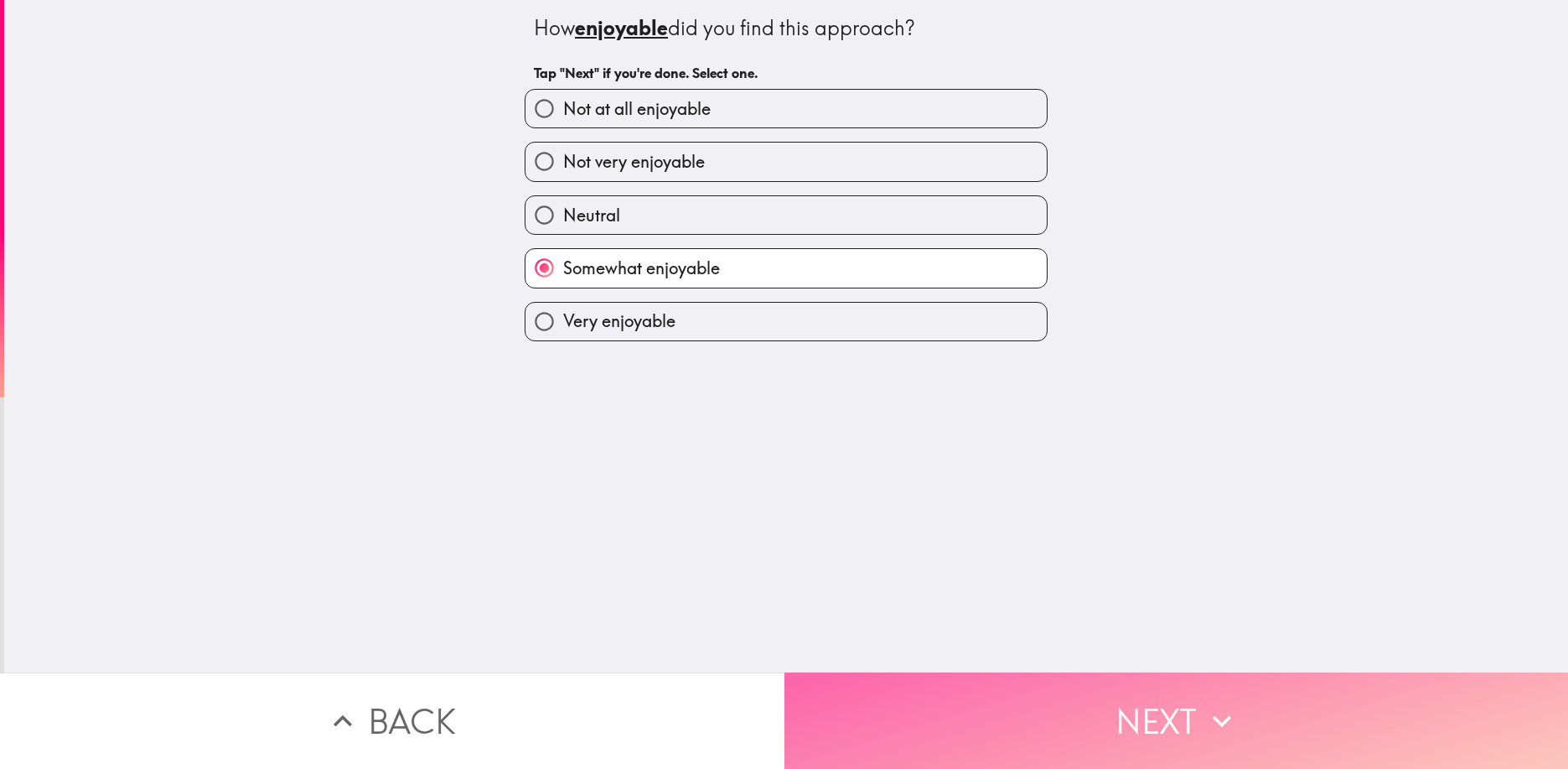
click at [1177, 723] on button "Next" at bounding box center [1177, 720] width 785 height 96
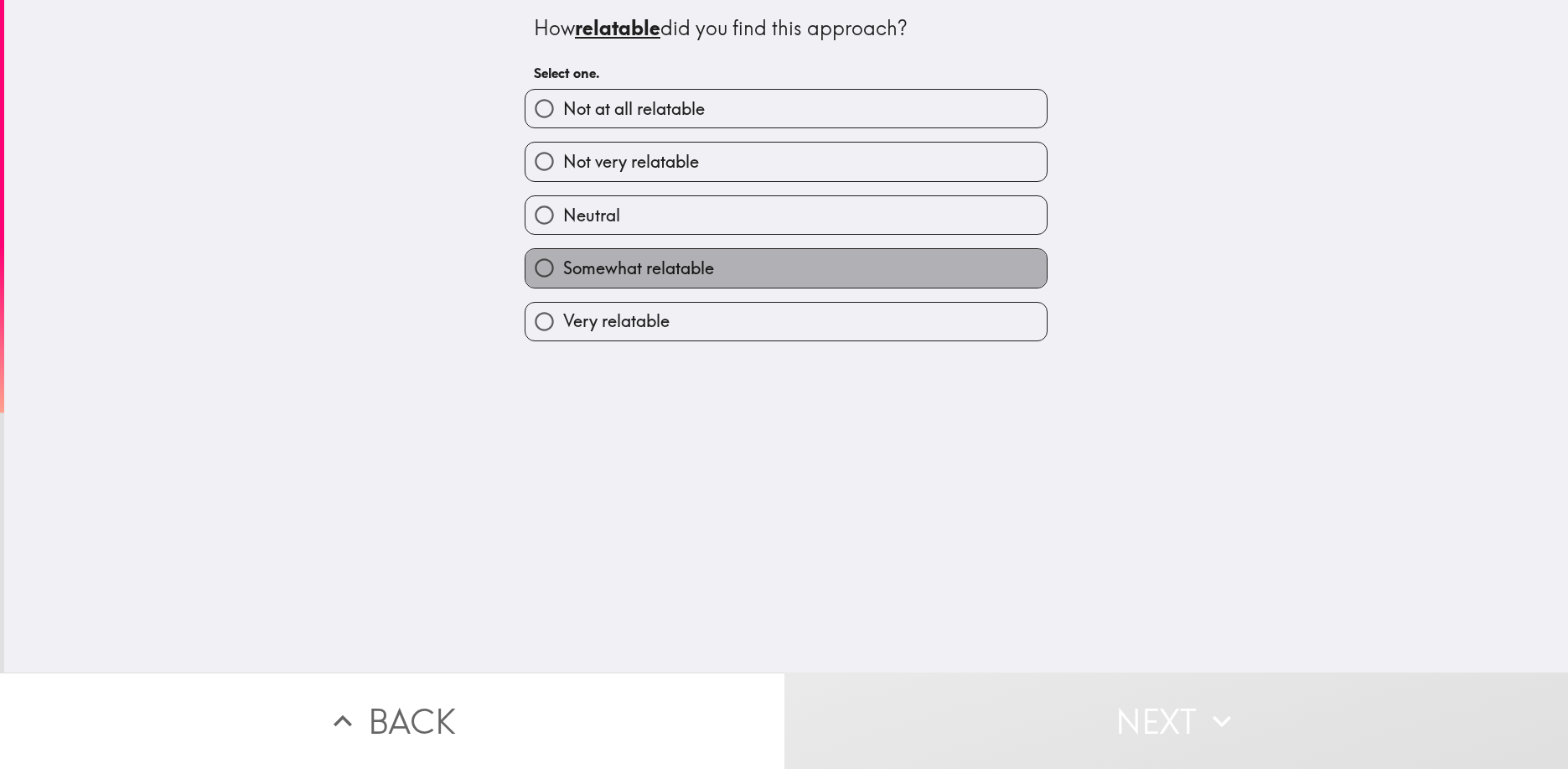
drag, startPoint x: 977, startPoint y: 262, endPoint x: 1046, endPoint y: 478, distance: 226.8
click at [977, 262] on label "Somewhat relatable" at bounding box center [787, 268] width 522 height 38
click at [563, 262] on input "Somewhat relatable" at bounding box center [544, 268] width 38 height 38
radio input "true"
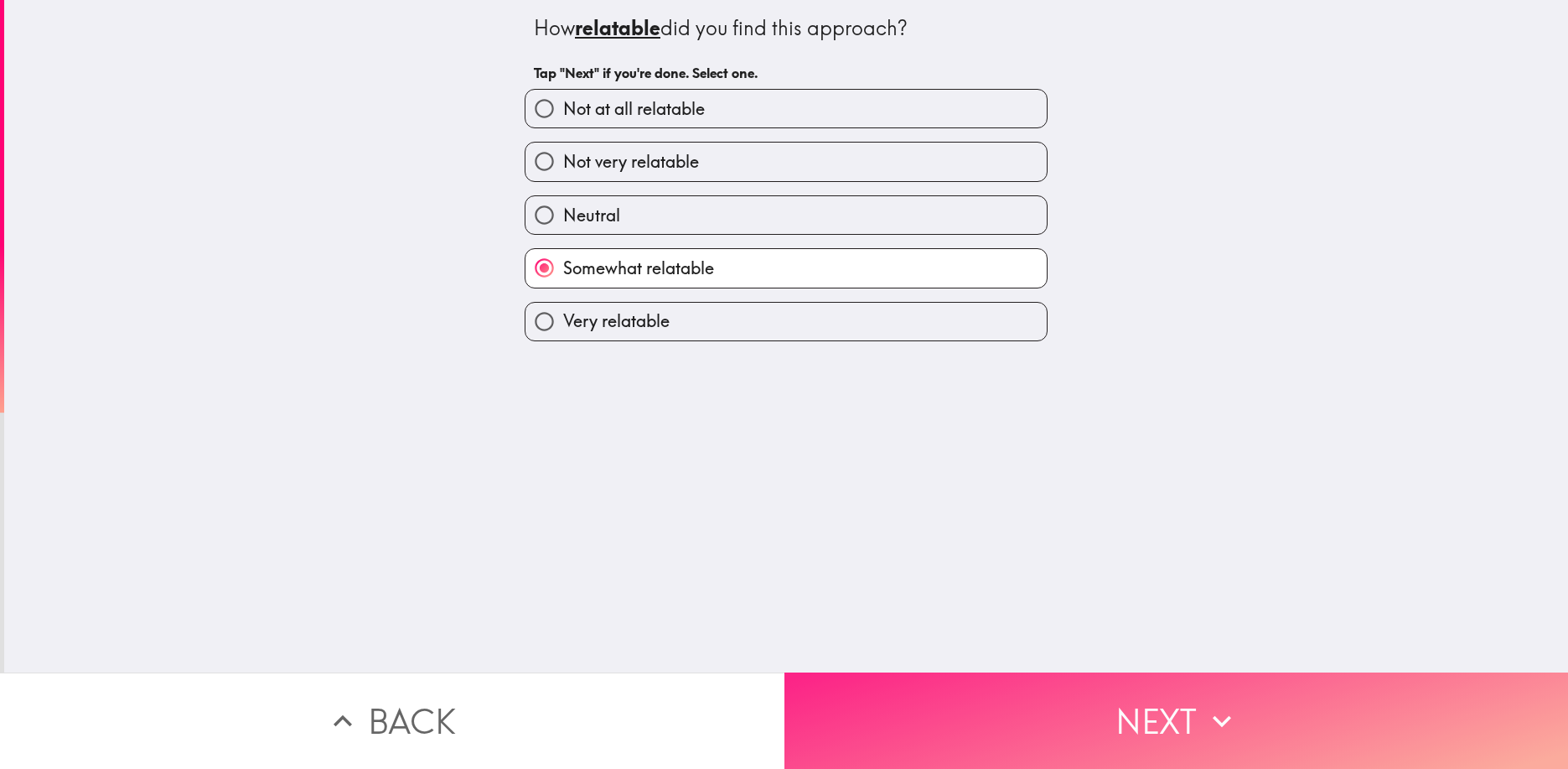
click at [1074, 728] on button "Next" at bounding box center [1177, 720] width 785 height 96
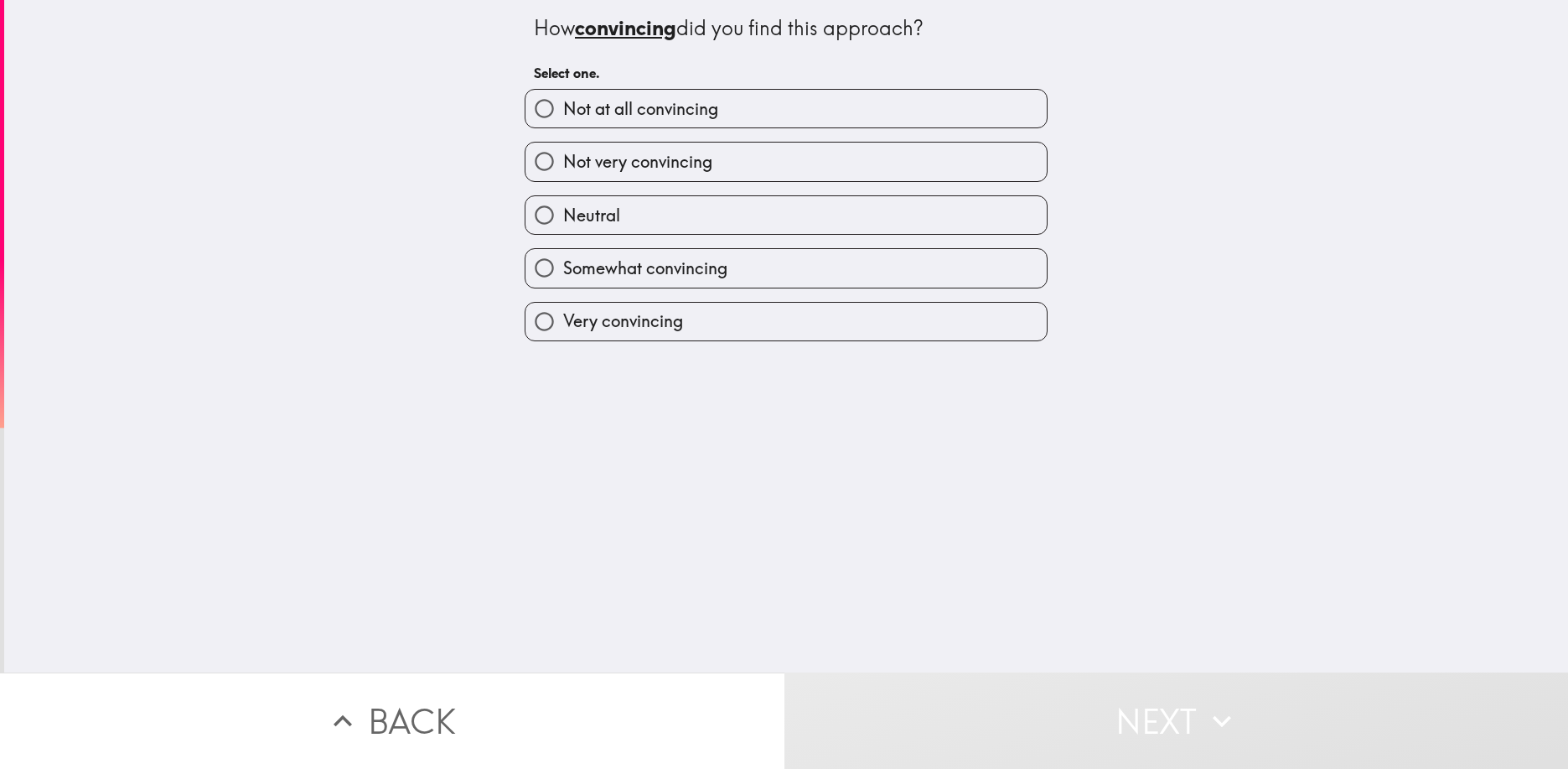
drag, startPoint x: 934, startPoint y: 272, endPoint x: 961, endPoint y: 379, distance: 110.4
click at [934, 272] on label "Somewhat convincing" at bounding box center [787, 268] width 522 height 38
click at [563, 272] on input "Somewhat convincing" at bounding box center [544, 268] width 38 height 38
radio input "true"
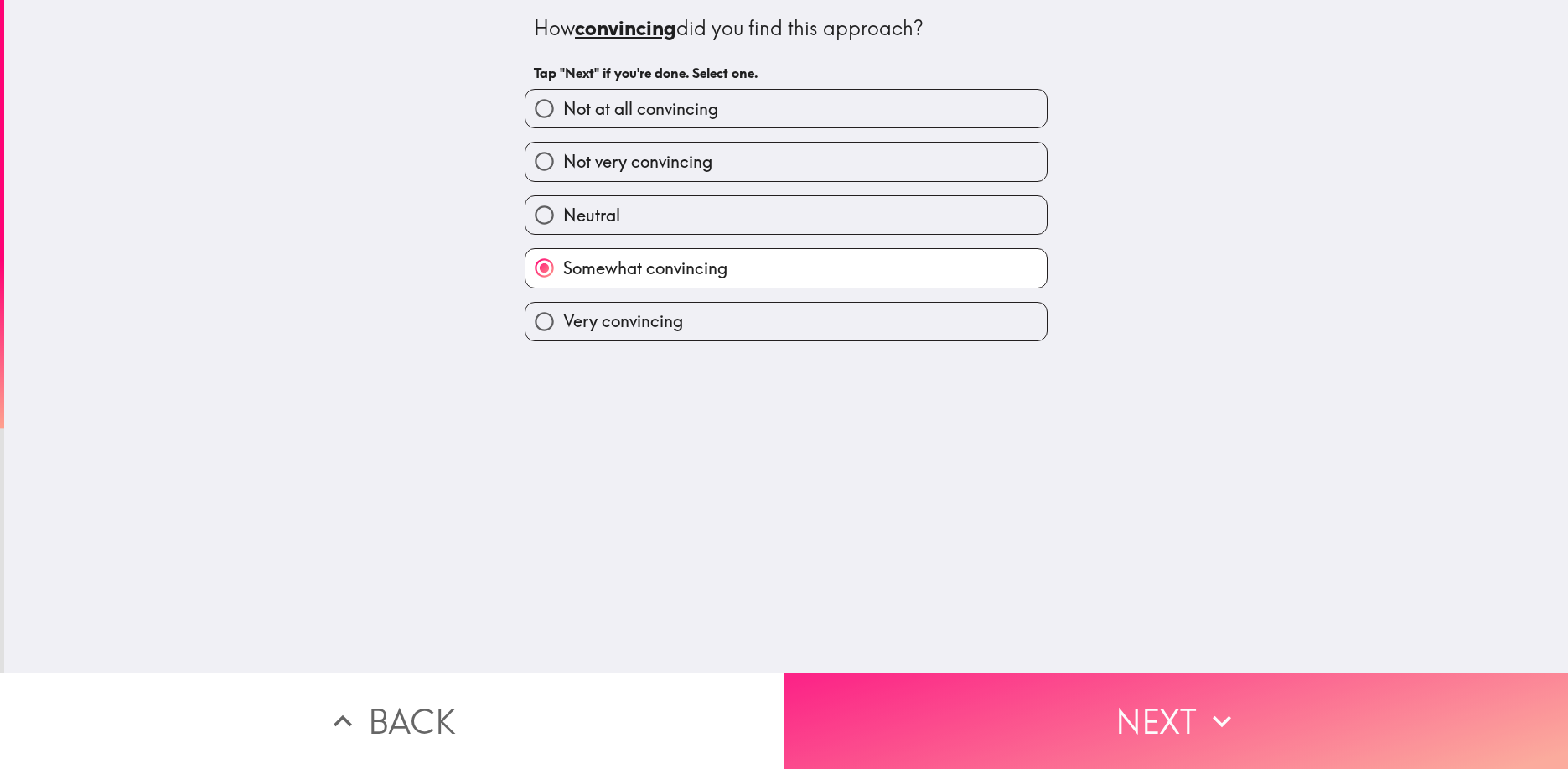
click at [1093, 712] on button "Next" at bounding box center [1177, 720] width 785 height 96
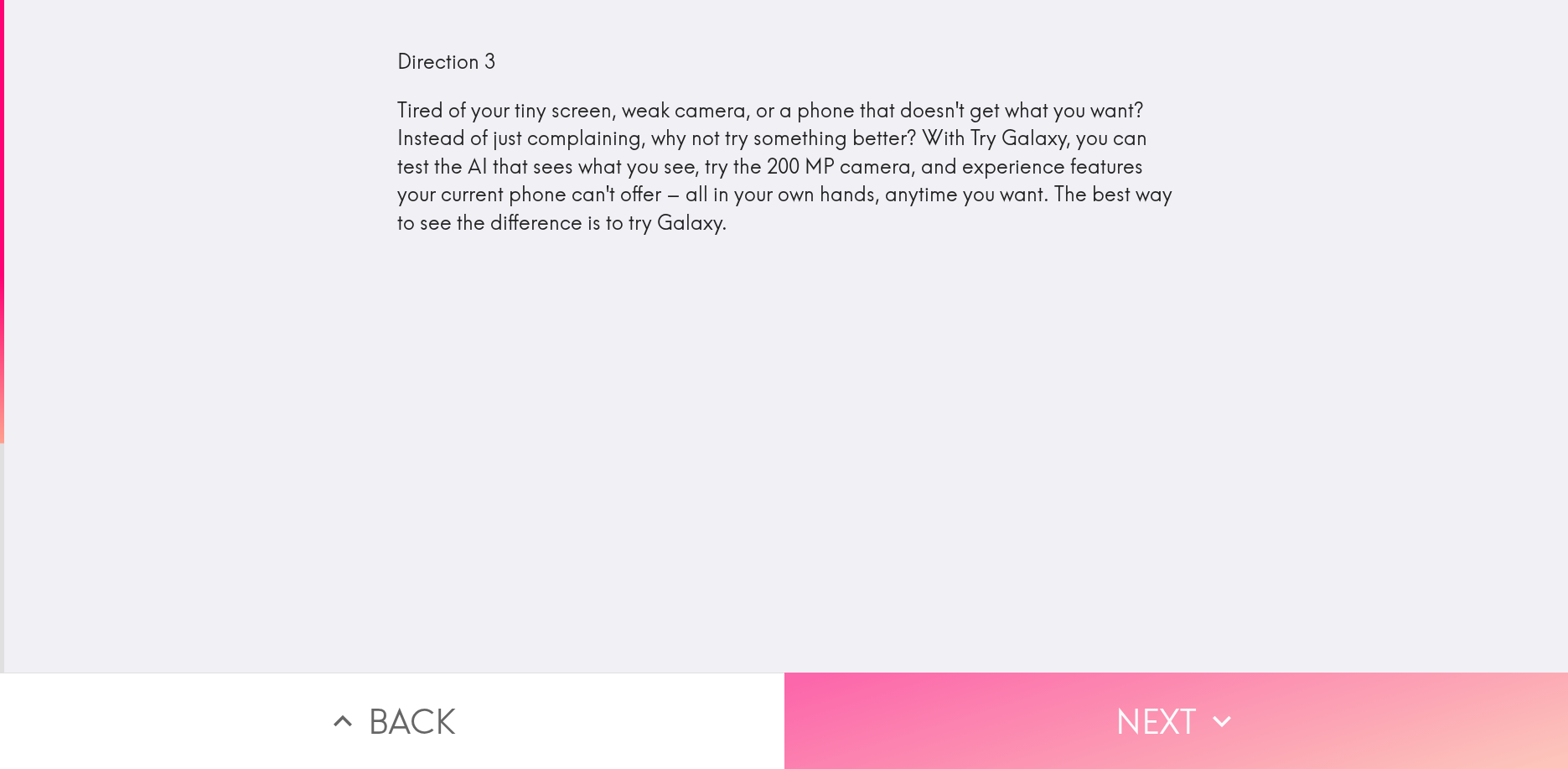
click at [1155, 723] on button "Next" at bounding box center [1177, 720] width 785 height 96
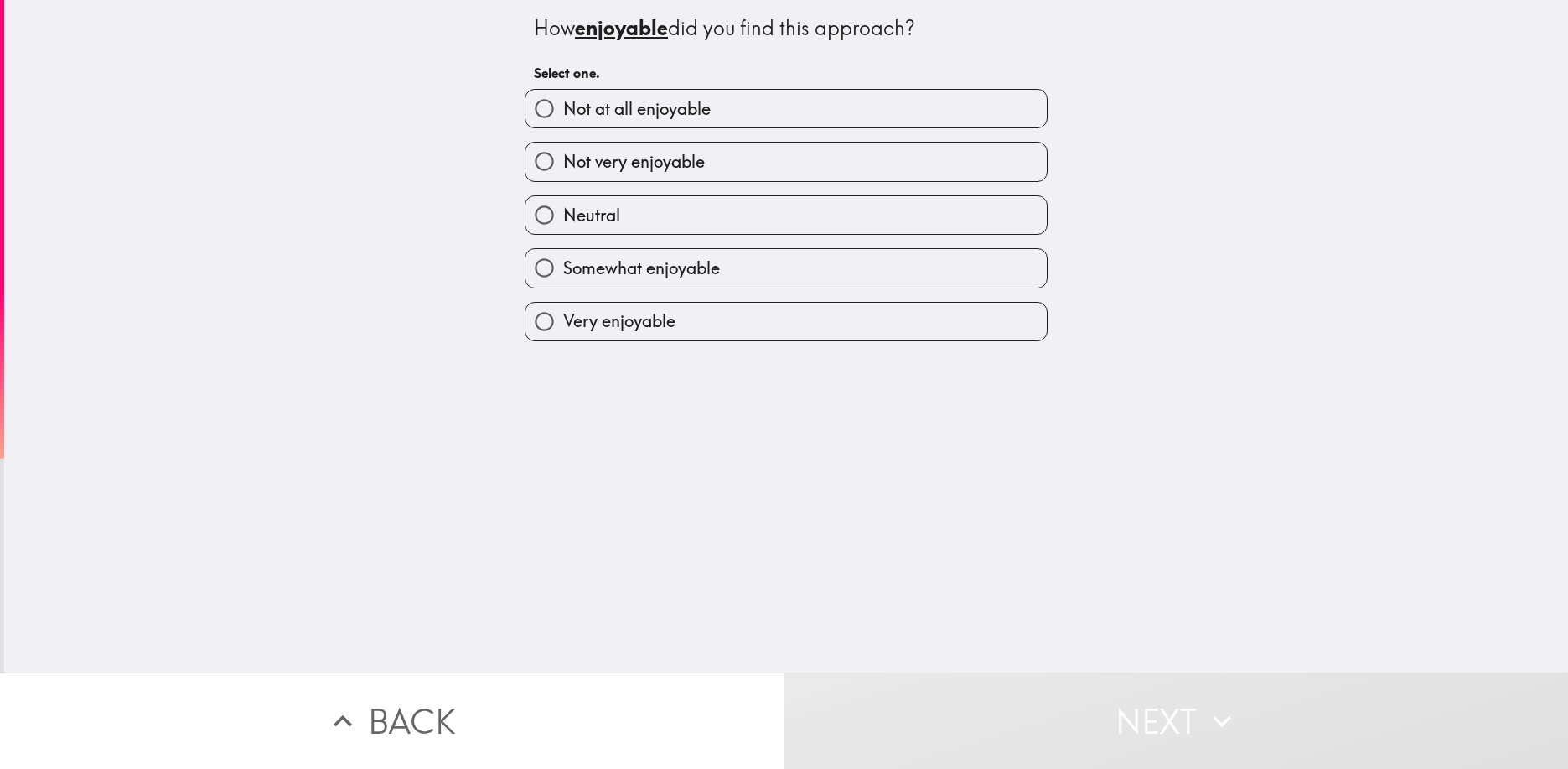
drag, startPoint x: 1004, startPoint y: 211, endPoint x: 972, endPoint y: 396, distance: 187.7
click at [1004, 213] on label "Neutral" at bounding box center [787, 215] width 522 height 38
click at [563, 213] on input "Neutral" at bounding box center [544, 215] width 38 height 38
radio input "true"
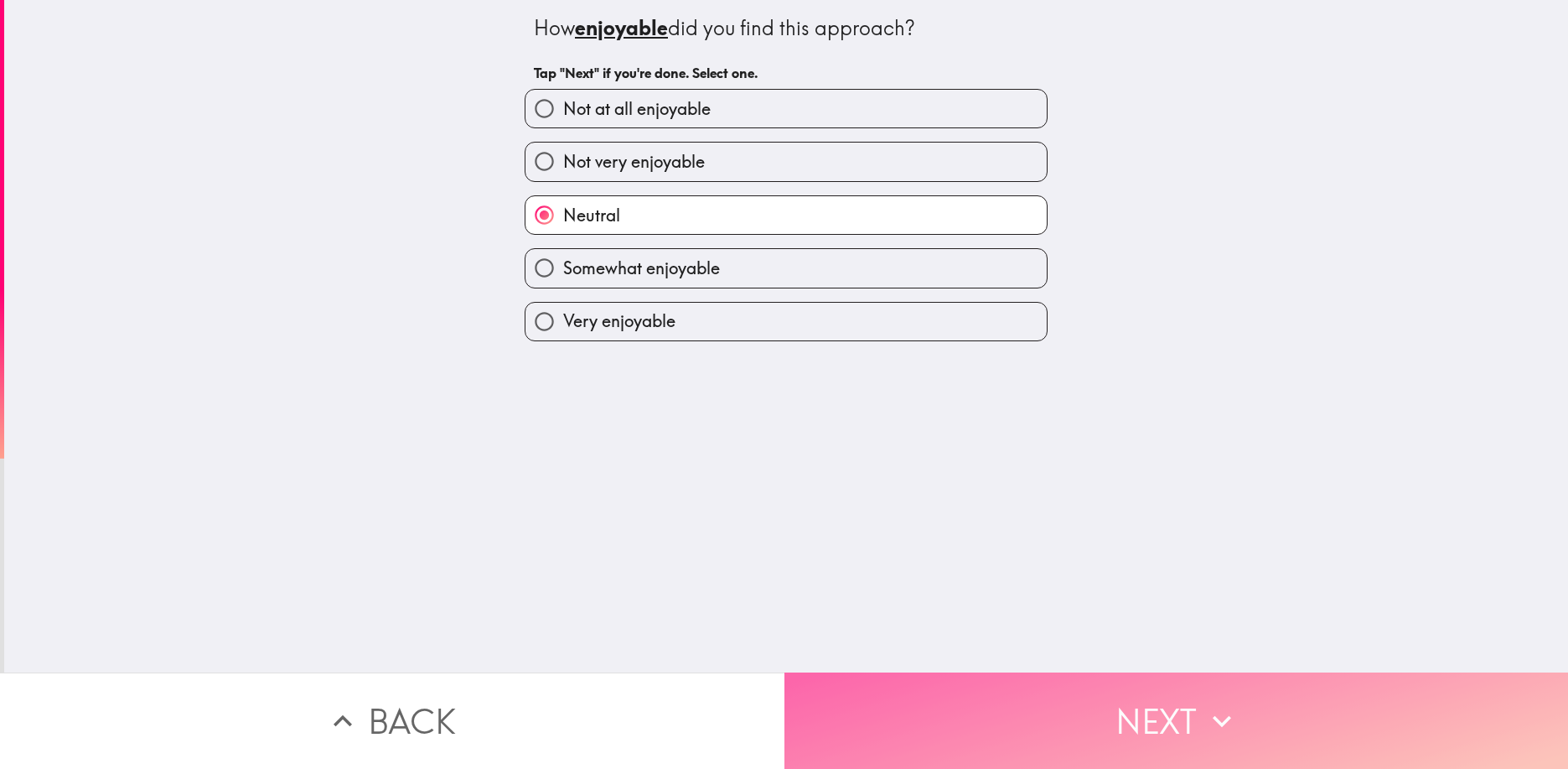
drag, startPoint x: 1051, startPoint y: 728, endPoint x: 1057, endPoint y: 719, distance: 10.8
click at [1051, 728] on button "Next" at bounding box center [1177, 720] width 785 height 96
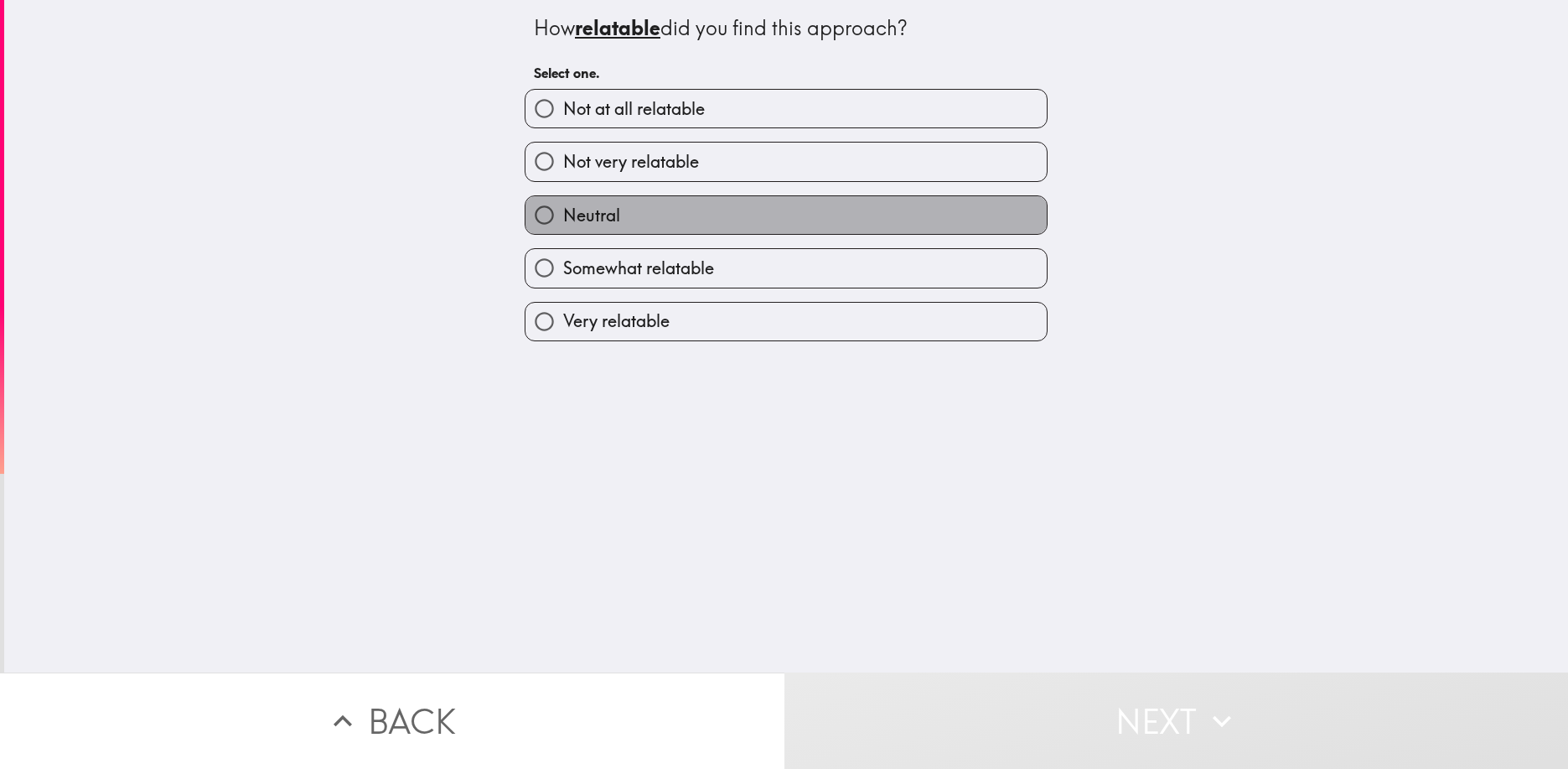
drag, startPoint x: 1021, startPoint y: 215, endPoint x: 1036, endPoint y: 371, distance: 156.7
click at [1021, 215] on label "Neutral" at bounding box center [787, 215] width 522 height 38
click at [563, 215] on input "Neutral" at bounding box center [544, 215] width 38 height 38
radio input "true"
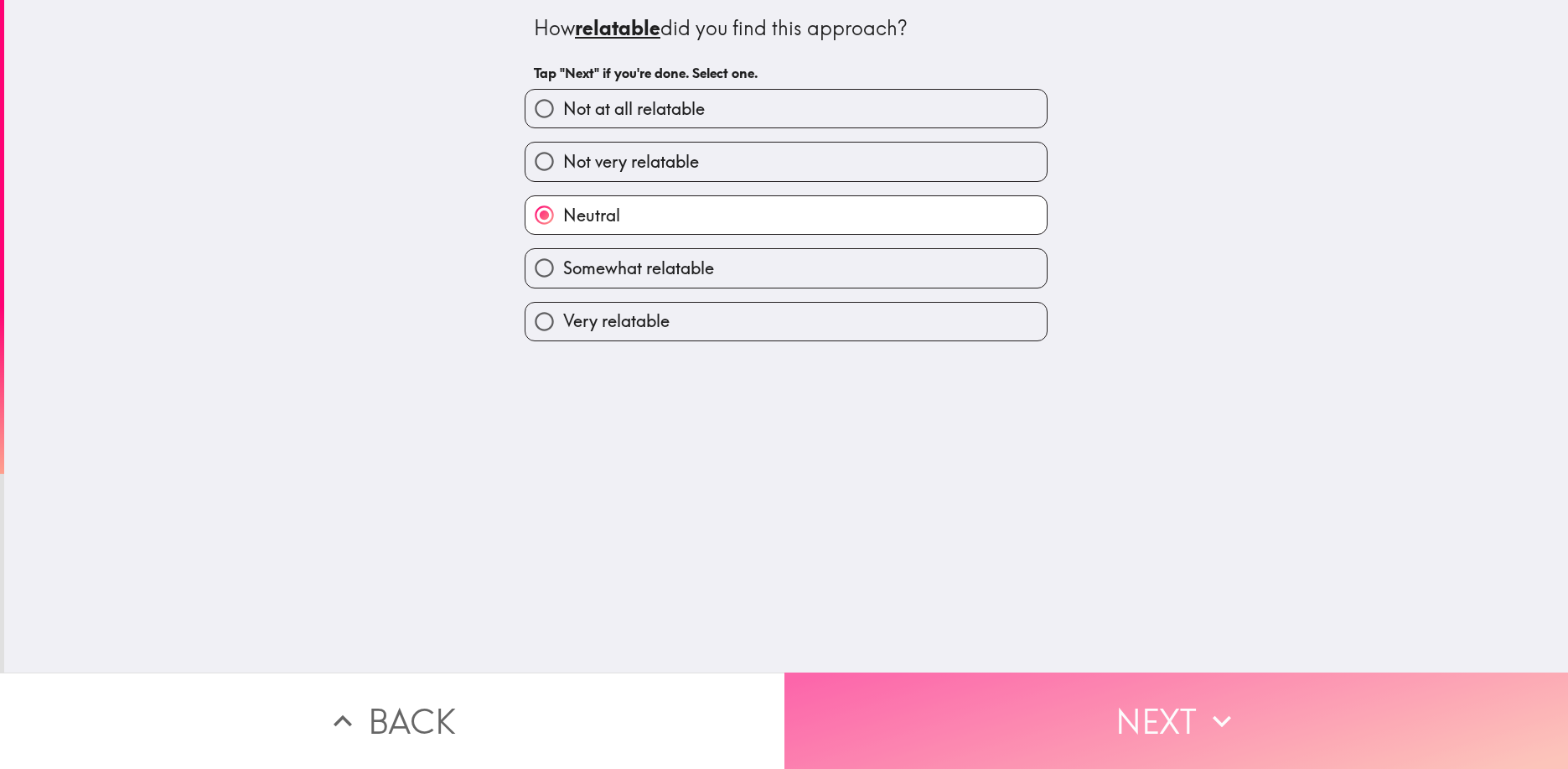
click at [1073, 725] on button "Next" at bounding box center [1177, 720] width 785 height 96
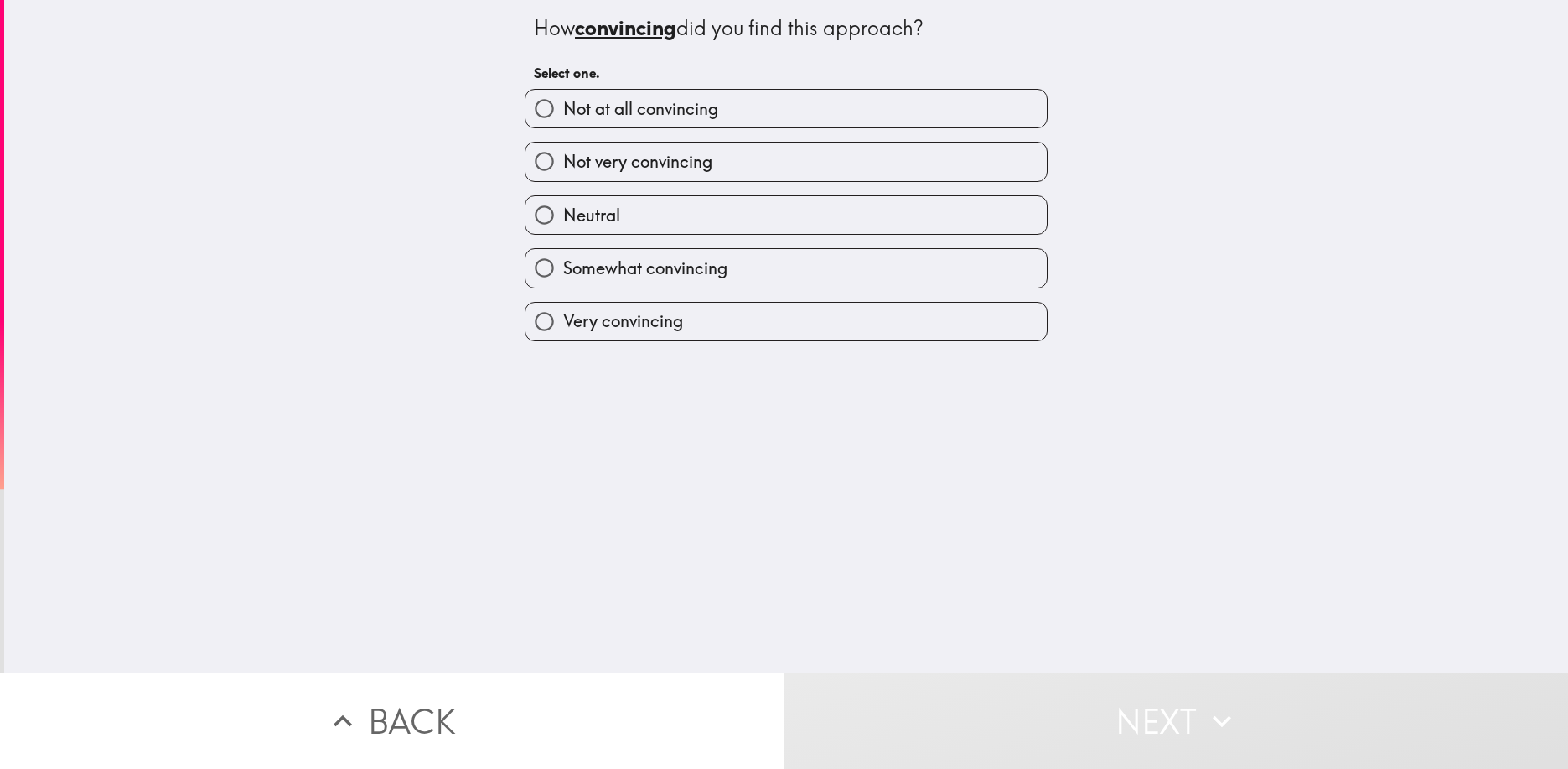
click at [1012, 215] on label "Neutral" at bounding box center [787, 215] width 522 height 38
click at [563, 215] on input "Neutral" at bounding box center [544, 215] width 38 height 38
radio input "true"
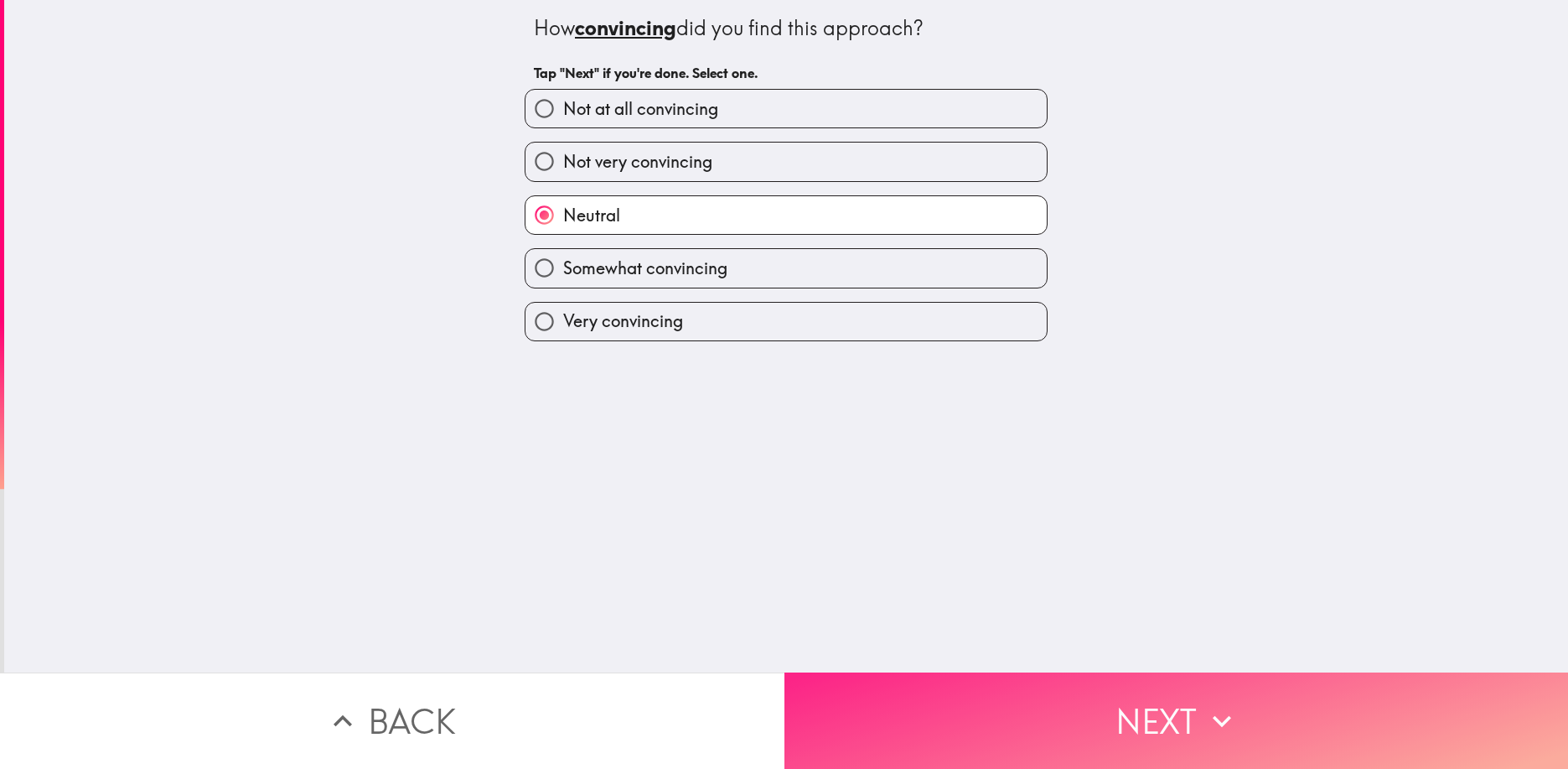
click at [1105, 709] on button "Next" at bounding box center [1177, 720] width 785 height 96
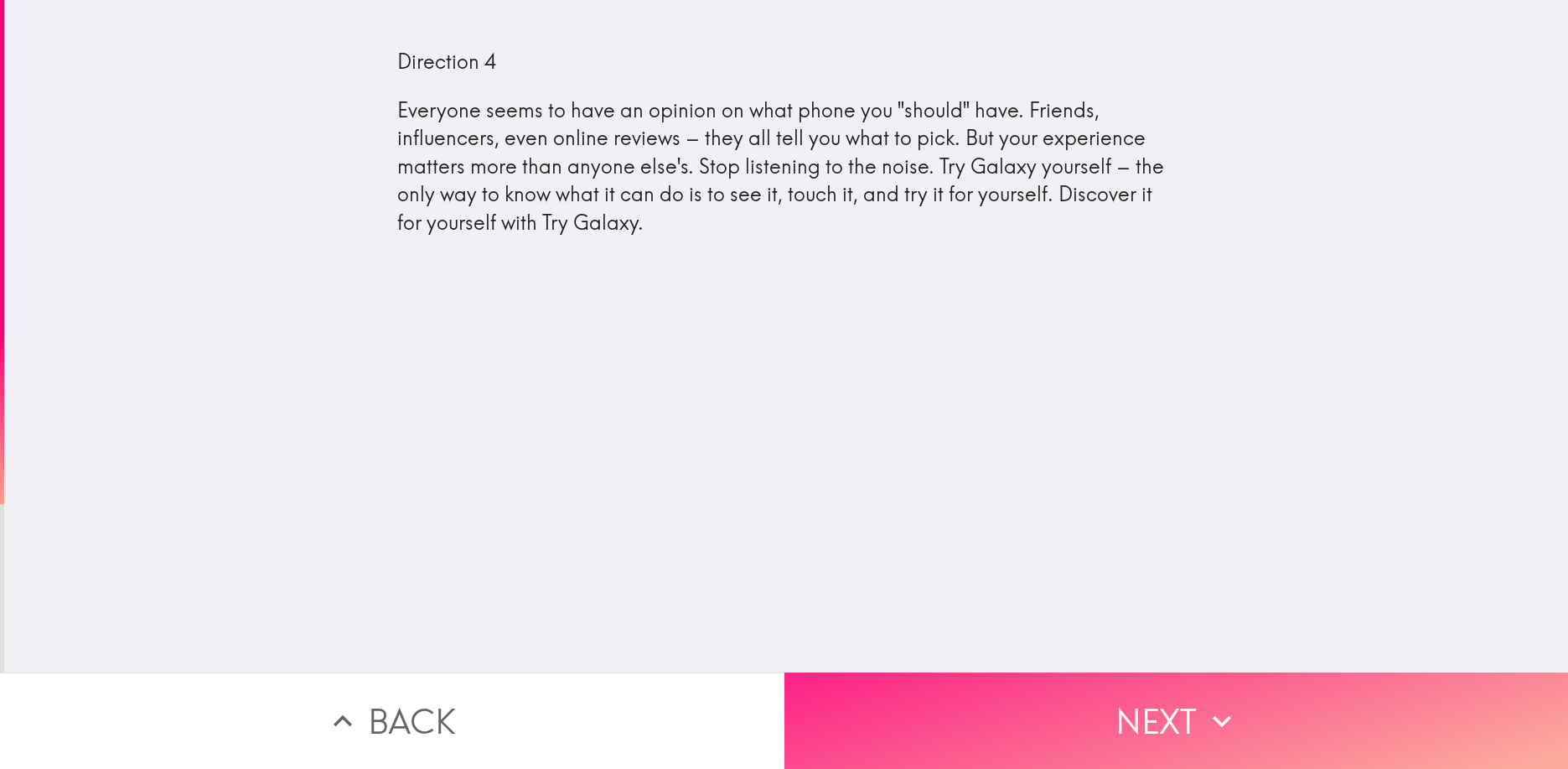
click at [1142, 712] on button "Next" at bounding box center [1177, 720] width 785 height 96
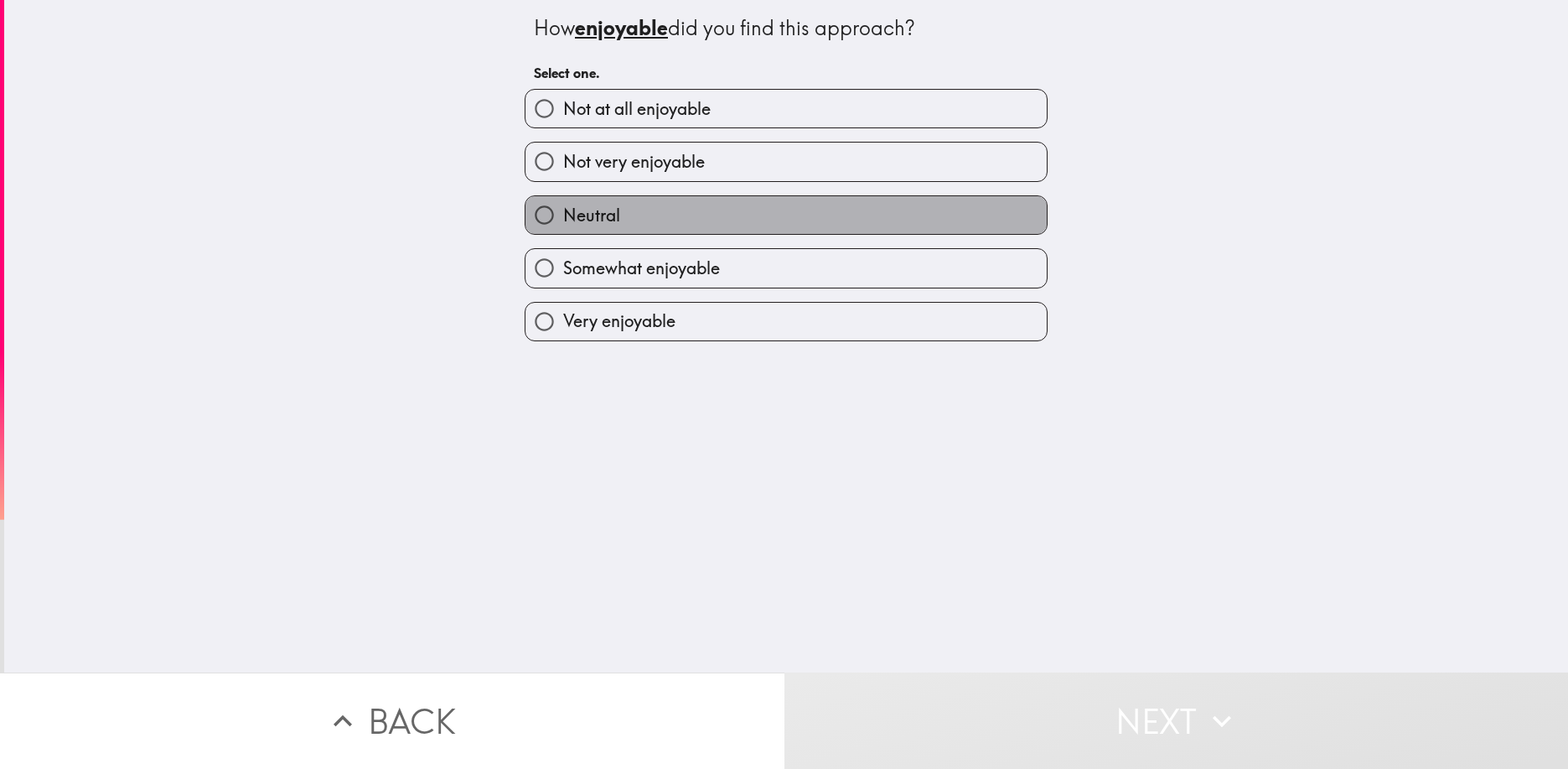
click at [982, 212] on label "Neutral" at bounding box center [787, 215] width 522 height 38
click at [563, 212] on input "Neutral" at bounding box center [544, 215] width 38 height 38
radio input "true"
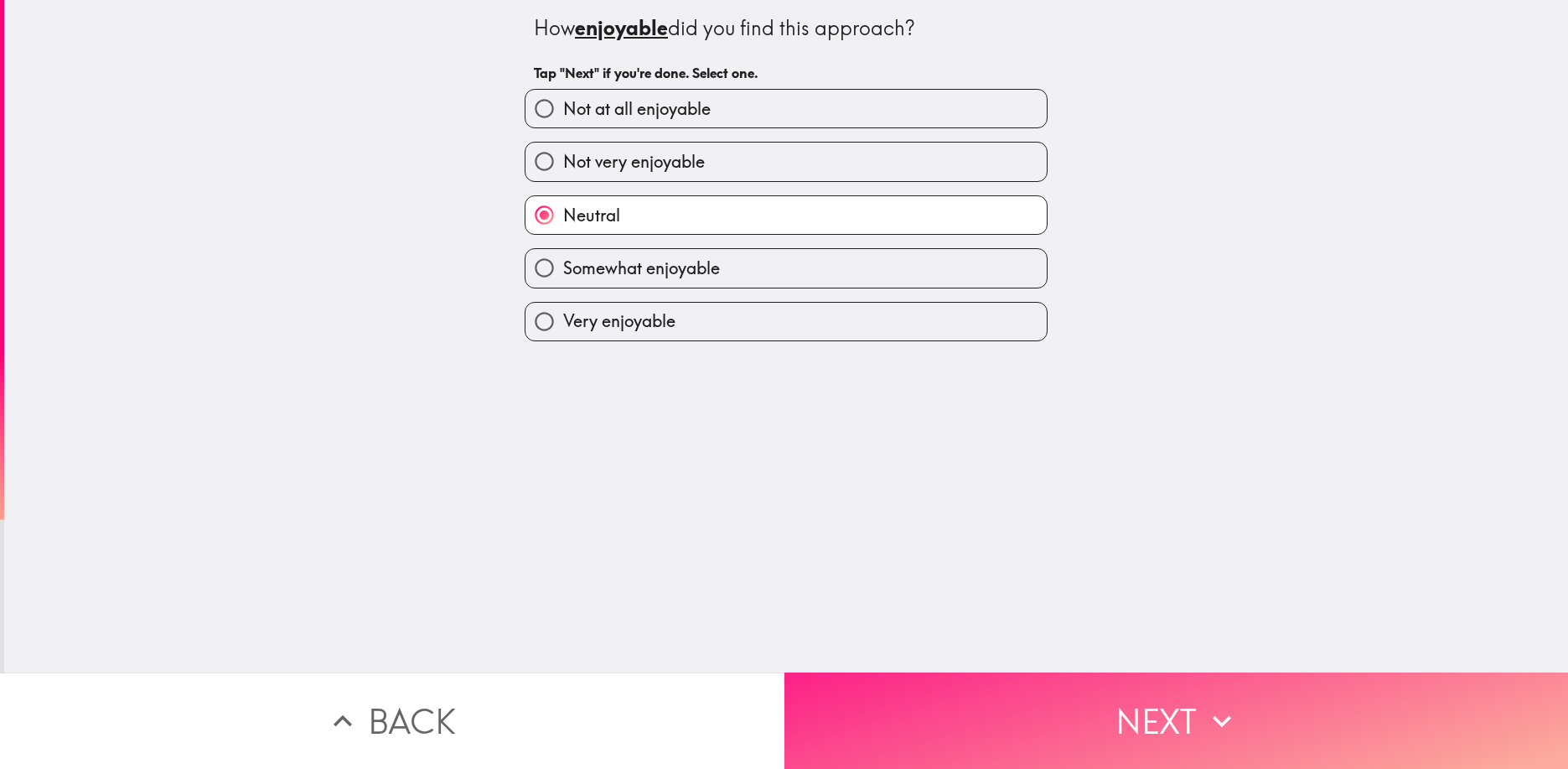
click at [1104, 694] on button "Next" at bounding box center [1177, 720] width 785 height 96
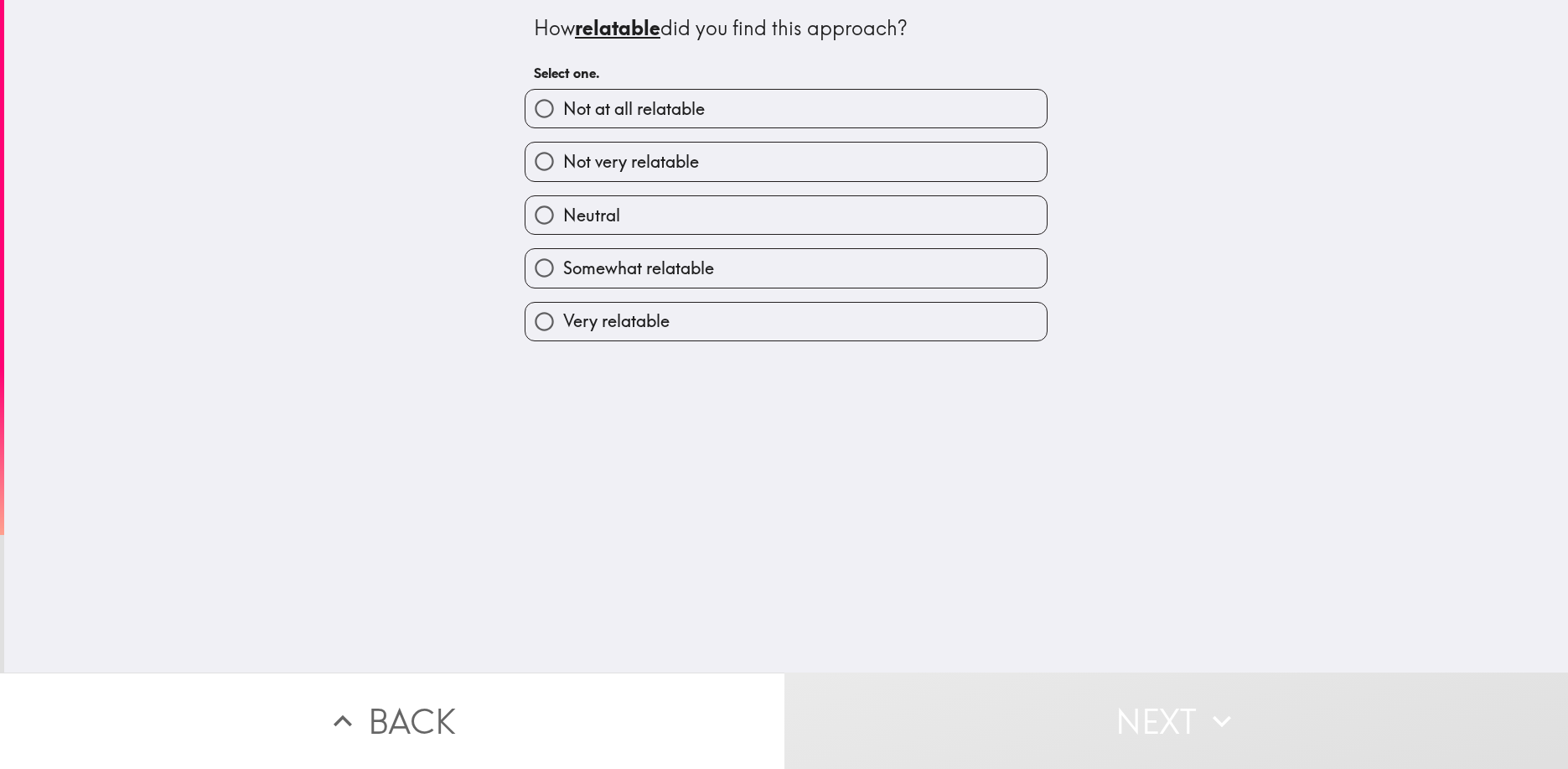
click at [947, 263] on label "Somewhat relatable" at bounding box center [787, 268] width 522 height 38
click at [563, 263] on input "Somewhat relatable" at bounding box center [544, 268] width 38 height 38
radio input "true"
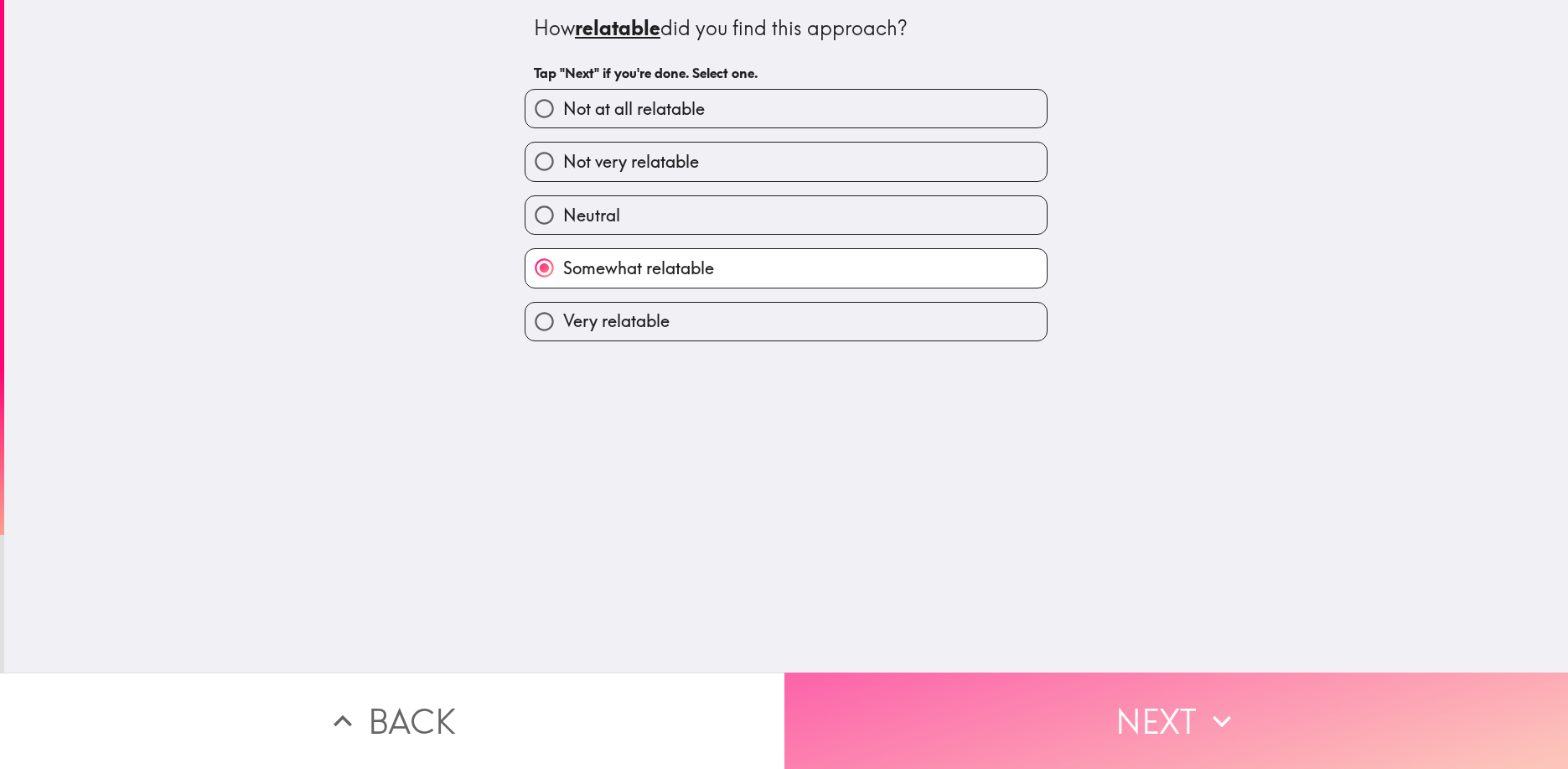
click at [1057, 708] on button "Next" at bounding box center [1177, 720] width 785 height 96
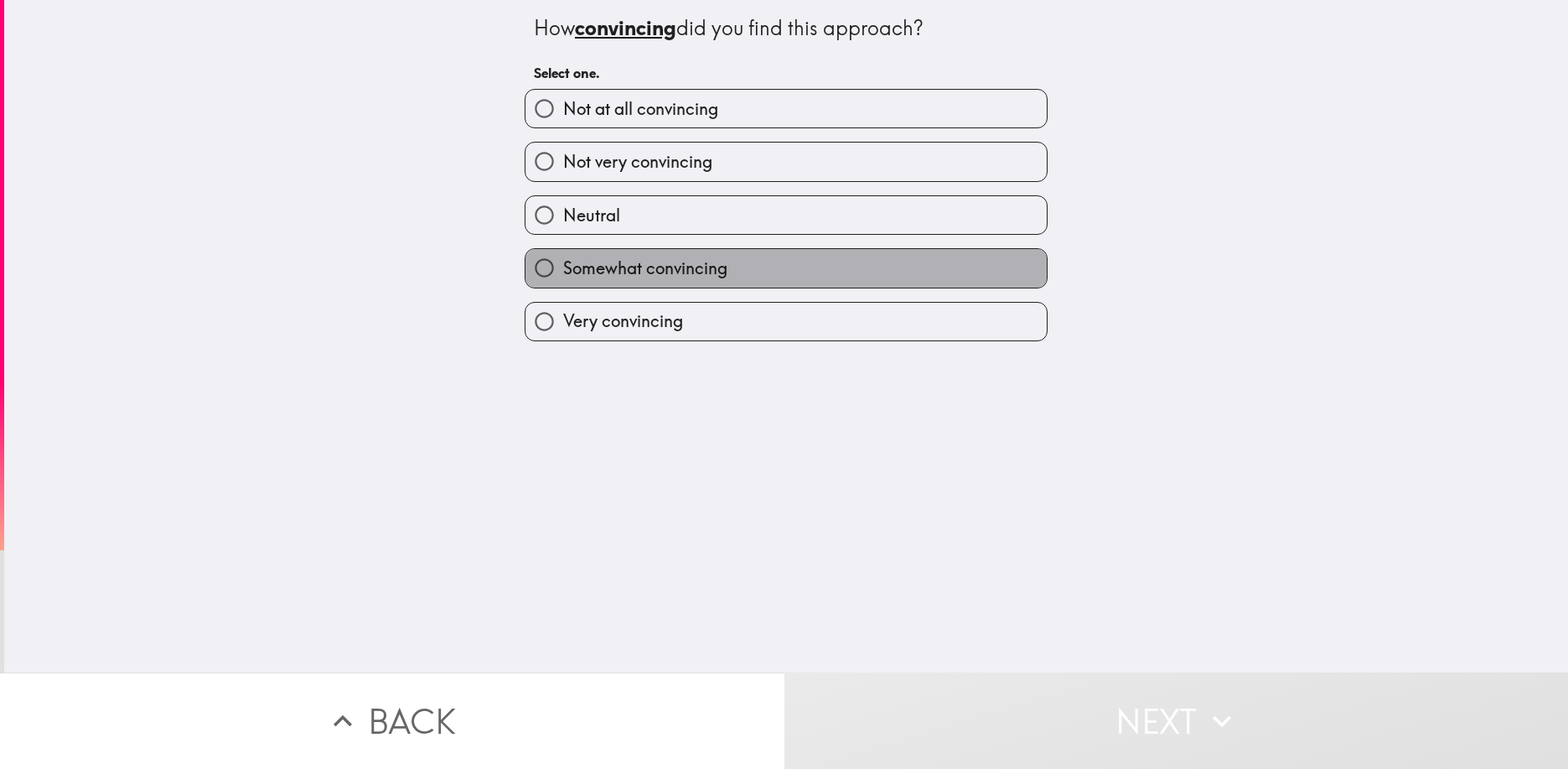
drag, startPoint x: 965, startPoint y: 272, endPoint x: 1076, endPoint y: 499, distance: 252.7
click at [965, 273] on label "Somewhat convincing" at bounding box center [787, 268] width 522 height 38
click at [563, 273] on input "Somewhat convincing" at bounding box center [544, 268] width 38 height 38
radio input "true"
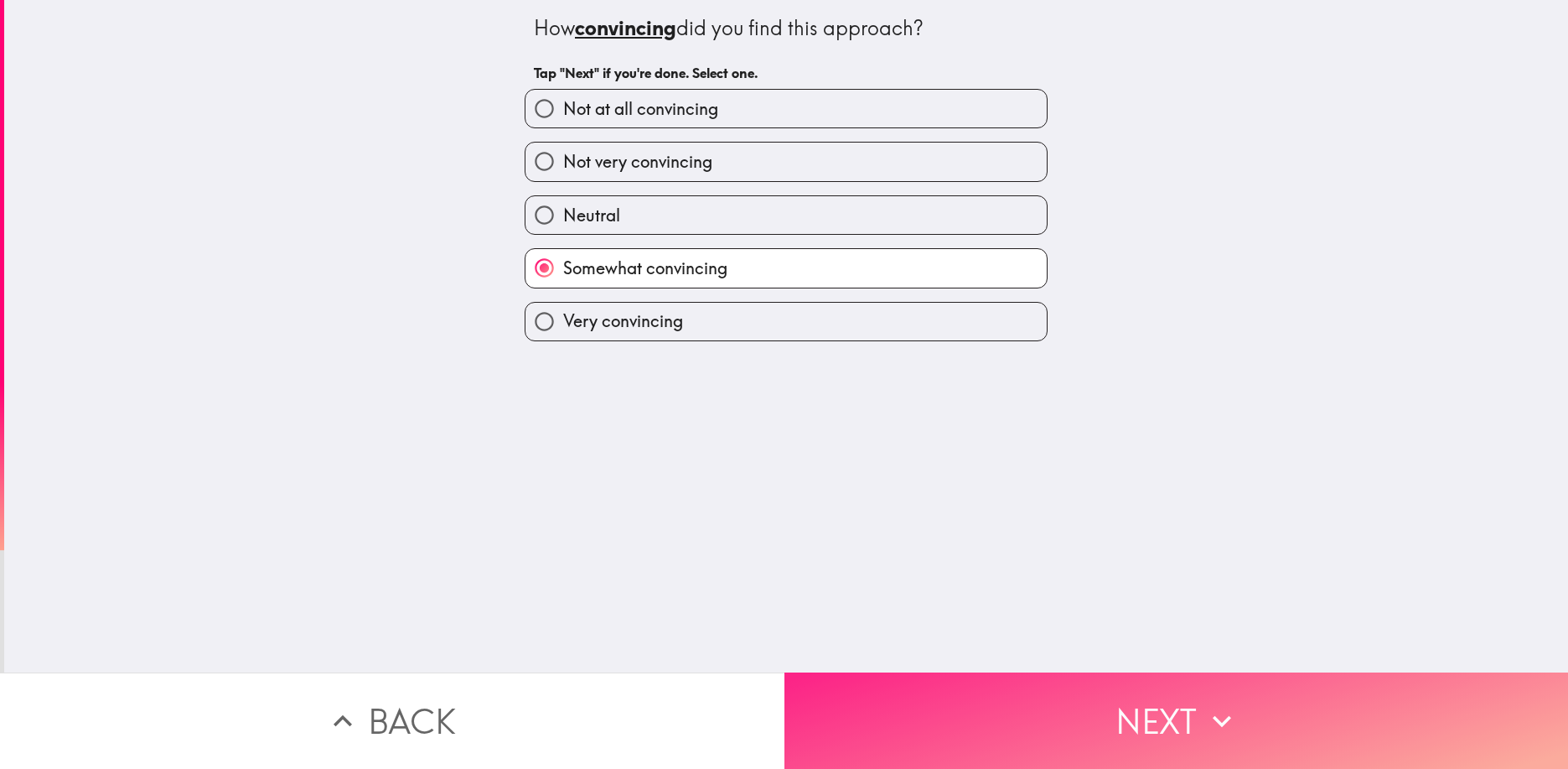
click at [1190, 714] on button "Next" at bounding box center [1177, 720] width 785 height 96
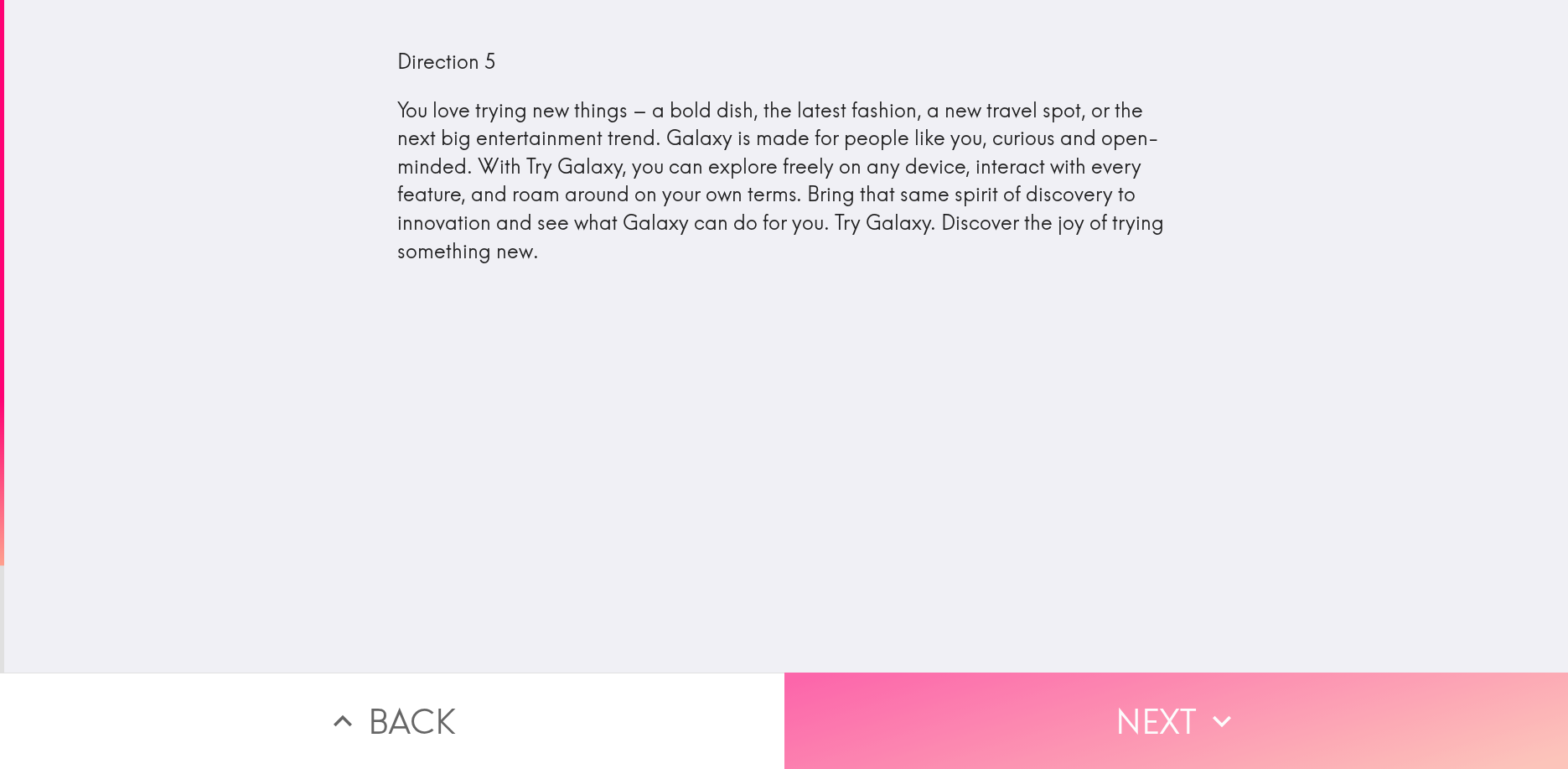
click at [1173, 715] on button "Next" at bounding box center [1177, 720] width 785 height 96
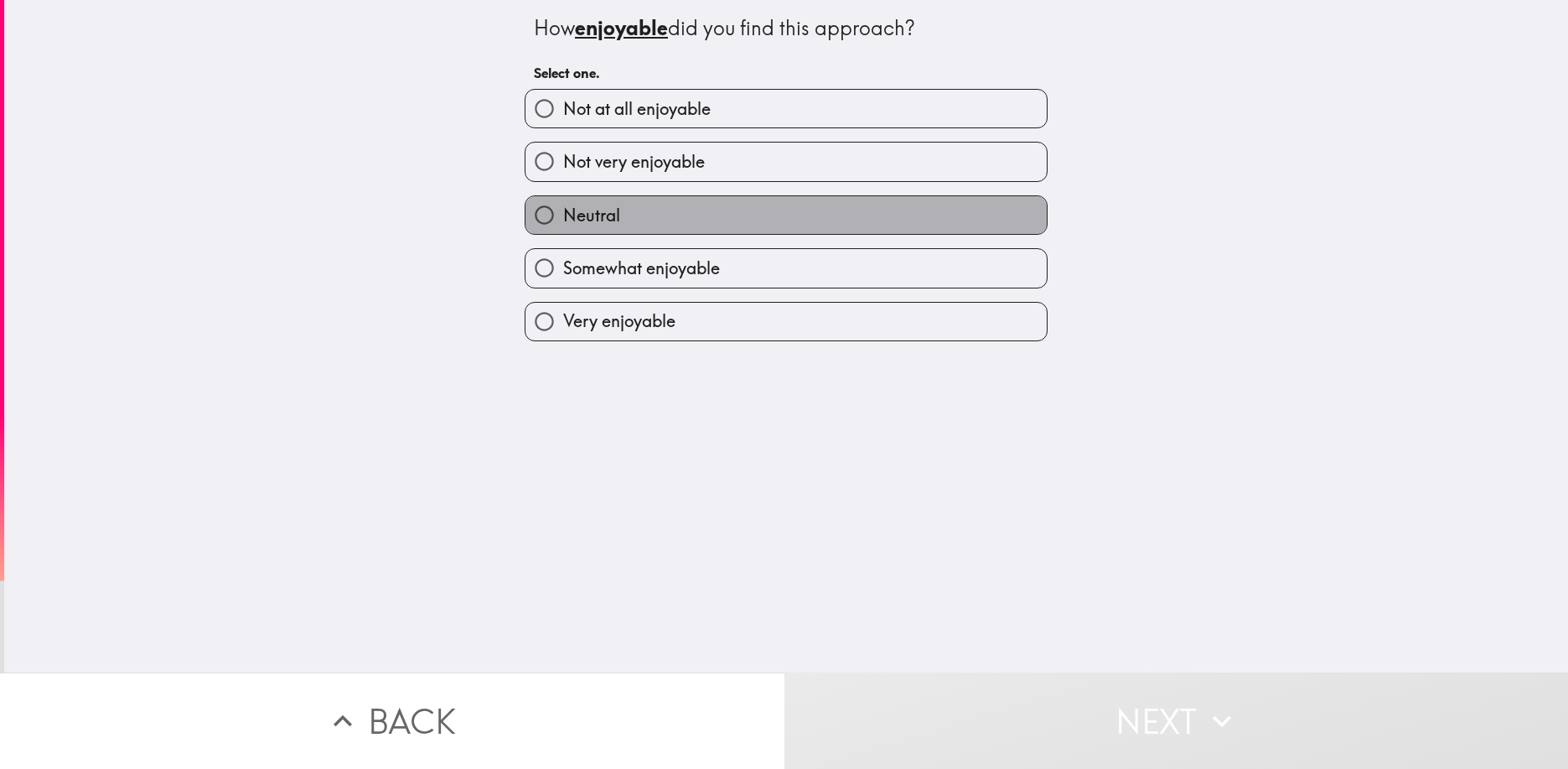
drag, startPoint x: 991, startPoint y: 213, endPoint x: 998, endPoint y: 309, distance: 96.3
click at [991, 213] on label "Neutral" at bounding box center [787, 215] width 522 height 38
click at [563, 213] on input "Neutral" at bounding box center [544, 215] width 38 height 38
radio input "true"
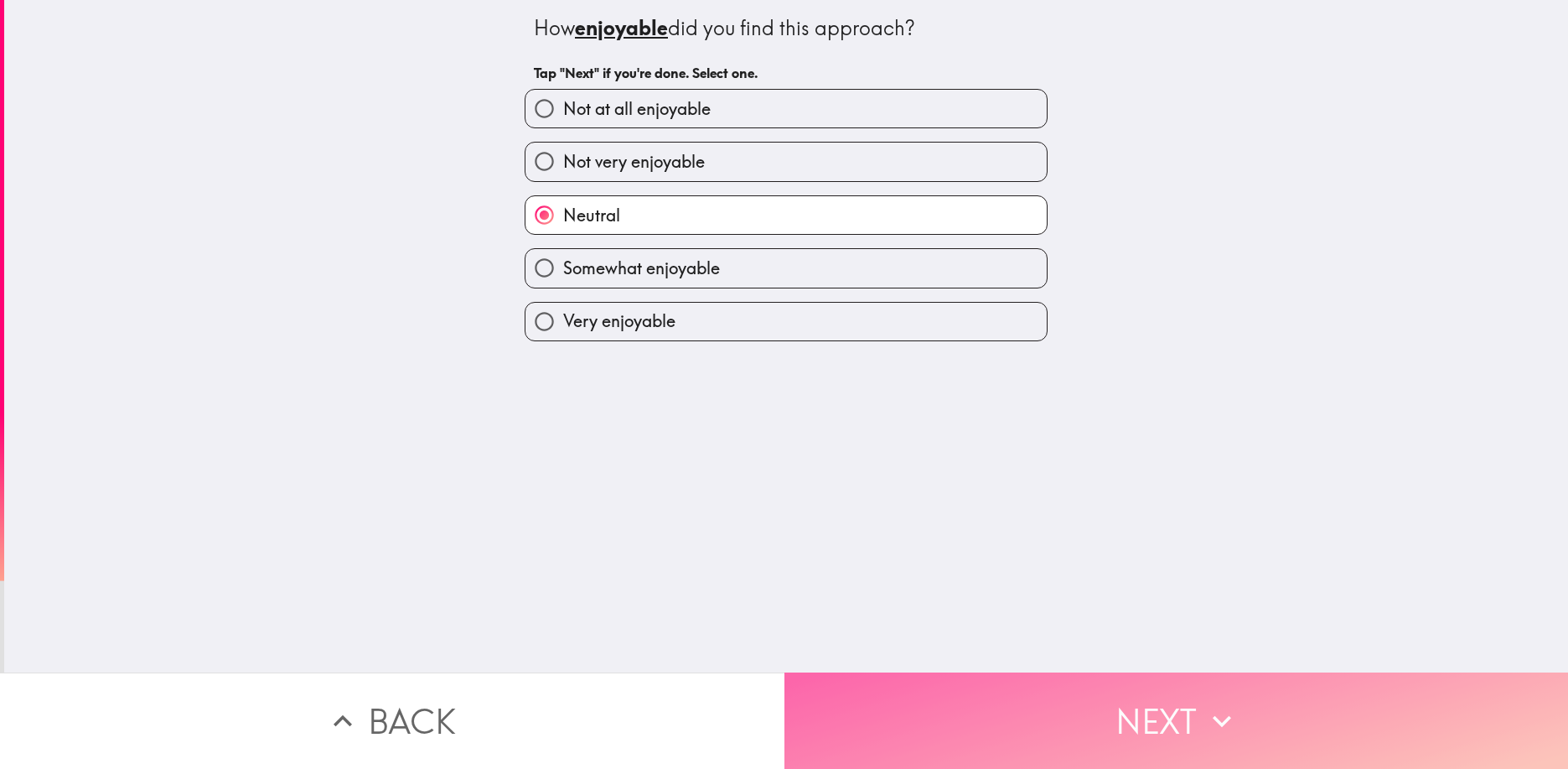
click at [1158, 717] on button "Next" at bounding box center [1177, 720] width 785 height 96
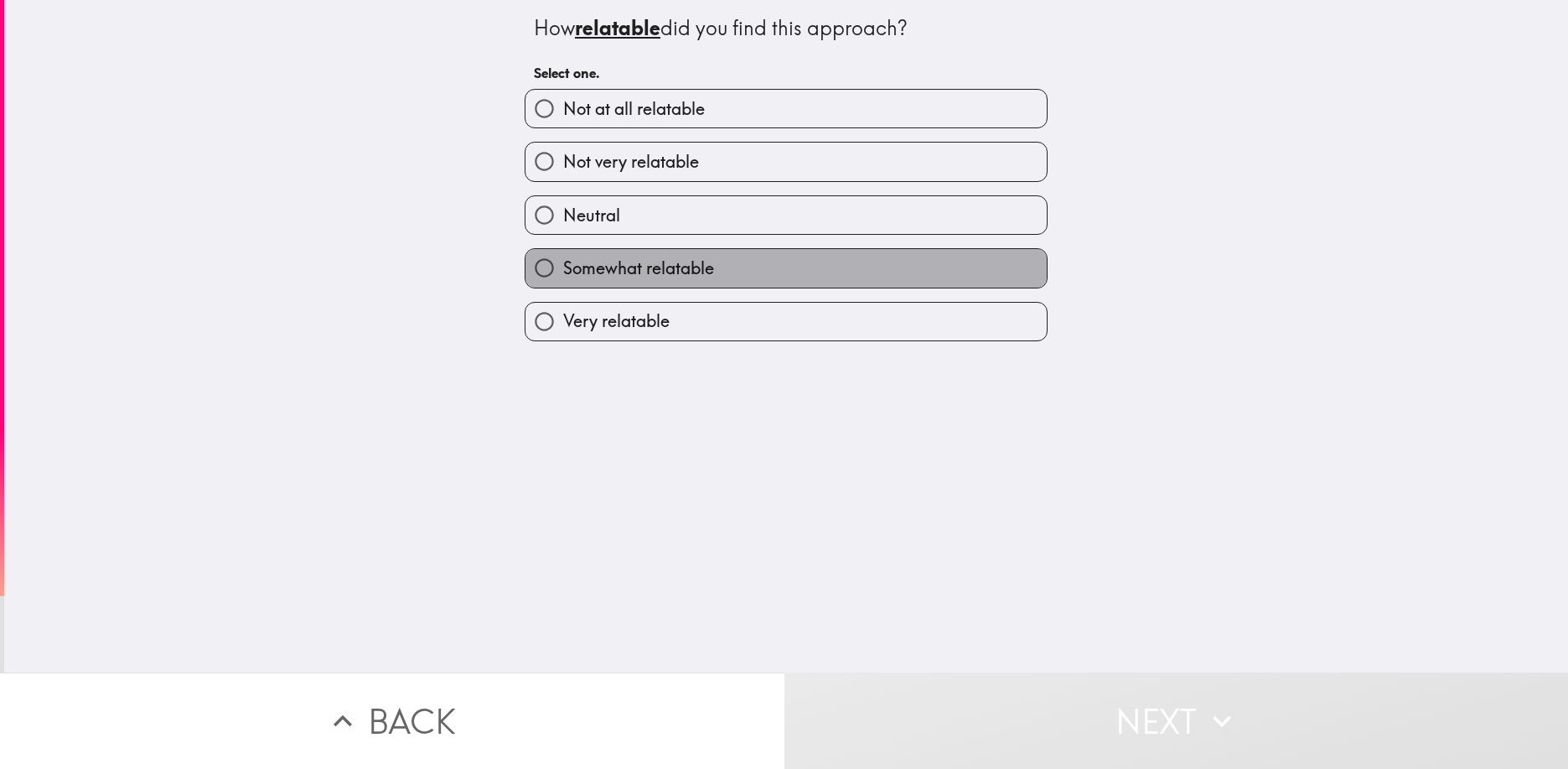
drag, startPoint x: 1025, startPoint y: 269, endPoint x: 1088, endPoint y: 565, distance: 302.6
click at [1025, 269] on label "Somewhat relatable" at bounding box center [787, 268] width 522 height 38
click at [563, 269] on input "Somewhat relatable" at bounding box center [544, 268] width 38 height 38
radio input "true"
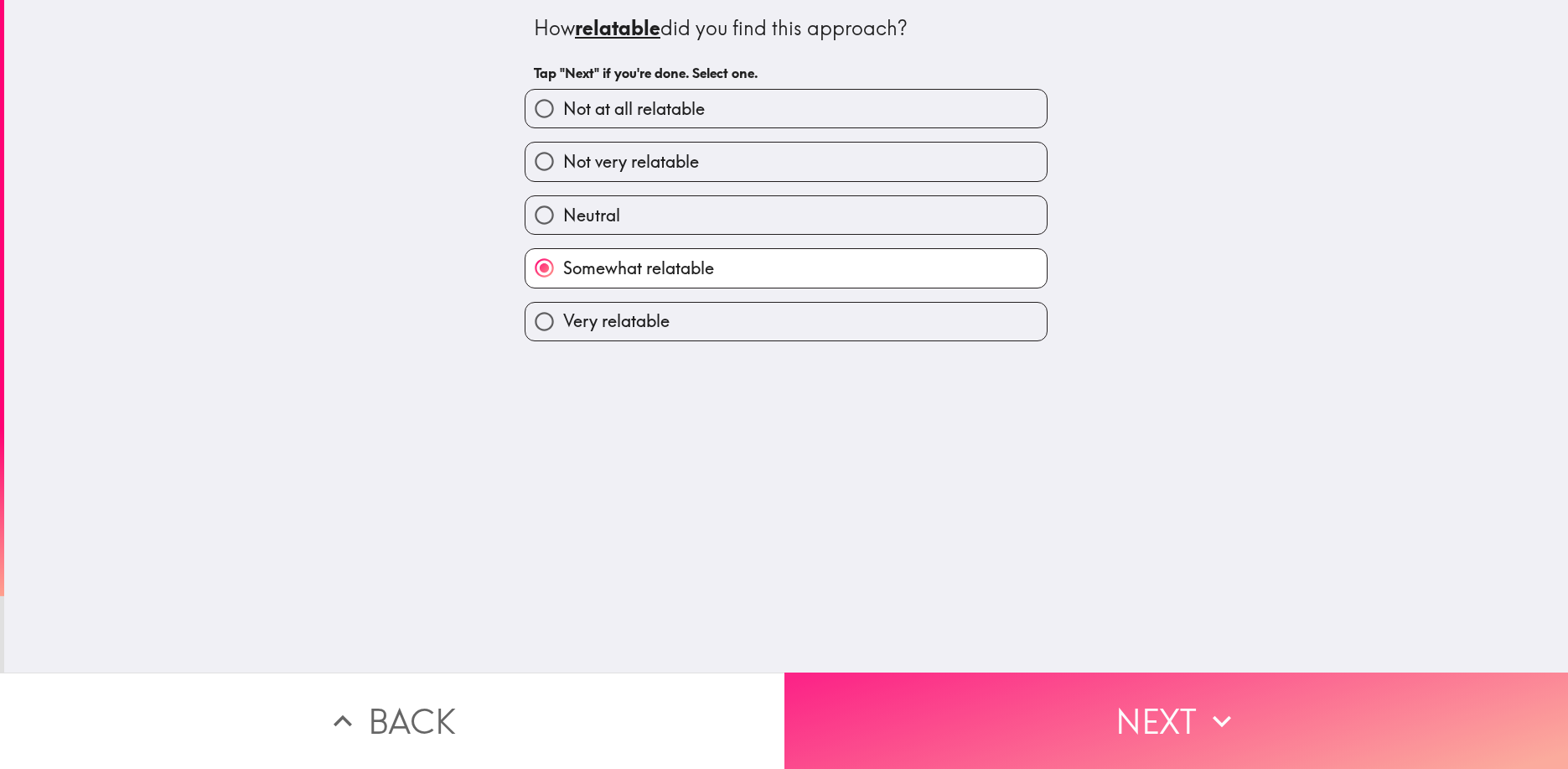
click at [1126, 709] on button "Next" at bounding box center [1177, 720] width 785 height 96
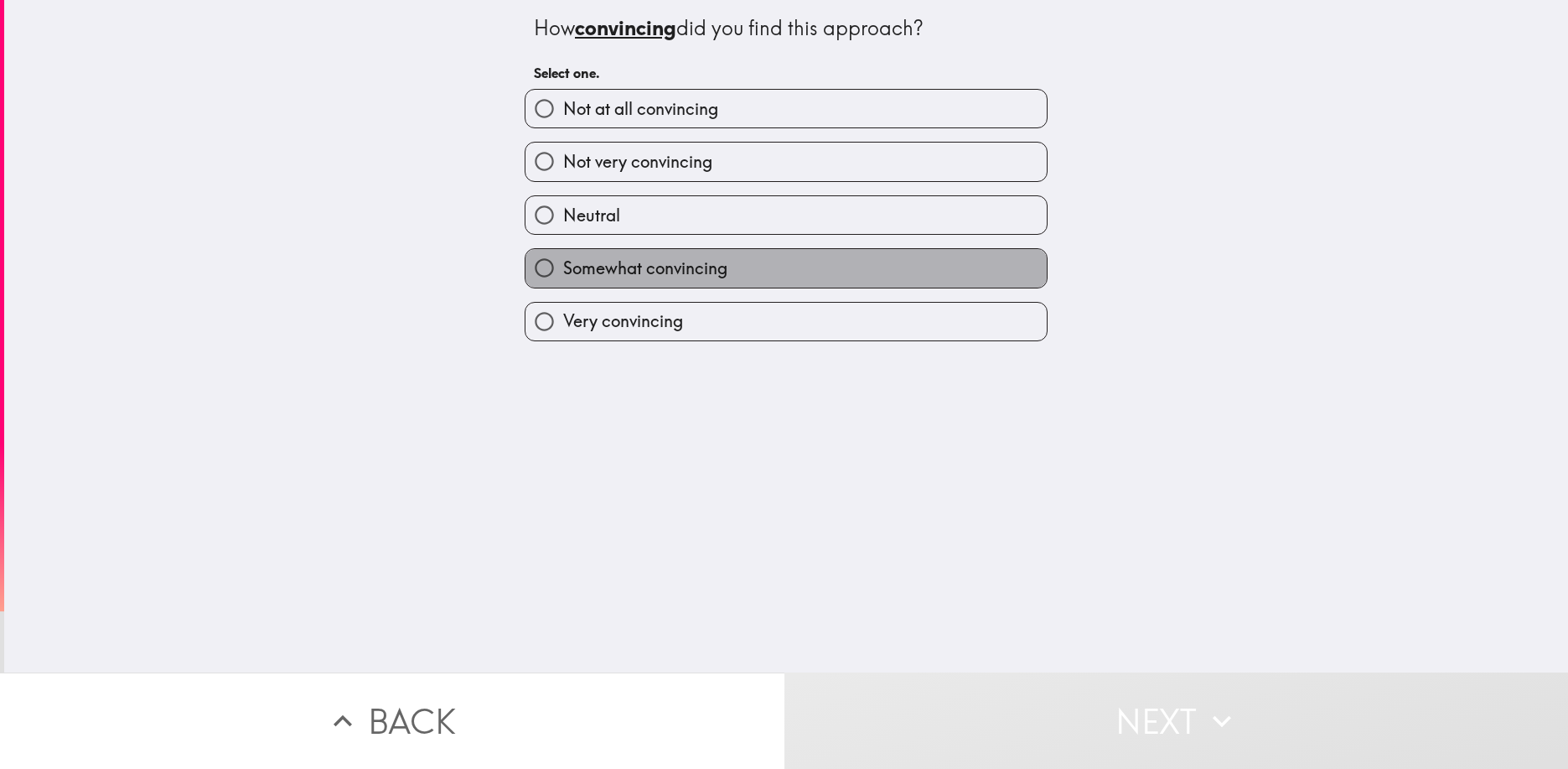
drag, startPoint x: 1010, startPoint y: 263, endPoint x: 1026, endPoint y: 429, distance: 166.8
click at [1010, 264] on label "Somewhat convincing" at bounding box center [787, 268] width 522 height 38
click at [563, 264] on input "Somewhat convincing" at bounding box center [544, 268] width 38 height 38
radio input "true"
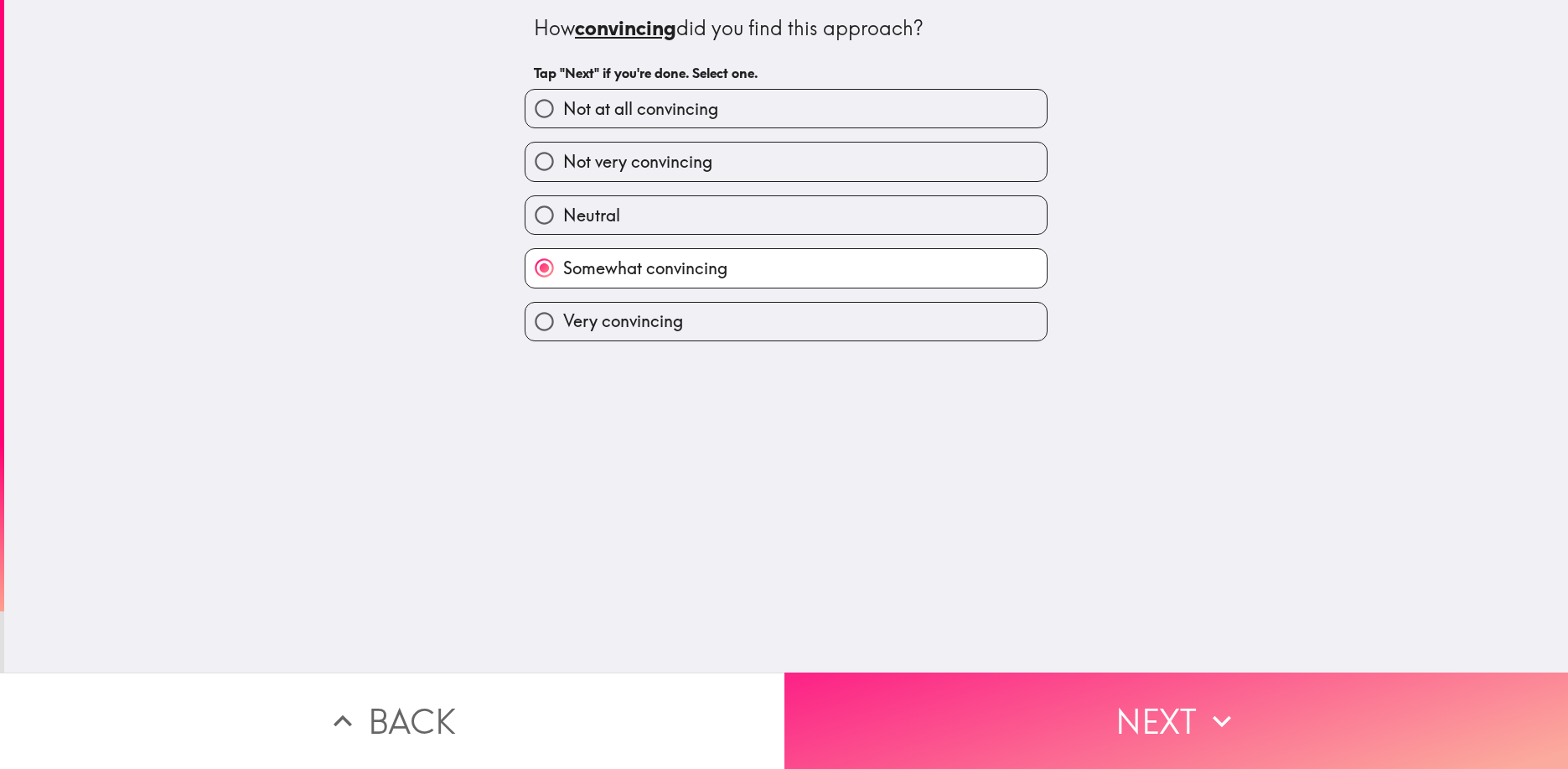
click at [1144, 707] on button "Next" at bounding box center [1177, 720] width 785 height 96
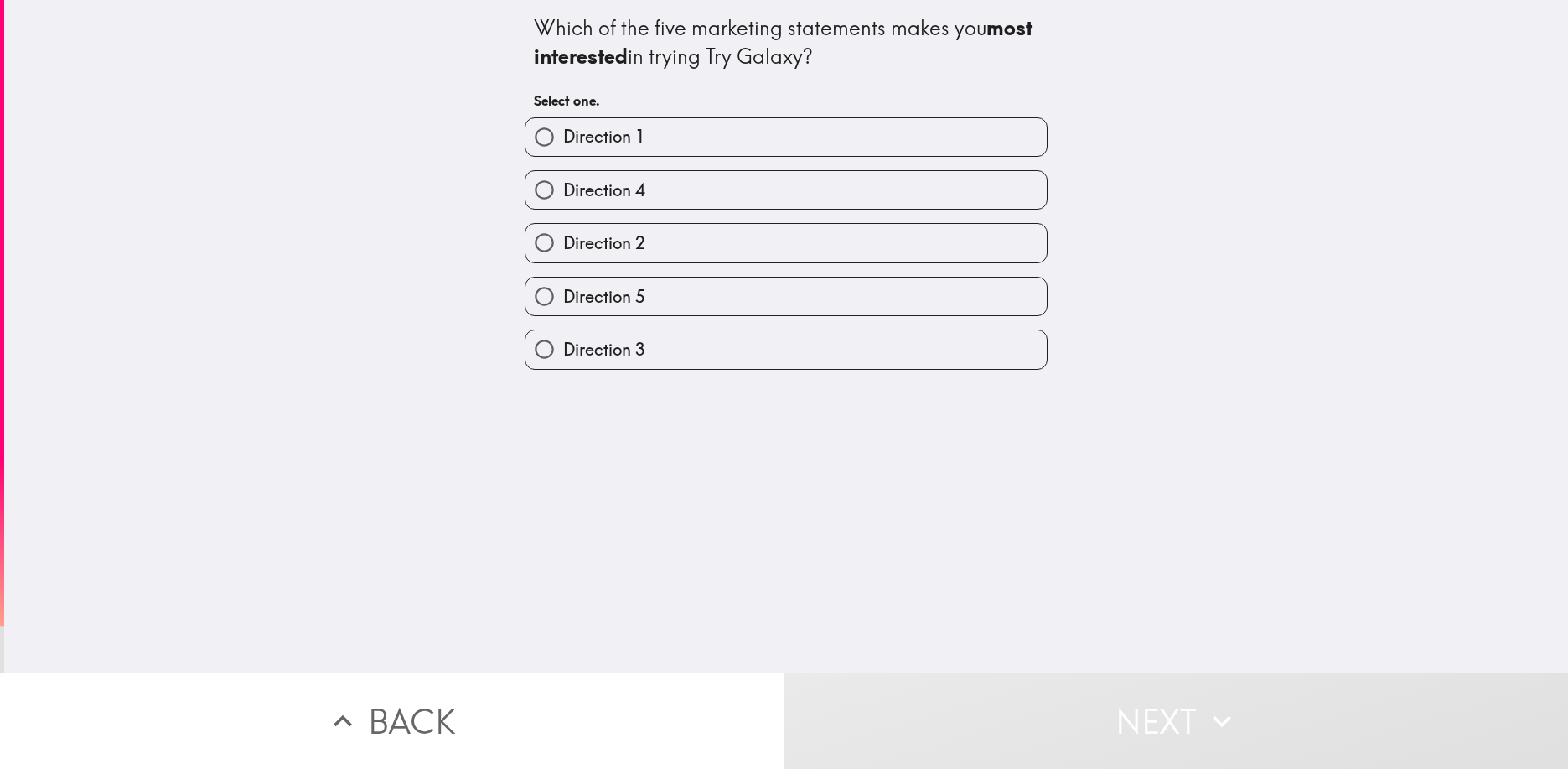
click at [995, 192] on label "Direction 4" at bounding box center [787, 190] width 522 height 38
click at [563, 192] on input "Direction 4" at bounding box center [544, 190] width 38 height 38
radio input "true"
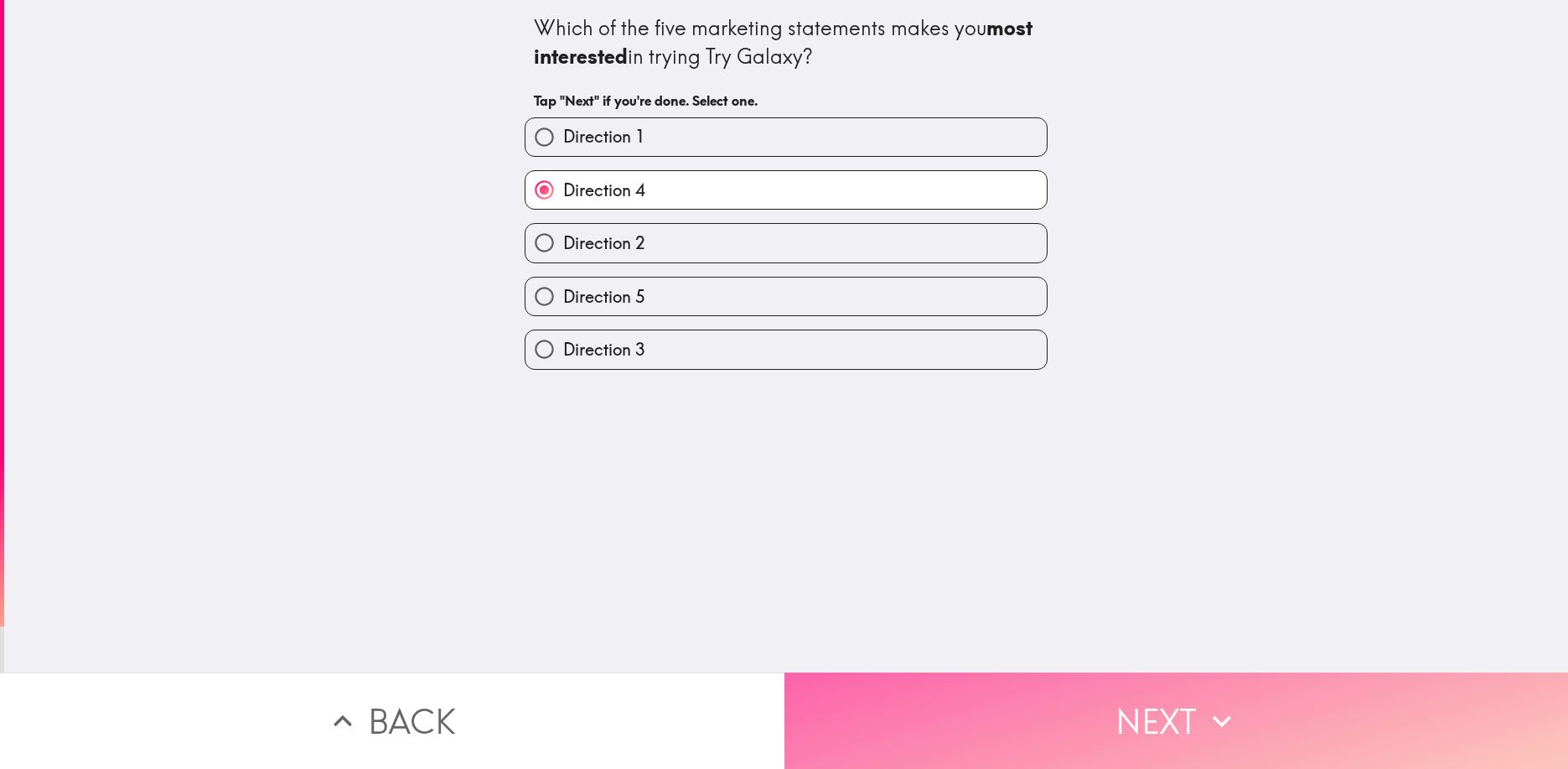
click at [1150, 720] on button "Next" at bounding box center [1177, 720] width 785 height 96
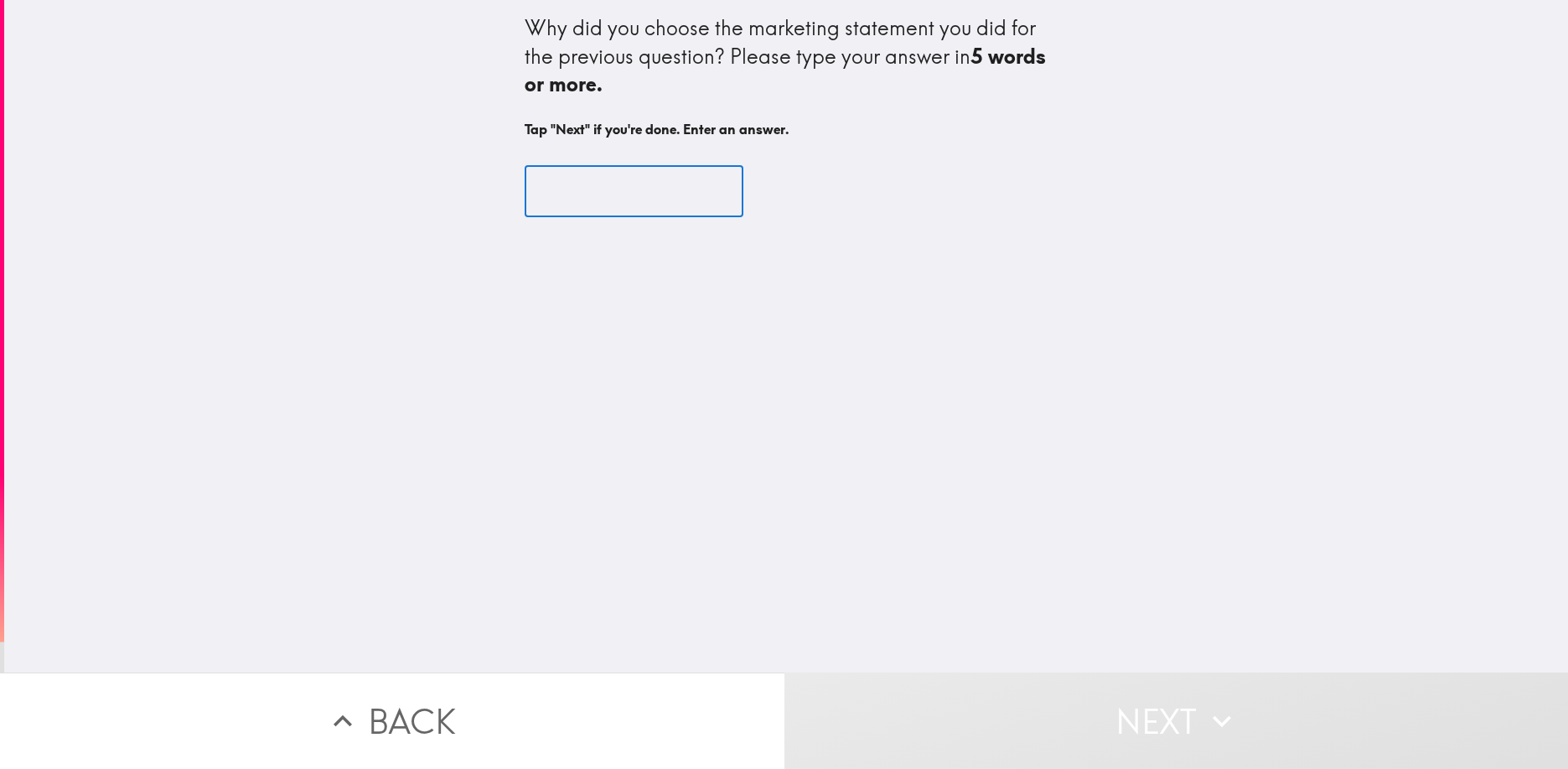
click at [549, 182] on input "text" at bounding box center [634, 191] width 219 height 52
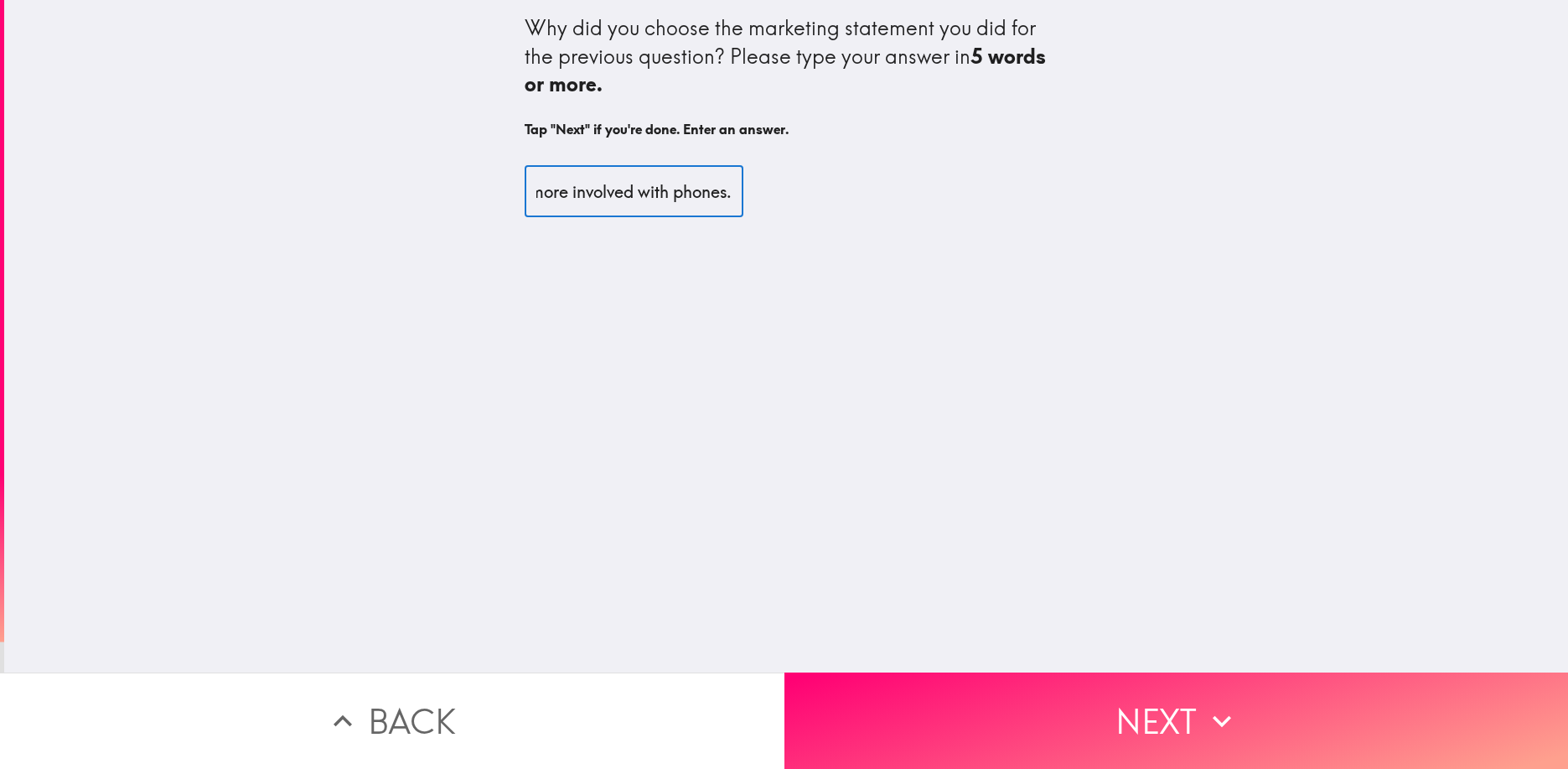
scroll to position [0, 582]
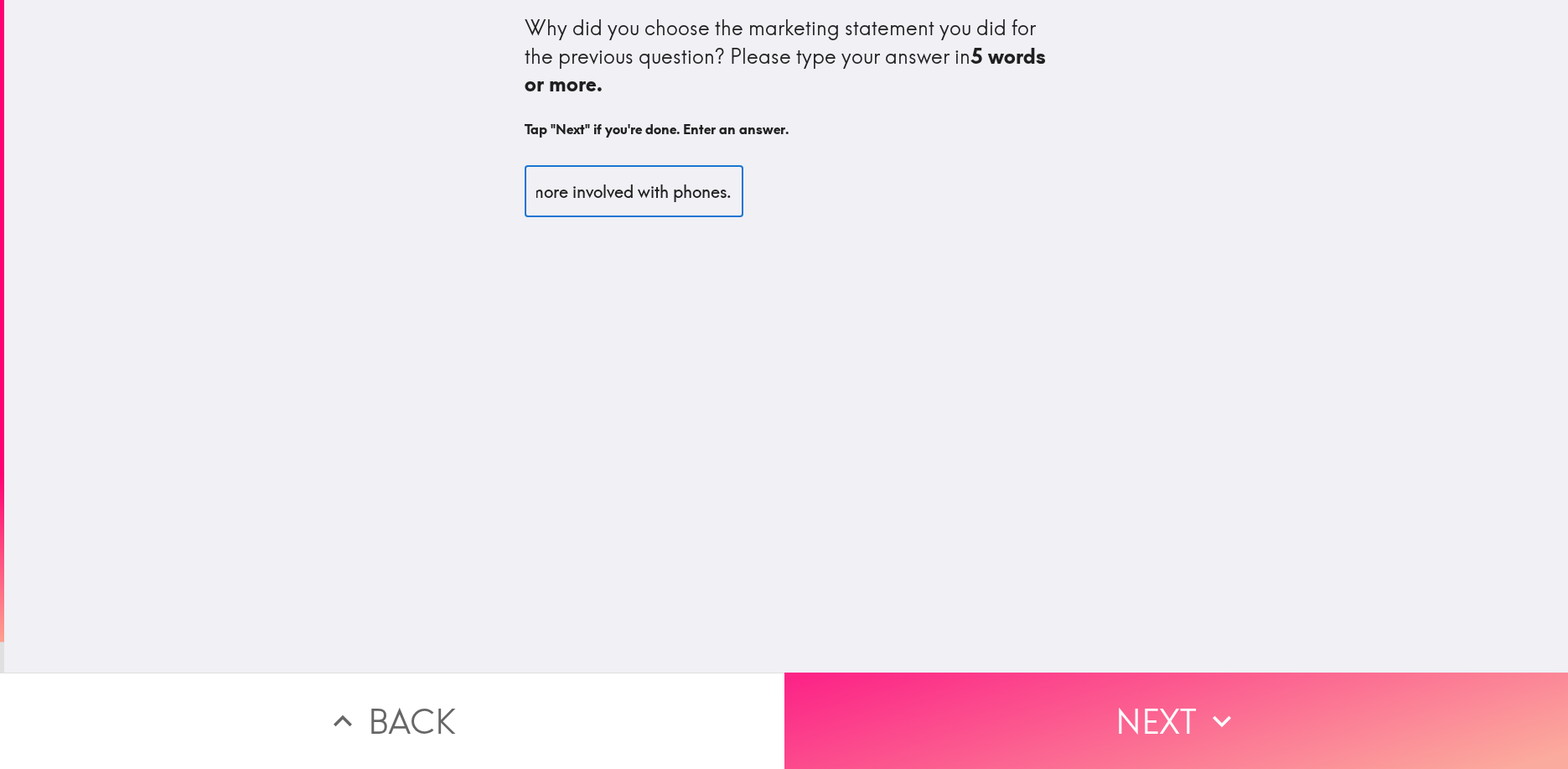
type input "Although I'm not personally interested, it might appeal to others who are more …"
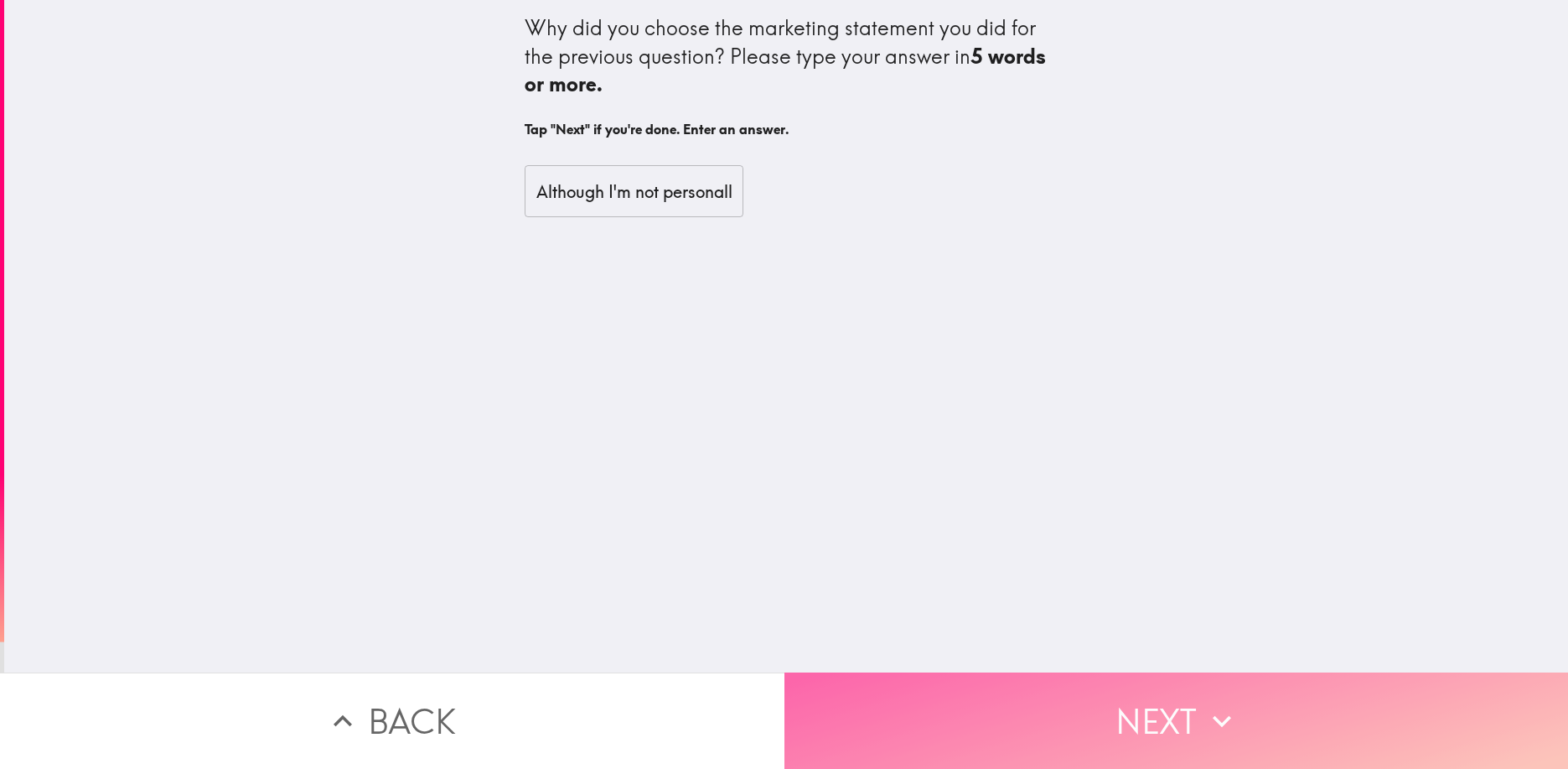
click at [1112, 713] on button "Next" at bounding box center [1177, 720] width 785 height 96
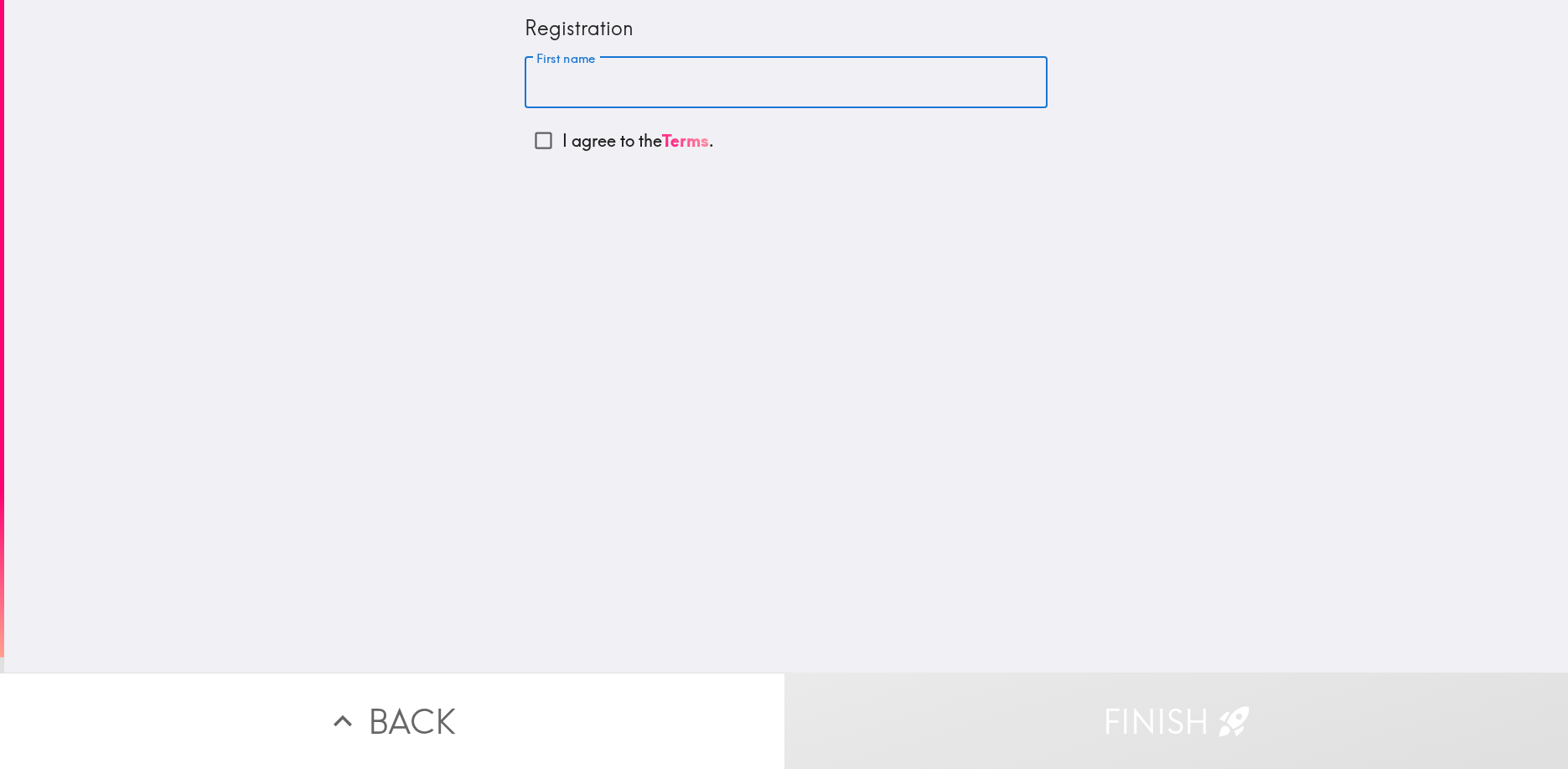
click at [568, 82] on input "First name" at bounding box center [787, 83] width 523 height 52
type input "[PERSON_NAME]"
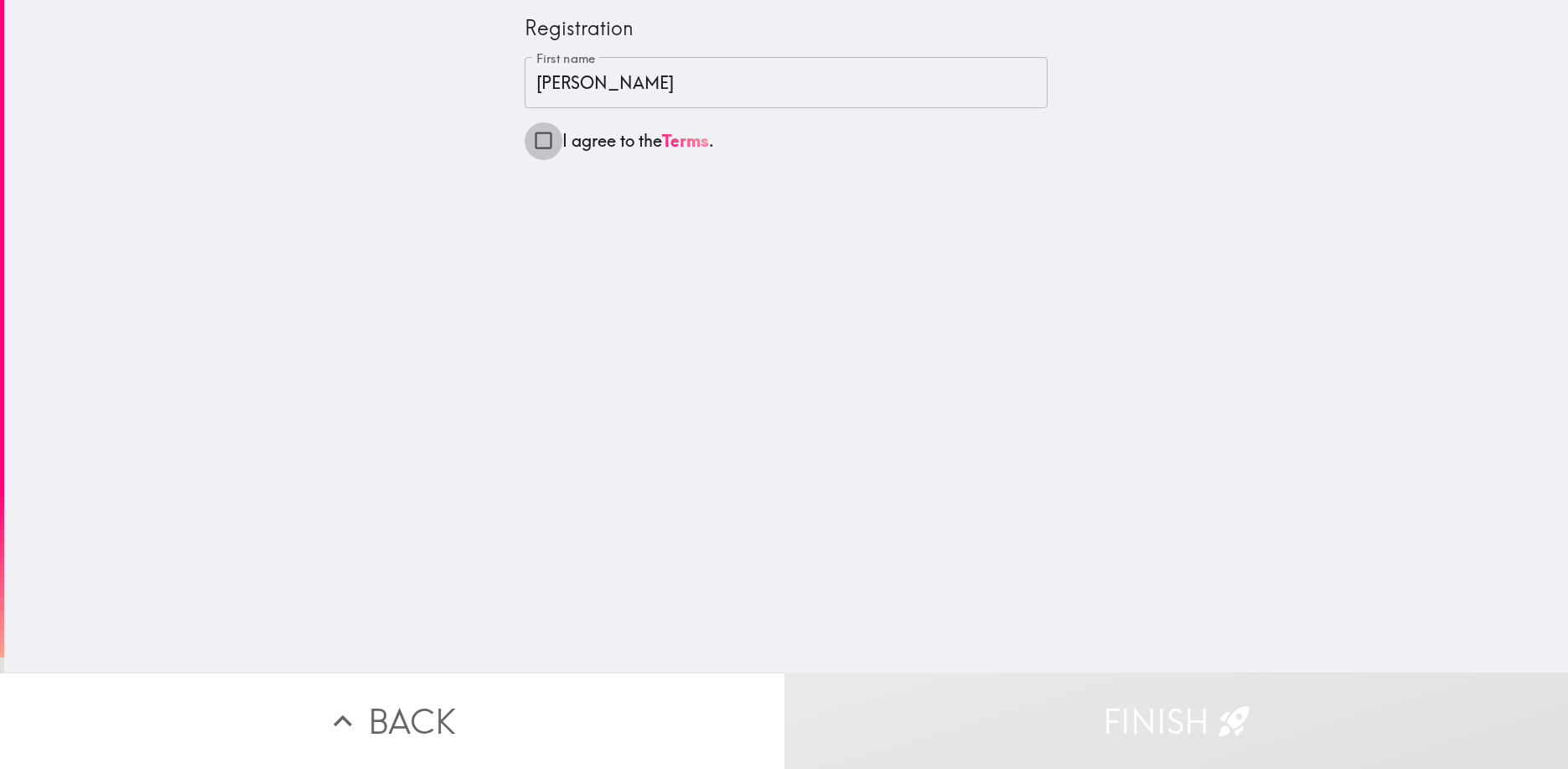
click at [545, 139] on input "I agree to the Terms ." at bounding box center [543, 140] width 38 height 38
checkbox input "true"
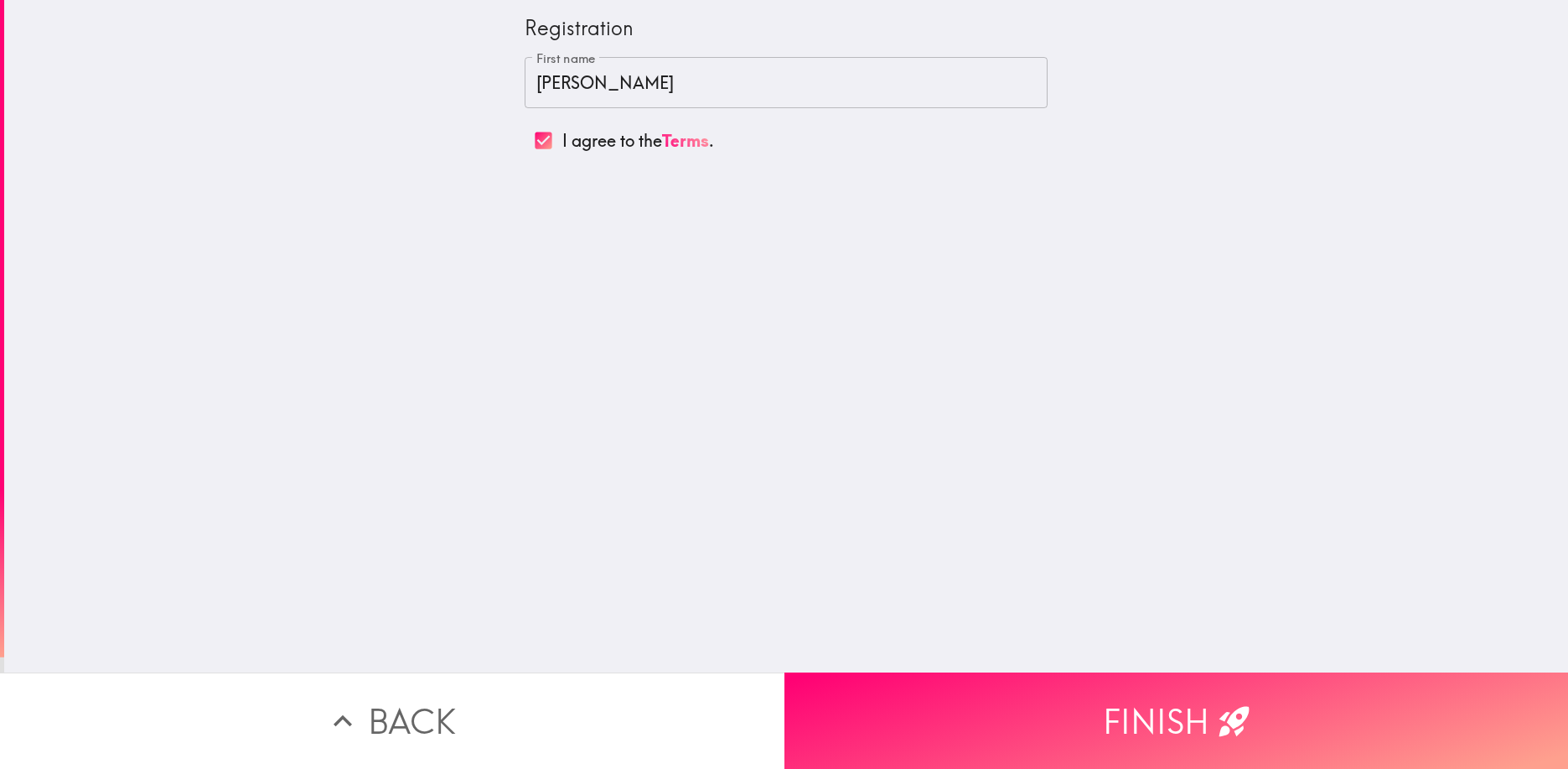
click at [1140, 725] on button "Finish" at bounding box center [1177, 720] width 785 height 96
